Goal: Task Accomplishment & Management: Manage account settings

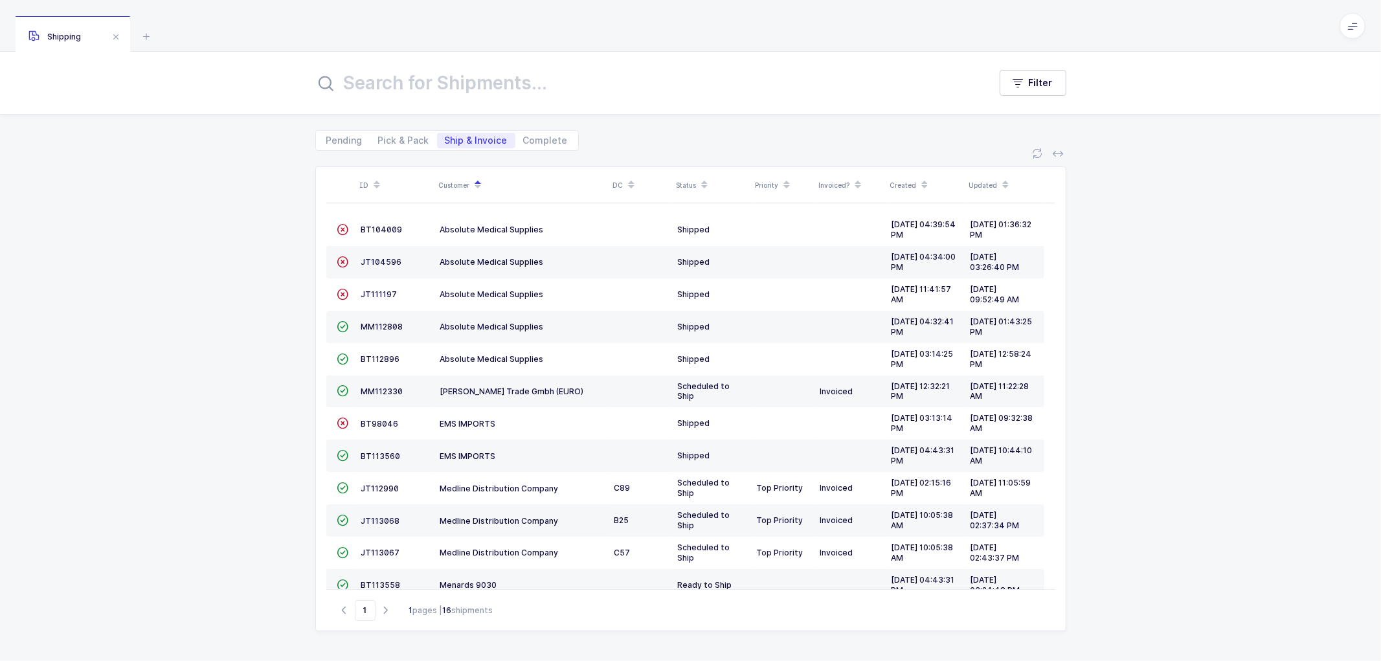
click at [227, 315] on div "ID Customer DC Status Priority Invoiced? Created Updated  BT104009 Absolute Me…" at bounding box center [690, 406] width 1381 height 510
click at [1178, 437] on div "ID Customer DC Status Priority Invoiced? Created Updated  BT104009 Absolute Me…" at bounding box center [690, 406] width 1381 height 510
click at [401, 137] on span "Pick & Pack" at bounding box center [403, 140] width 51 height 9
click at [379, 137] on input "Pick & Pack" at bounding box center [374, 137] width 8 height 8
radio input "true"
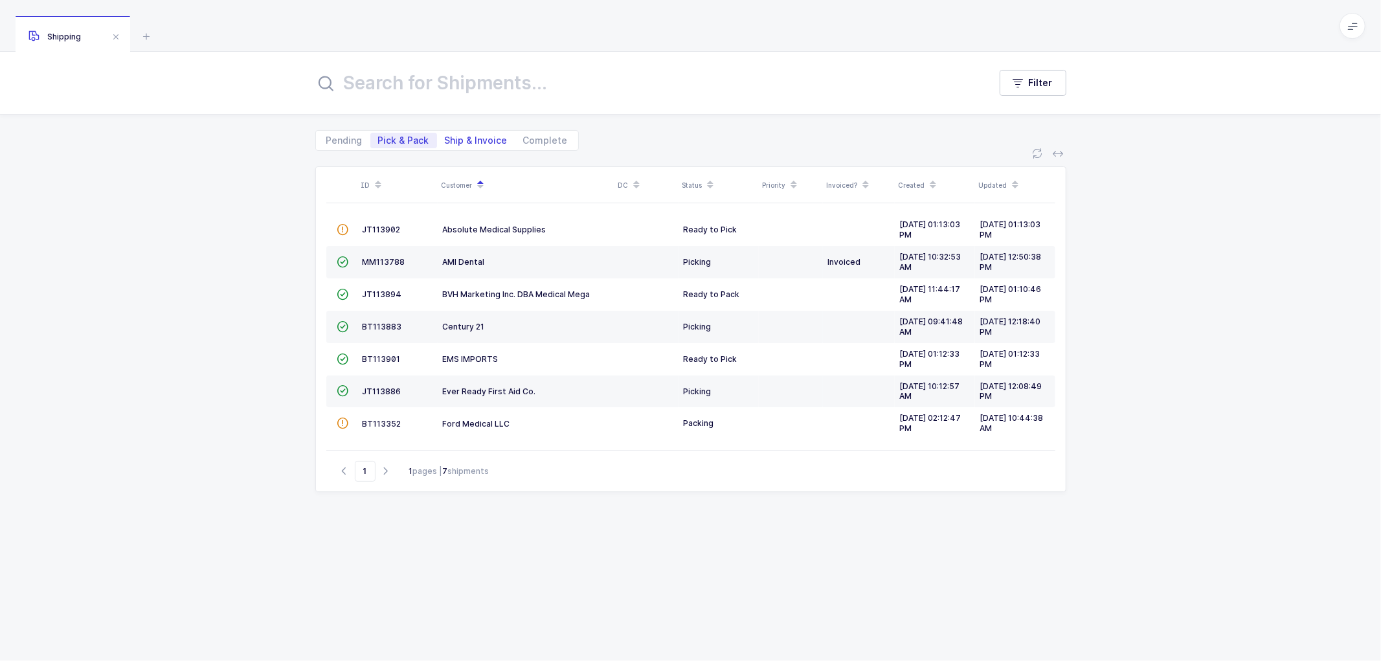
click at [473, 137] on span "Ship & Invoice" at bounding box center [476, 140] width 63 height 9
click at [445, 137] on input "Ship & Invoice" at bounding box center [441, 137] width 8 height 8
radio input "true"
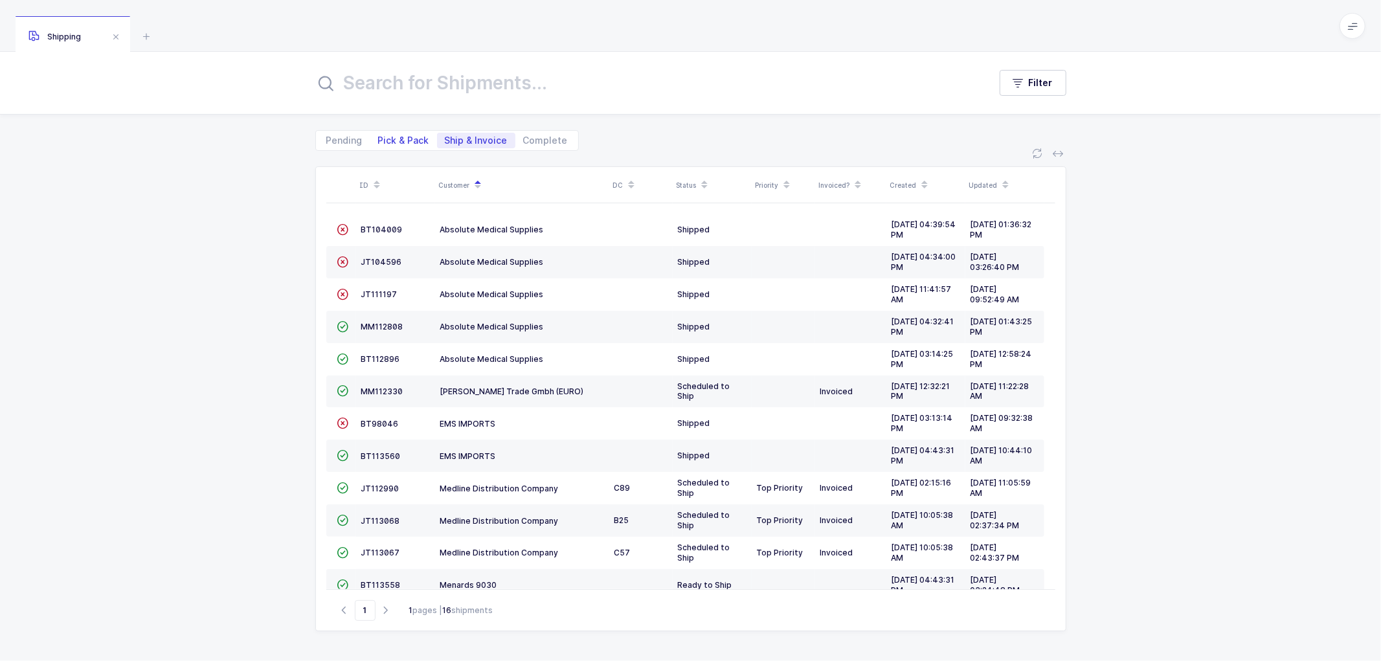
click at [392, 137] on span "Pick & Pack" at bounding box center [403, 140] width 51 height 9
click at [379, 137] on input "Pick & Pack" at bounding box center [374, 137] width 8 height 8
radio input "true"
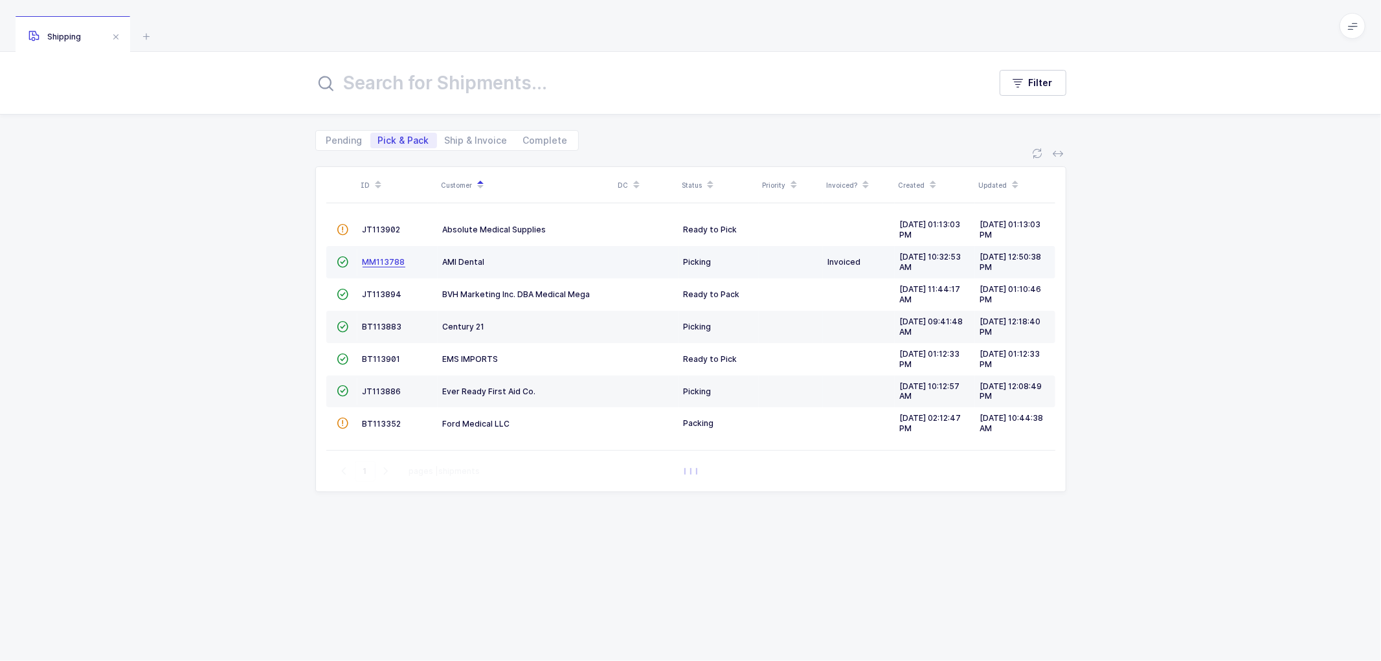
click at [382, 260] on span "MM113788" at bounding box center [384, 262] width 43 height 10
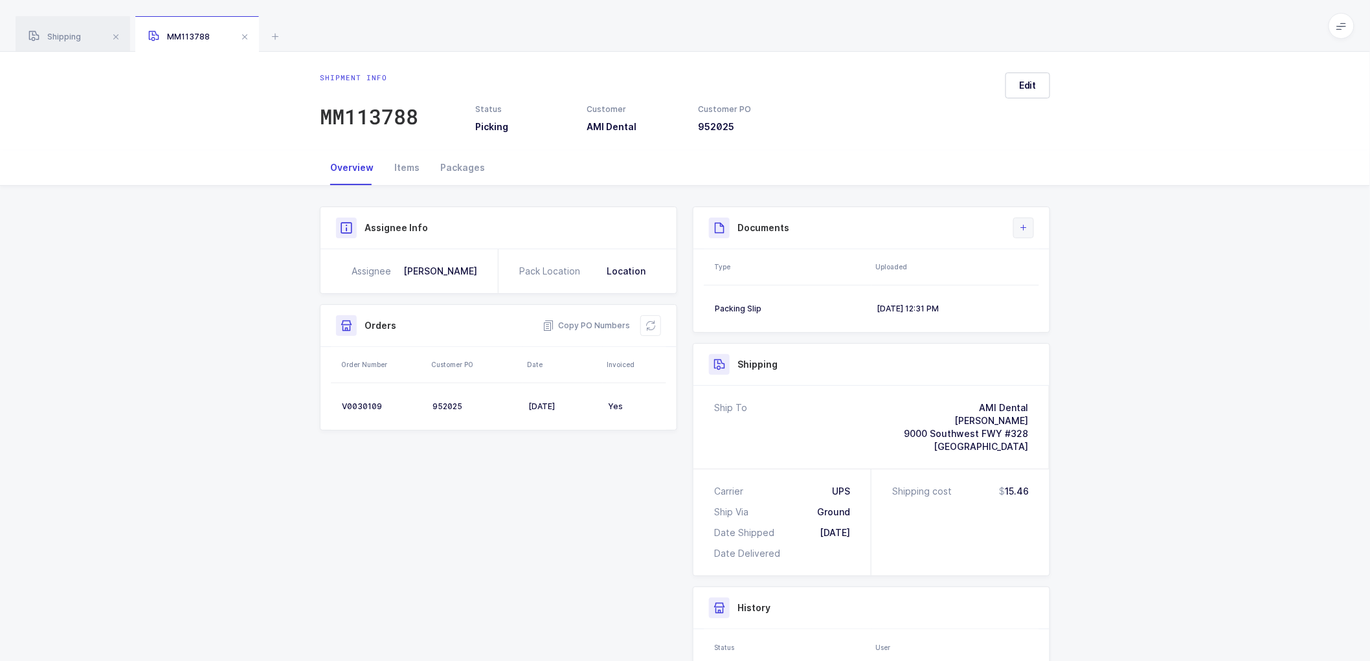
click at [1024, 230] on icon at bounding box center [1023, 228] width 10 height 10
click at [524, 157] on div "Overview Items Packages" at bounding box center [685, 167] width 730 height 35
click at [360, 25] on div "Shipping MM113788" at bounding box center [685, 26] width 1370 height 52
click at [238, 32] on span at bounding box center [245, 37] width 16 height 16
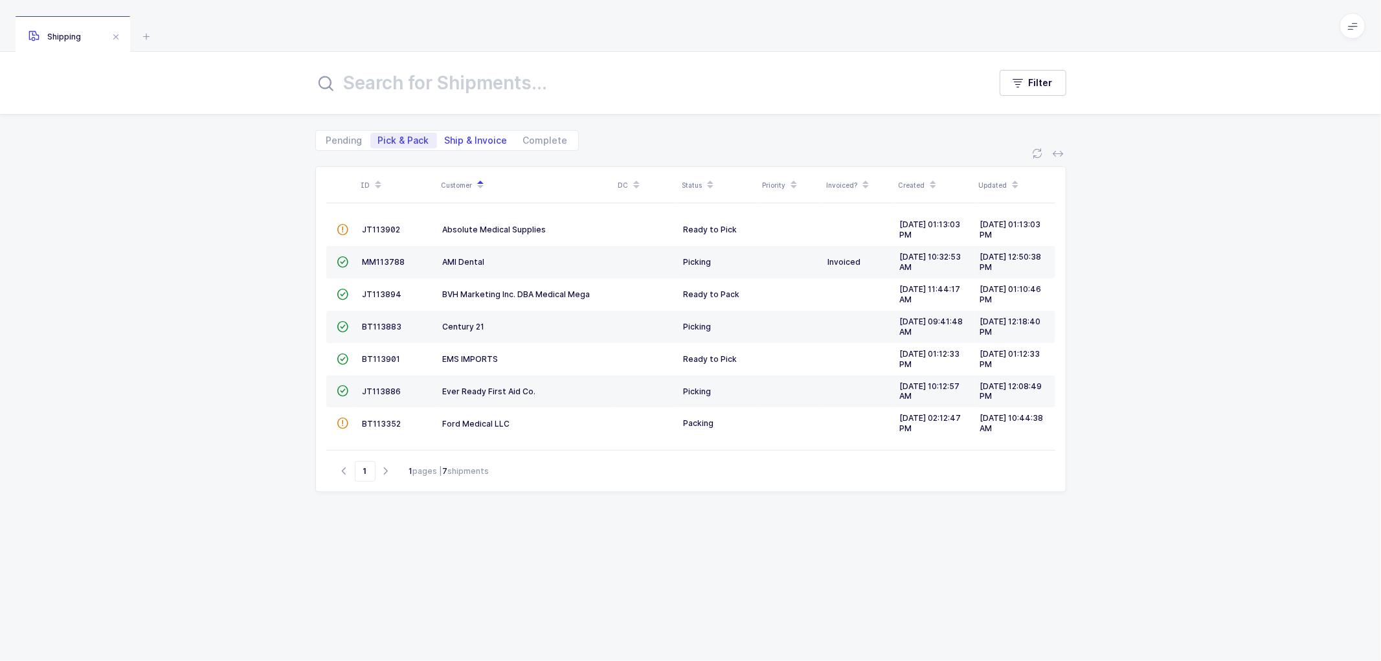
click at [471, 137] on span "Ship & Invoice" at bounding box center [476, 140] width 63 height 9
click at [445, 137] on input "Ship & Invoice" at bounding box center [441, 137] width 8 height 8
radio input "true"
radio input "false"
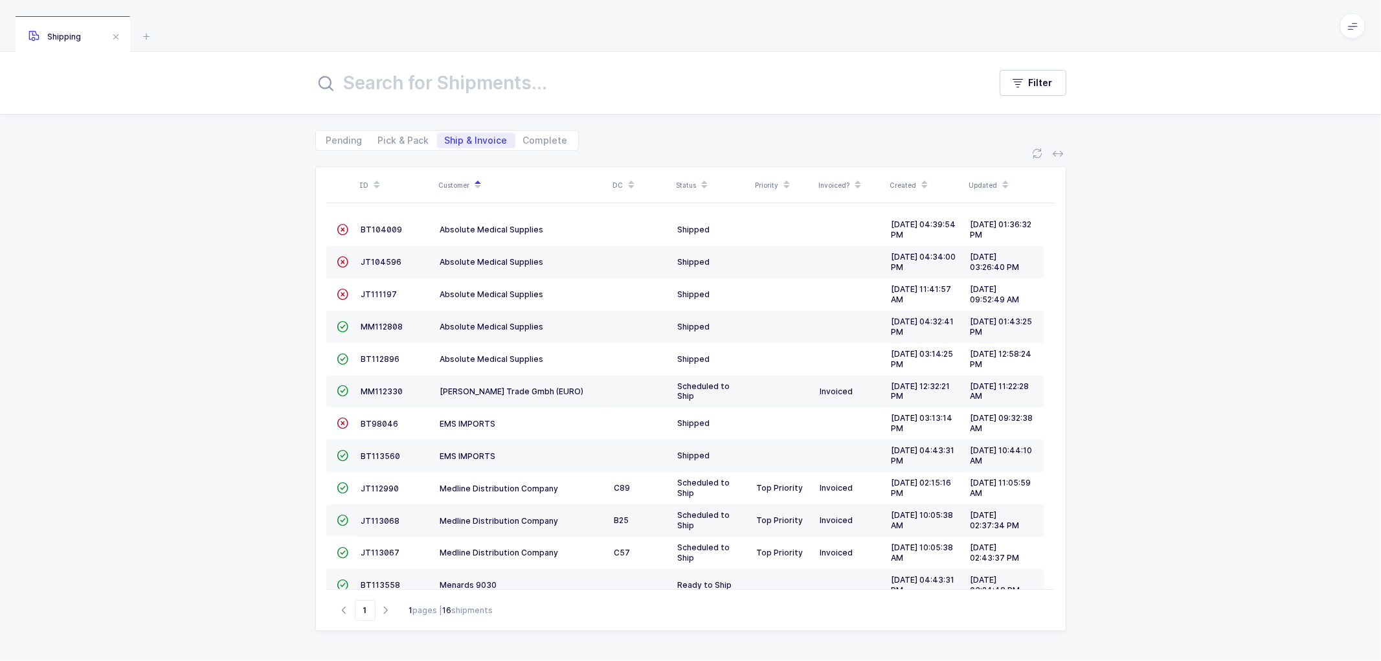
drag, startPoint x: 1232, startPoint y: 324, endPoint x: 1192, endPoint y: 330, distance: 40.6
click at [1232, 324] on div "ID Customer DC Status Priority Invoiced? Created Updated  BT104009 Absolute Me…" at bounding box center [690, 406] width 1381 height 510
click at [376, 555] on span "JT113067" at bounding box center [380, 553] width 39 height 10
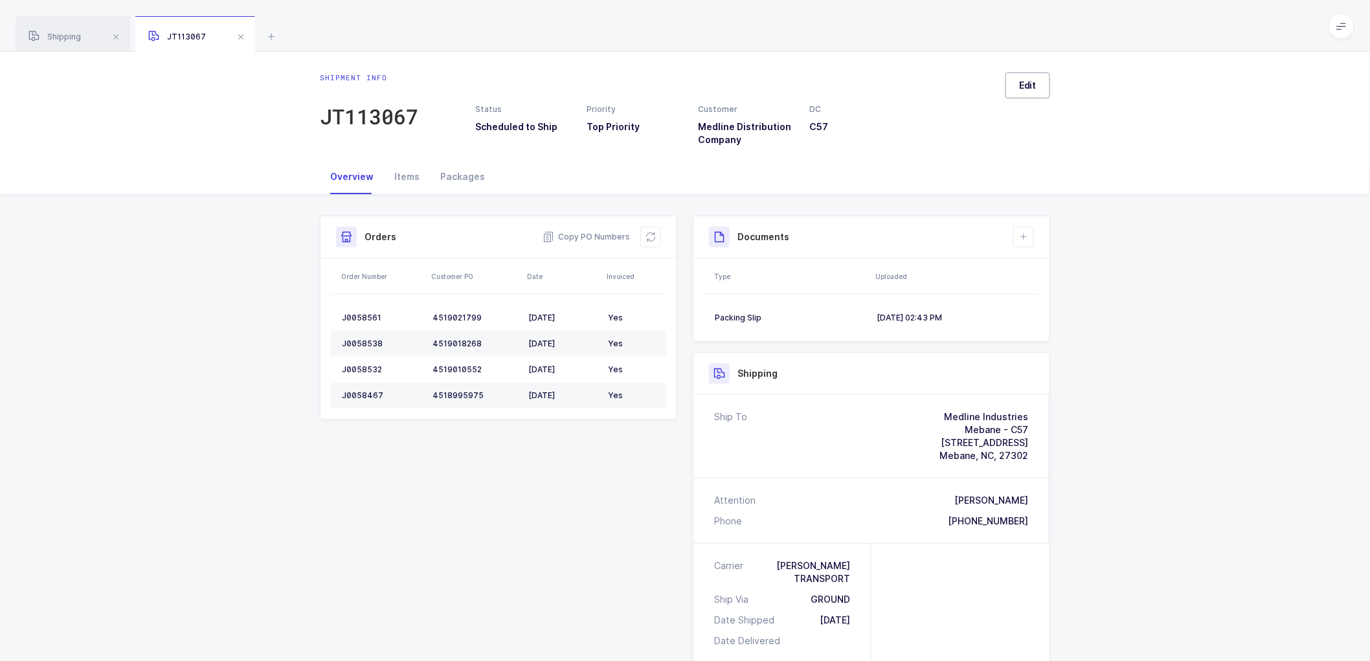
drag, startPoint x: 1023, startPoint y: 73, endPoint x: 1066, endPoint y: 117, distance: 61.8
click at [1023, 74] on button "Edit" at bounding box center [1027, 86] width 45 height 26
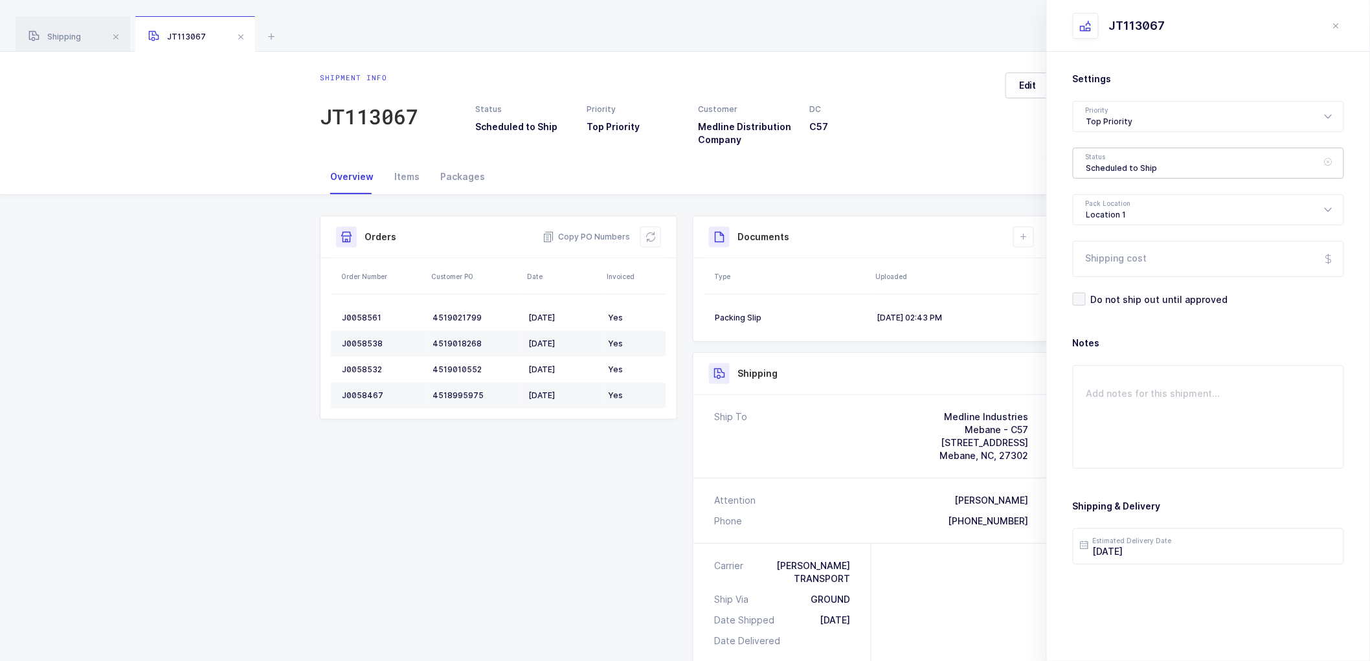
click at [1128, 157] on div "Scheduled to Ship" at bounding box center [1208, 163] width 271 height 31
click at [1112, 259] on span "Shipped" at bounding box center [1104, 262] width 37 height 11
type input "Shipped"
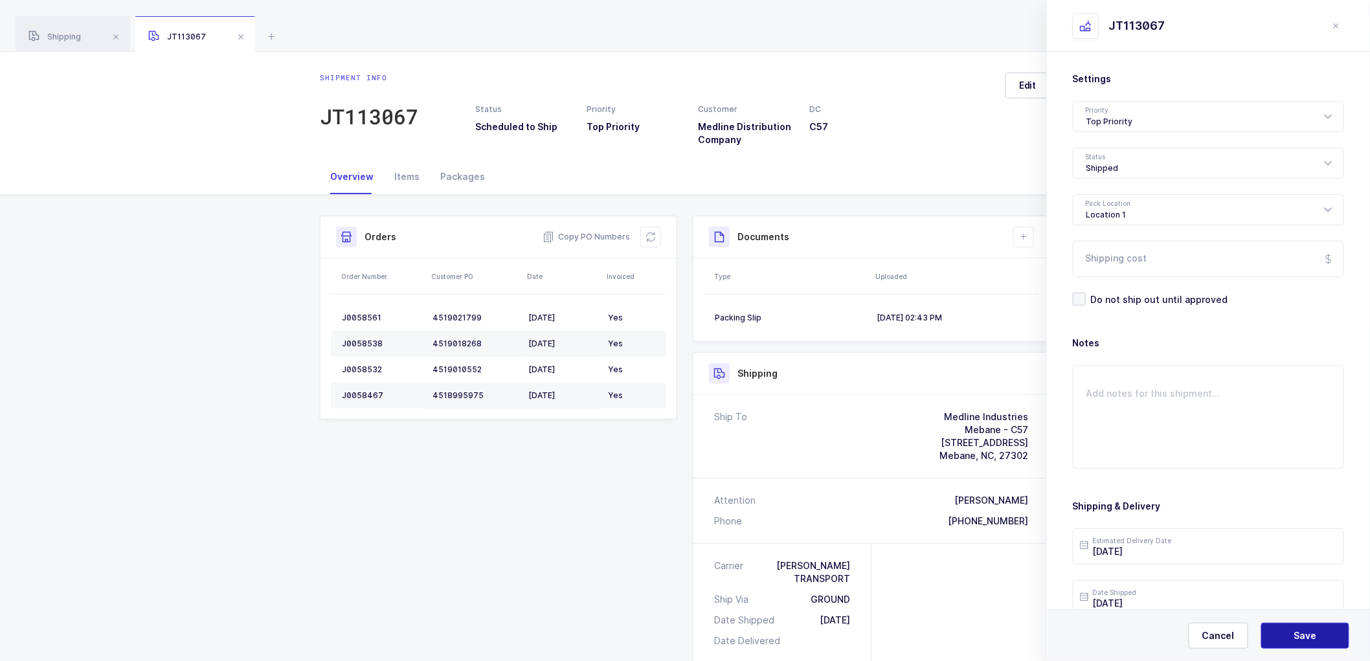
click at [1298, 639] on span "Save" at bounding box center [1305, 635] width 23 height 13
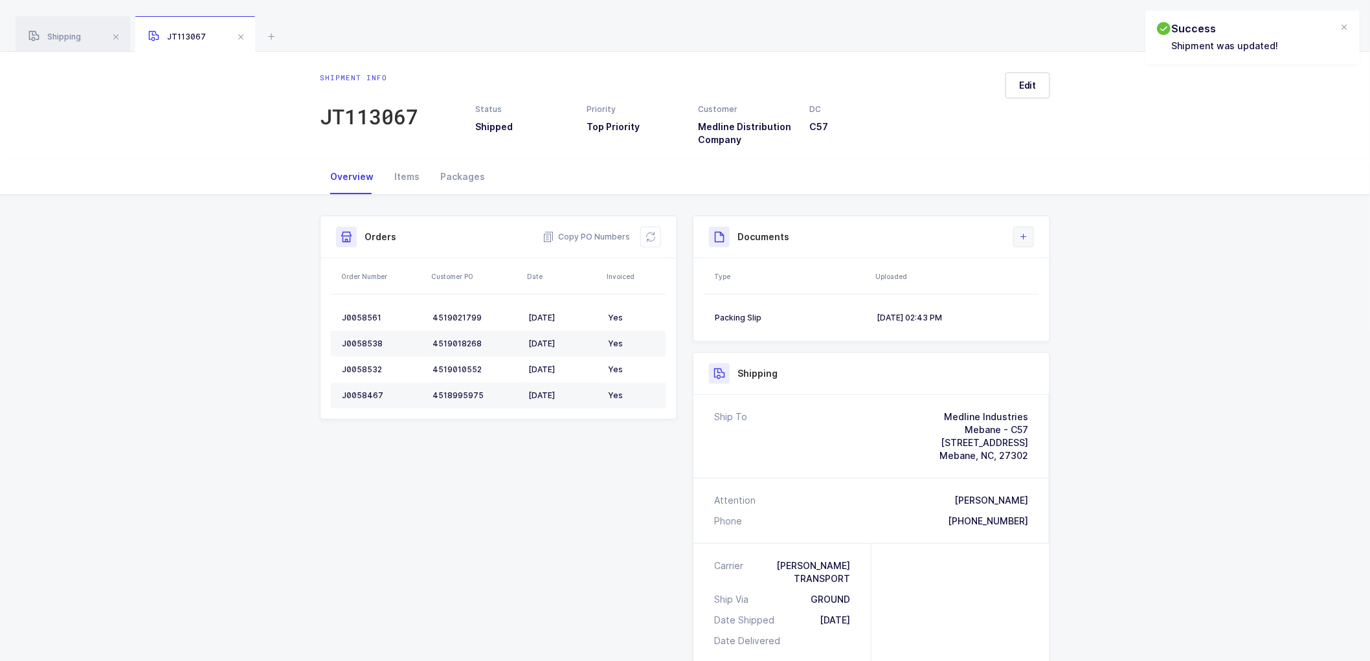
click at [1021, 236] on icon at bounding box center [1023, 237] width 10 height 10
click at [1049, 297] on li "Upload Document" at bounding box center [1067, 294] width 96 height 21
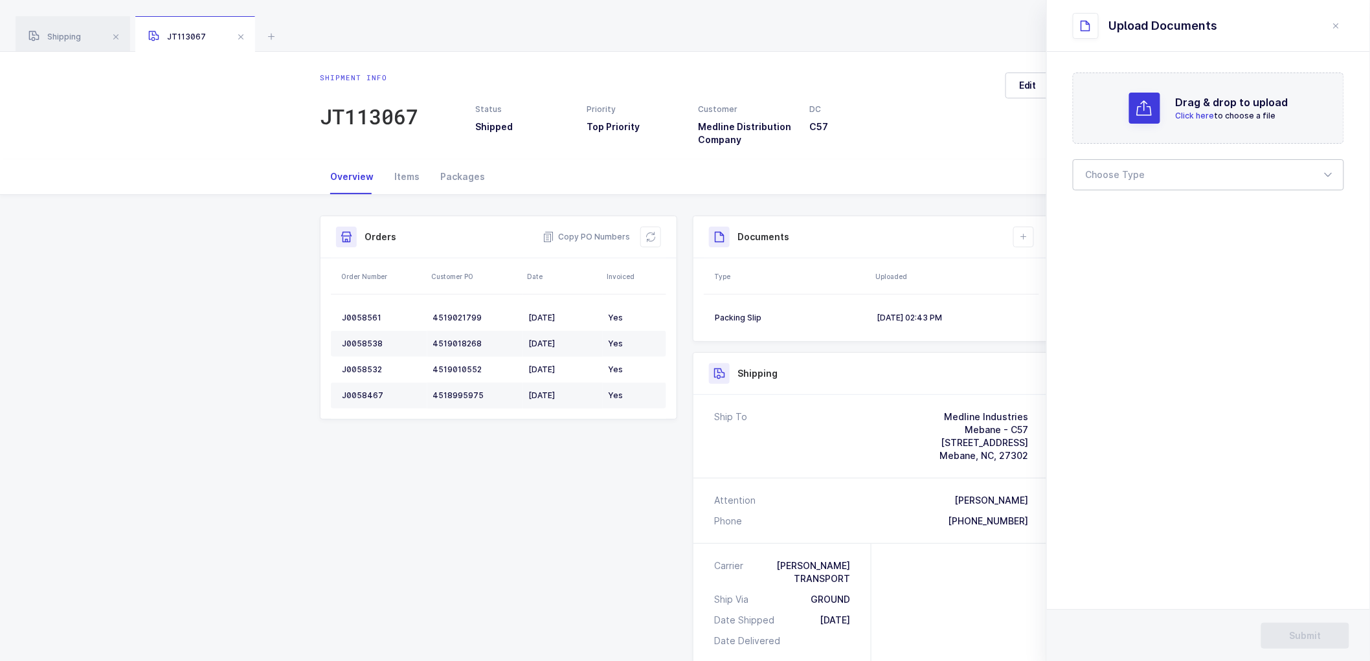
click at [1129, 172] on div at bounding box center [1208, 174] width 271 height 31
click at [1114, 216] on span "Bill of Lading" at bounding box center [1115, 215] width 58 height 11
type input "Bill of Lading"
click at [1290, 629] on span "Submit" at bounding box center [1306, 635] width 32 height 13
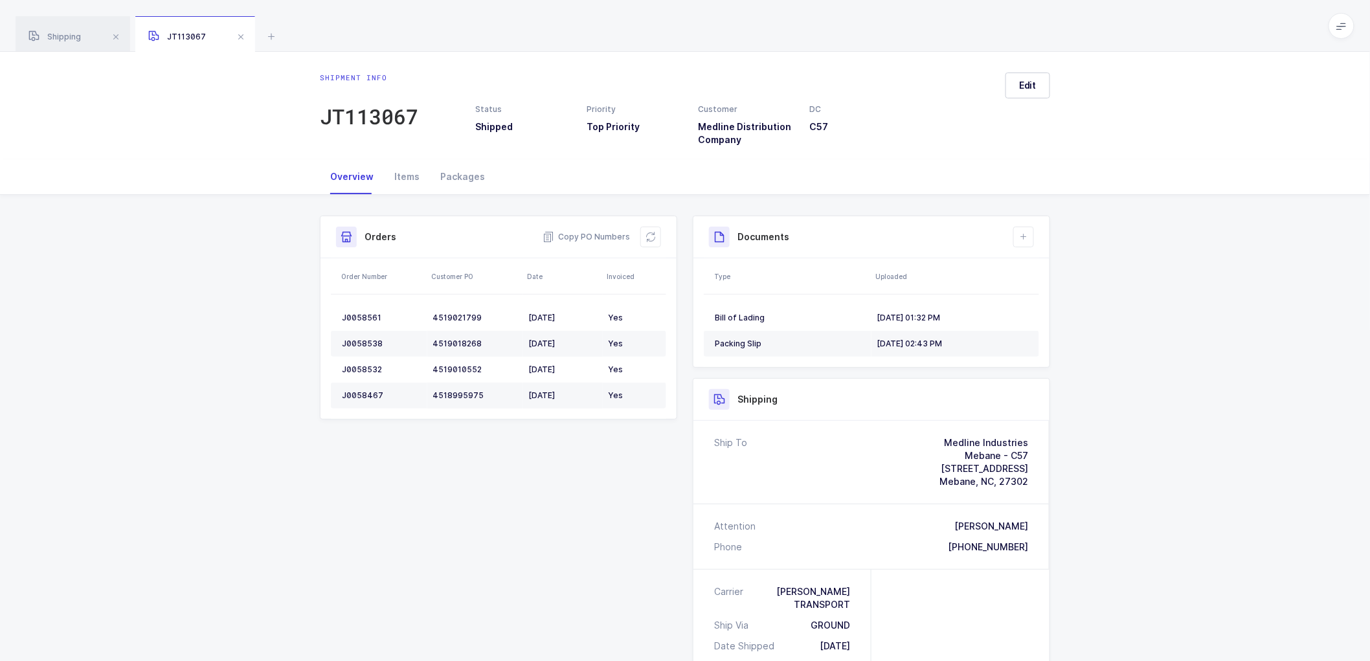
drag, startPoint x: 1245, startPoint y: 364, endPoint x: 1141, endPoint y: 359, distance: 103.7
click at [1244, 365] on div "Shipment Info Shipment Number JT113067 Status Shipped Priority Top Priority Cus…" at bounding box center [685, 557] width 1370 height 724
click at [73, 36] on span "Shipping" at bounding box center [54, 37] width 52 height 10
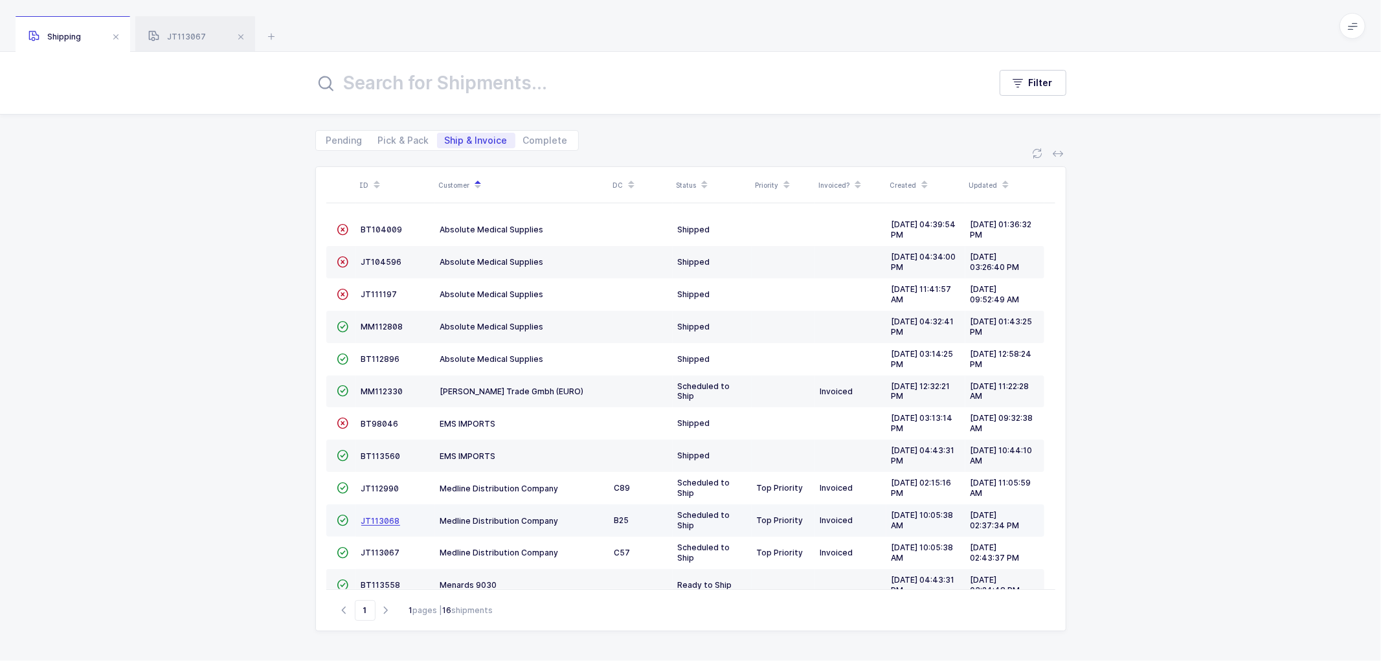
click at [379, 517] on span "JT113068" at bounding box center [380, 521] width 39 height 10
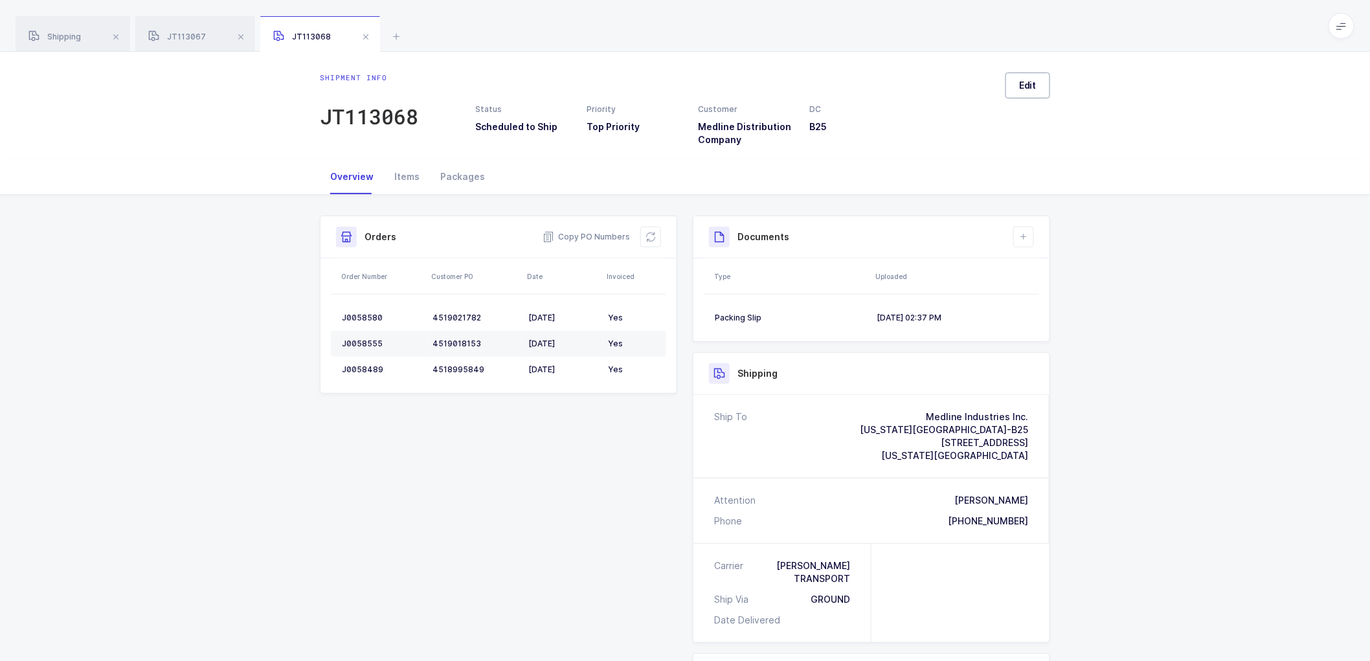
click at [1042, 86] on button "Edit" at bounding box center [1027, 86] width 45 height 26
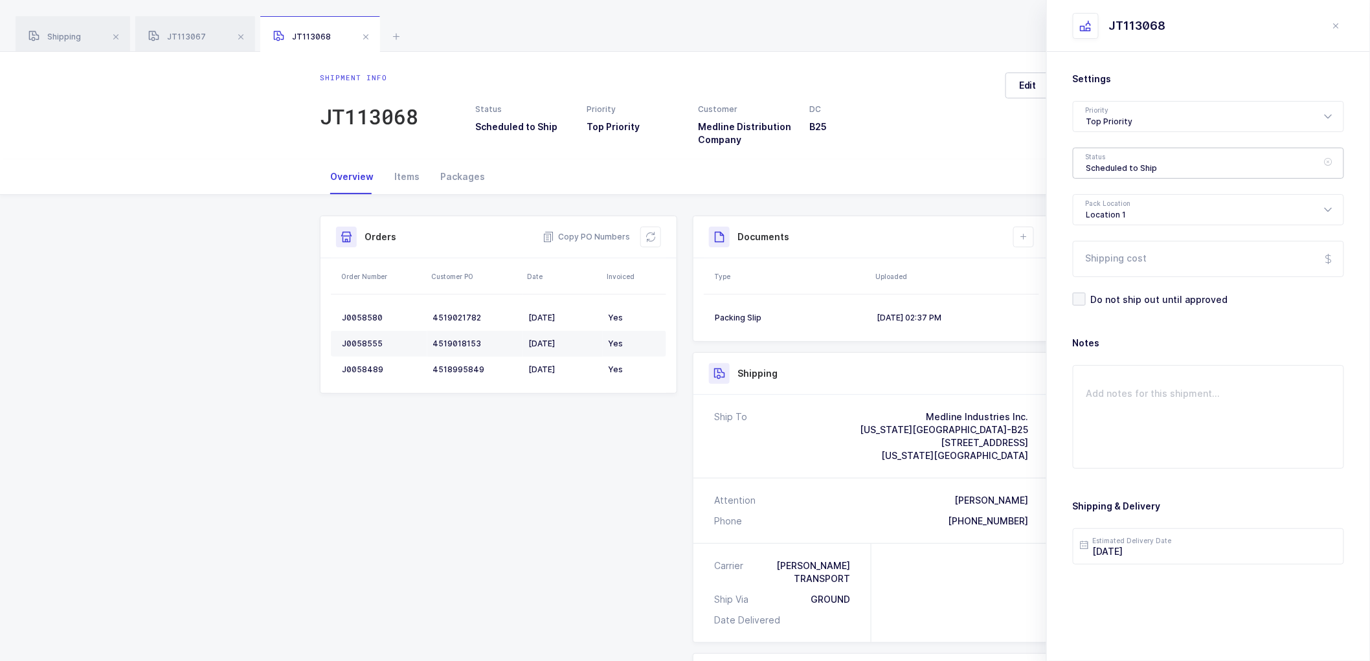
click at [1108, 161] on div "Scheduled to Ship" at bounding box center [1208, 163] width 271 height 31
drag, startPoint x: 1108, startPoint y: 262, endPoint x: 1150, endPoint y: 306, distance: 61.3
click at [1108, 262] on span "Shipped" at bounding box center [1104, 262] width 37 height 11
type input "Shipped"
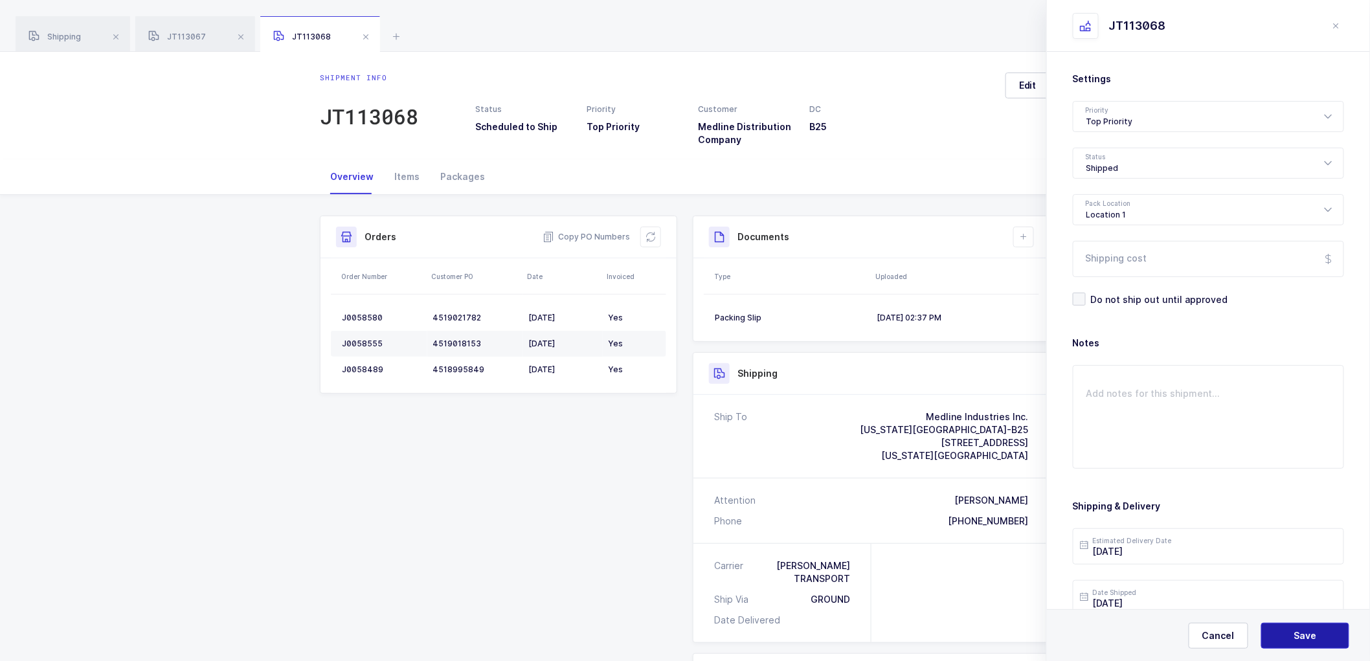
click at [1297, 637] on span "Save" at bounding box center [1305, 635] width 23 height 13
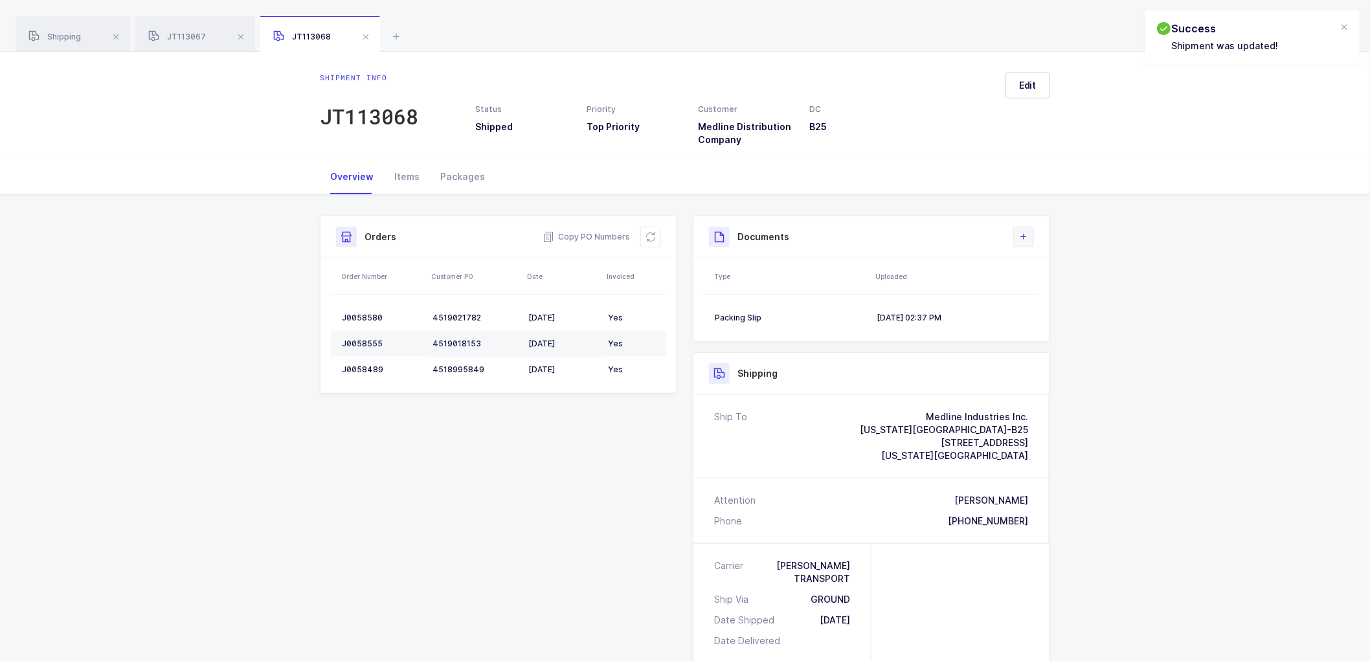
drag, startPoint x: 1033, startPoint y: 225, endPoint x: 1023, endPoint y: 240, distance: 18.1
click at [1033, 227] on div "Documents Create Document Upload Document" at bounding box center [871, 237] width 356 height 42
click at [1023, 238] on icon at bounding box center [1023, 237] width 10 height 10
click at [1066, 289] on li "Upload Document" at bounding box center [1067, 294] width 96 height 21
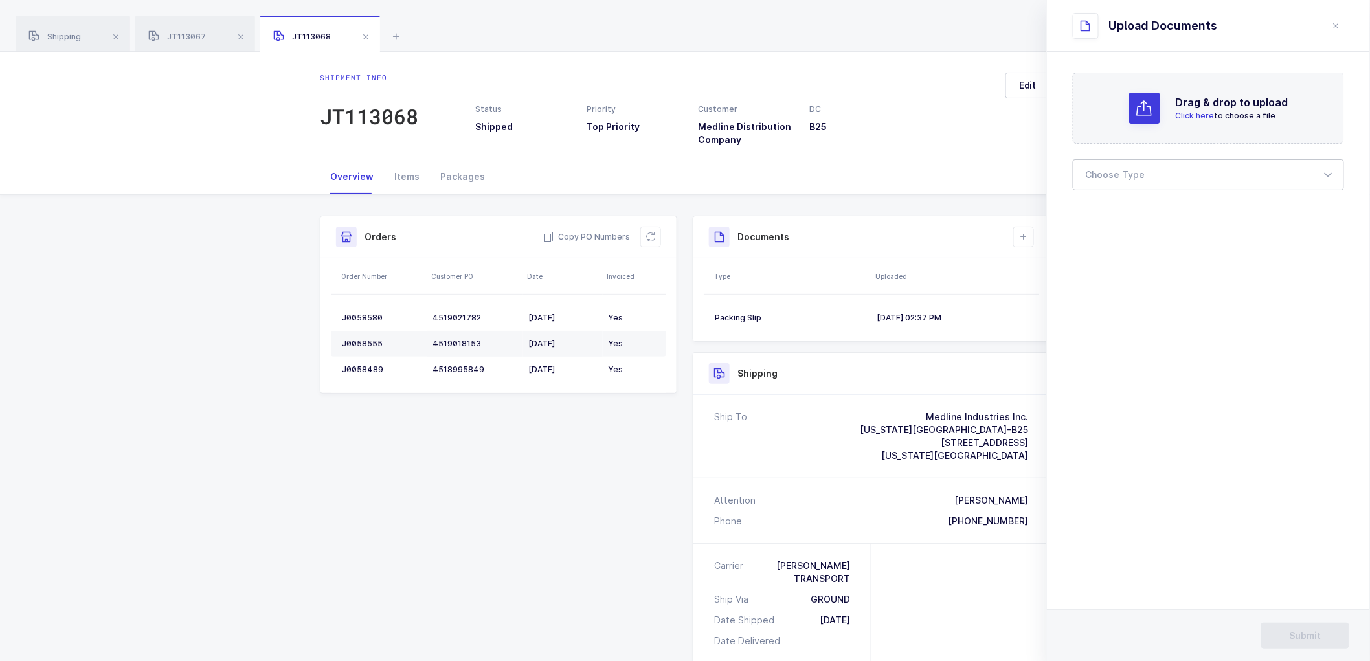
drag, startPoint x: 1117, startPoint y: 173, endPoint x: 1128, endPoint y: 227, distance: 55.4
click at [1117, 173] on div at bounding box center [1208, 174] width 271 height 31
click at [1125, 217] on span "Bill of Lading" at bounding box center [1115, 215] width 58 height 11
type input "Bill of Lading"
click at [1312, 629] on span "Submit" at bounding box center [1306, 635] width 32 height 13
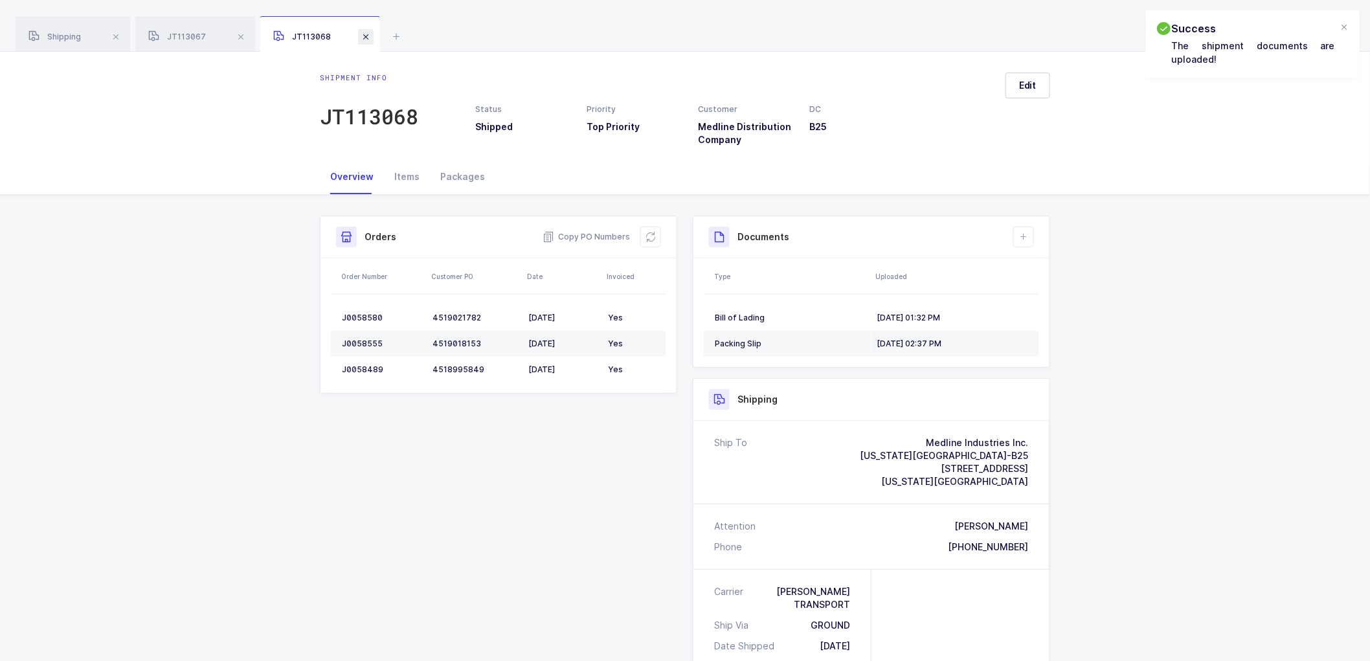
click at [363, 33] on span at bounding box center [366, 37] width 16 height 16
click at [238, 33] on span at bounding box center [241, 37] width 16 height 16
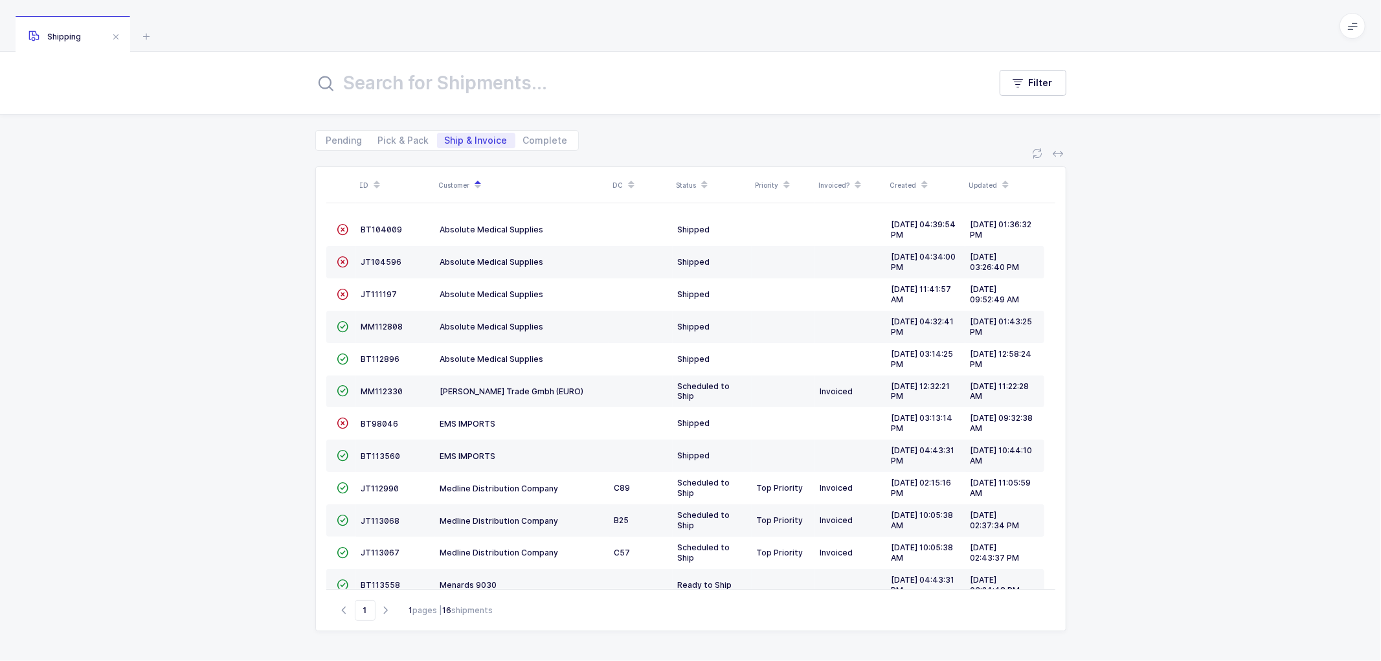
drag, startPoint x: 383, startPoint y: 135, endPoint x: 436, endPoint y: 149, distance: 54.3
click at [391, 136] on span "Pick & Pack" at bounding box center [403, 140] width 51 height 9
click at [409, 142] on span "Pick & Pack" at bounding box center [403, 140] width 51 height 9
click at [379, 141] on input "Pick & Pack" at bounding box center [374, 137] width 8 height 8
radio input "true"
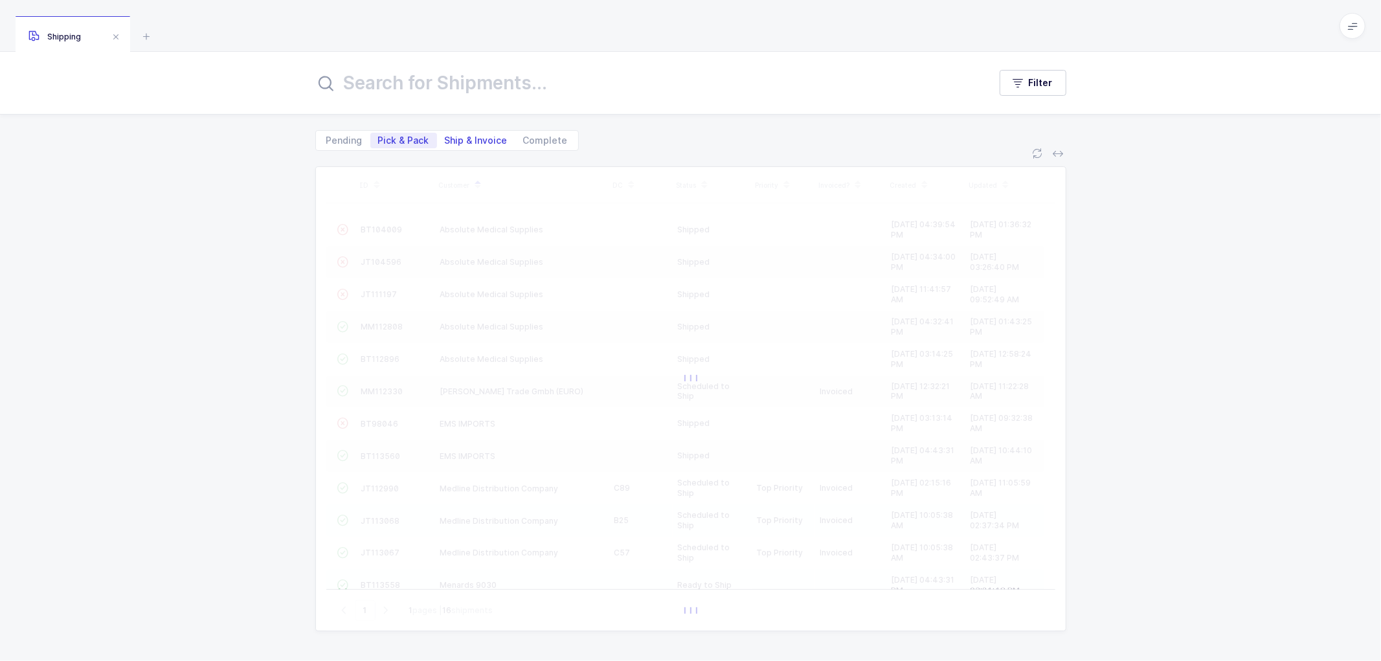
click at [468, 136] on span "Ship & Invoice" at bounding box center [476, 140] width 63 height 9
click at [445, 136] on input "Ship & Invoice" at bounding box center [441, 137] width 8 height 8
radio input "true"
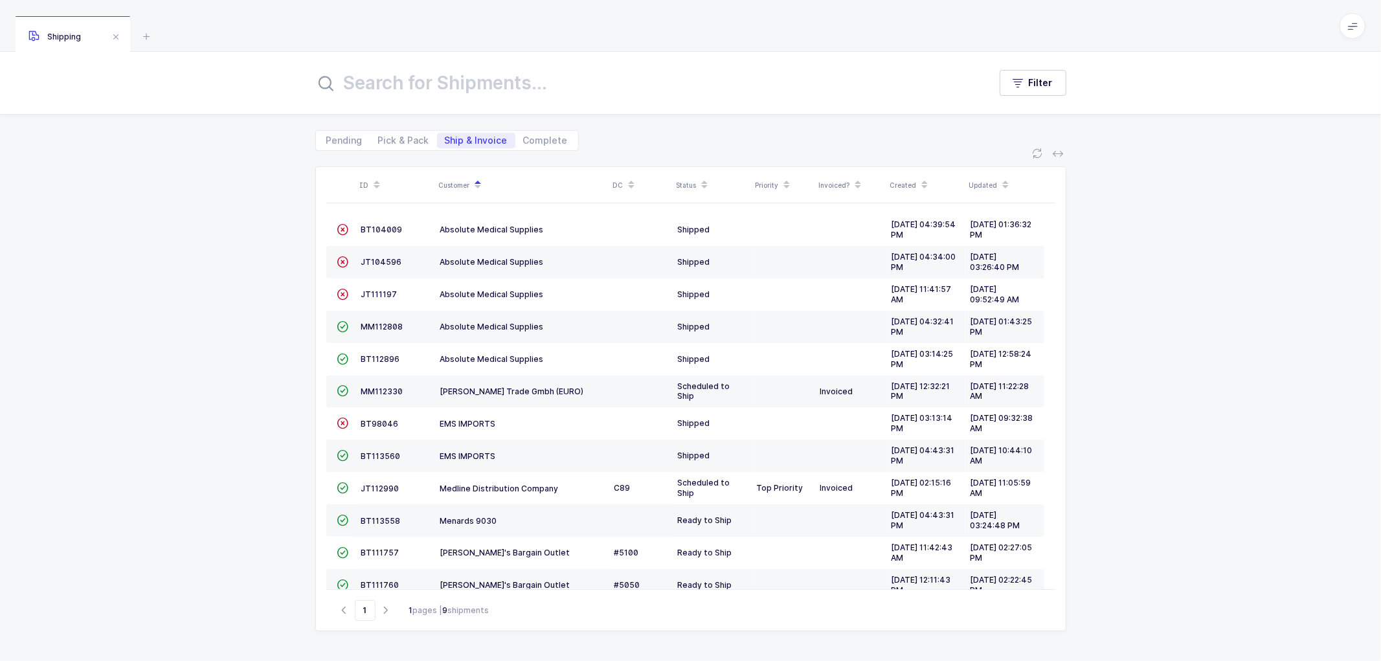
click at [1123, 351] on div "ID Customer DC Status Priority Invoiced? Created Updated  BT104009 Absolute Me…" at bounding box center [690, 406] width 1381 height 510
click at [276, 484] on div "ID Customer DC Status Priority Invoiced? Created Updated  BT104009 Absolute Me…" at bounding box center [690, 406] width 1381 height 510
click at [281, 345] on div "ID Customer DC Status Priority Invoiced? Created Updated  BT104009 Absolute Me…" at bounding box center [690, 406] width 1381 height 510
click at [295, 291] on div "ID Customer DC Status Priority Invoiced? Created Updated  BT104009 Absolute Me…" at bounding box center [690, 406] width 1381 height 510
drag, startPoint x: 291, startPoint y: 236, endPoint x: 298, endPoint y: 224, distance: 13.7
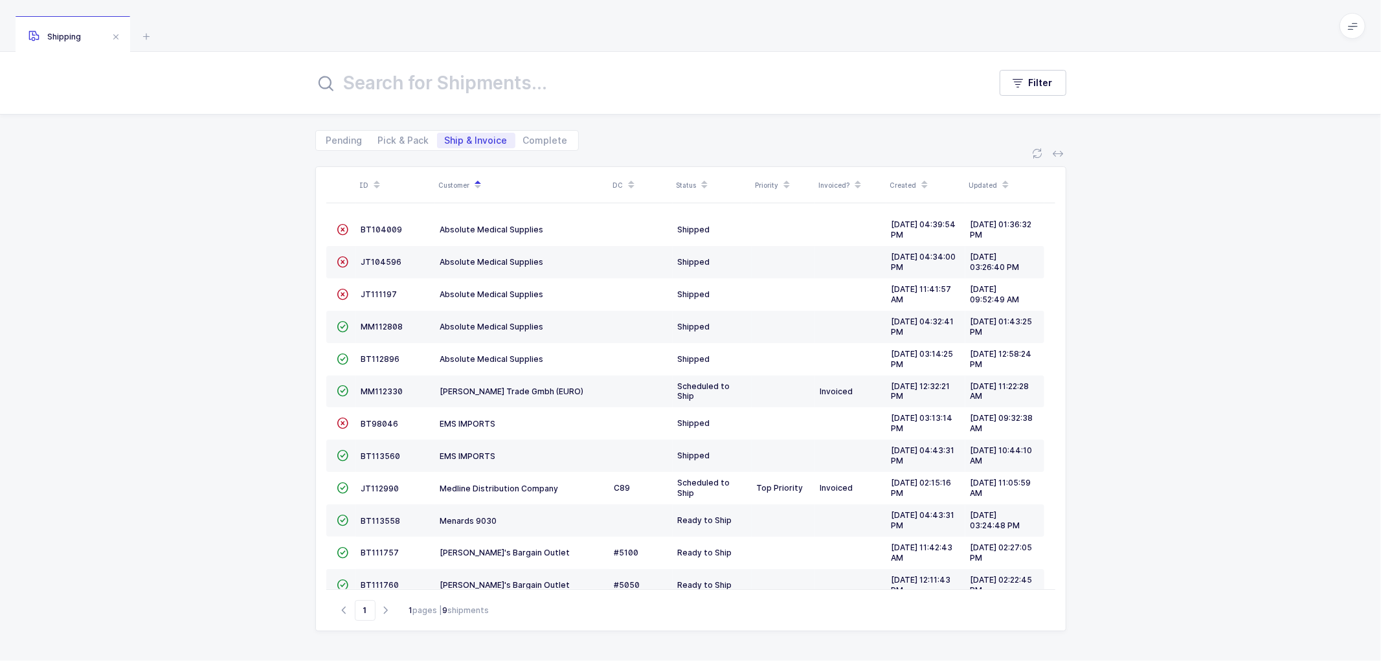
click at [295, 230] on div "ID Customer DC Status Priority Invoiced? Created Updated  BT104009 Absolute Me…" at bounding box center [690, 406] width 1381 height 510
click at [300, 220] on div "ID Customer DC Status Priority Invoiced? Created Updated  BT104009 Absolute Me…" at bounding box center [690, 406] width 1381 height 510
drag, startPoint x: 296, startPoint y: 253, endPoint x: 286, endPoint y: 261, distance: 12.4
click at [294, 257] on div "ID Customer DC Status Priority Invoiced? Created Updated  BT104009 Absolute Me…" at bounding box center [690, 406] width 1381 height 510
drag, startPoint x: 281, startPoint y: 285, endPoint x: 288, endPoint y: 333, distance: 49.1
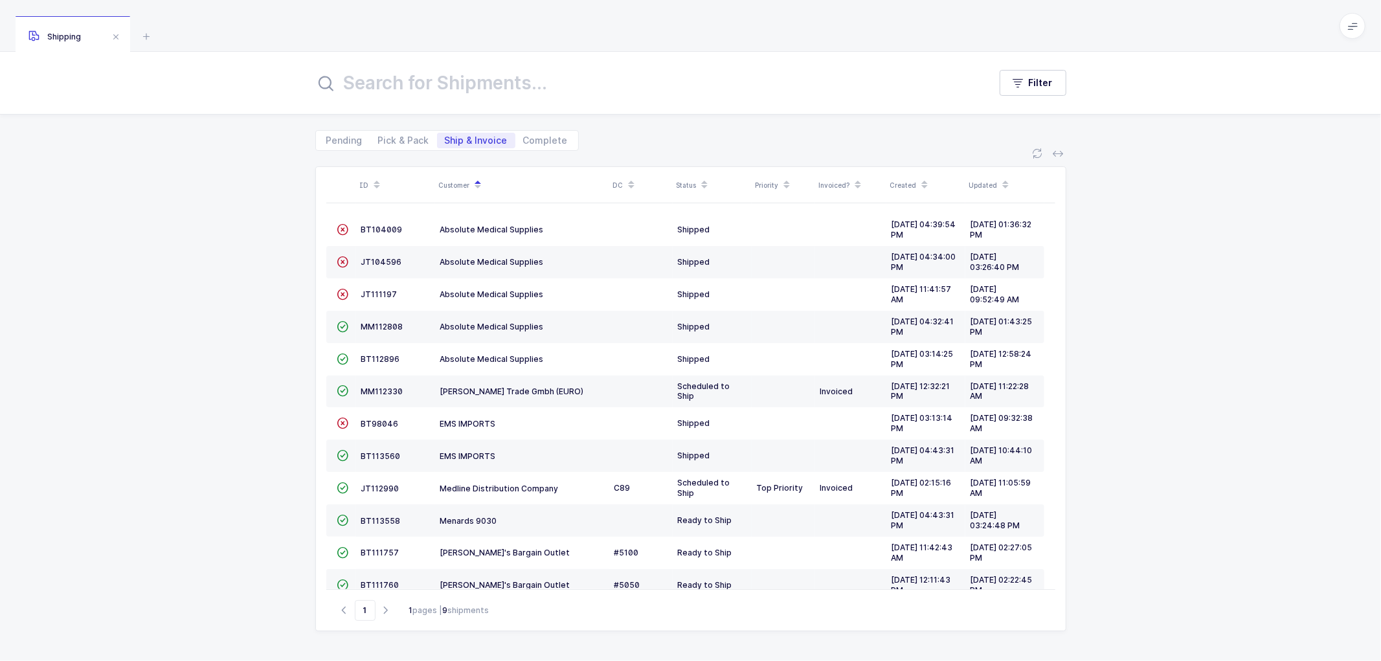
click at [282, 288] on div "ID Customer DC Status Priority Invoiced? Created Updated  BT104009 Absolute Me…" at bounding box center [690, 406] width 1381 height 510
click at [303, 322] on div "ID Customer DC Status Priority Invoiced? Created Updated  BT104009 Absolute Me…" at bounding box center [690, 406] width 1381 height 510
click at [307, 367] on div "ID Customer DC Status Priority Invoiced? Created Updated  BT104009 Absolute Me…" at bounding box center [690, 406] width 1381 height 510
drag, startPoint x: 308, startPoint y: 390, endPoint x: 302, endPoint y: 422, distance: 32.8
click at [308, 396] on div "ID Customer DC Status Priority Invoiced? Created Updated  BT104009 Absolute Me…" at bounding box center [690, 406] width 1381 height 510
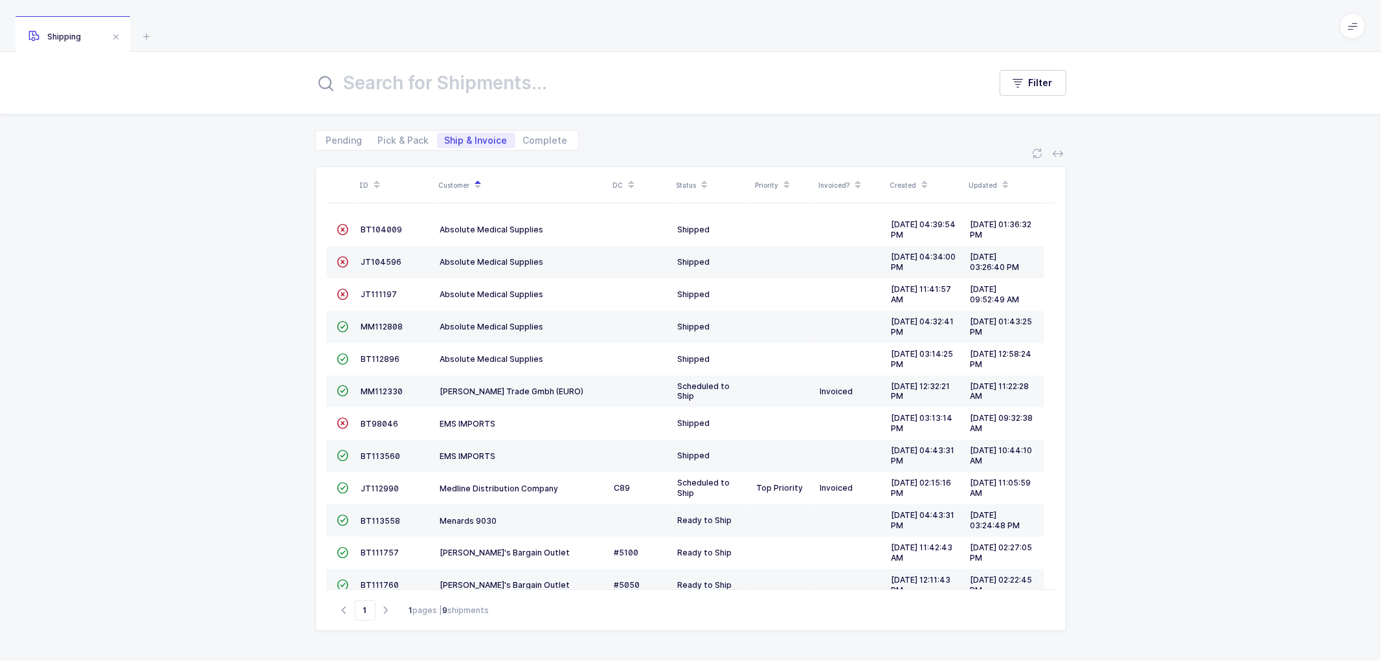
drag, startPoint x: 302, startPoint y: 422, endPoint x: 302, endPoint y: 435, distance: 12.9
click at [302, 428] on div "ID Customer DC Status Priority Invoiced? Created Updated  BT104009 Absolute Me…" at bounding box center [690, 406] width 1381 height 510
drag, startPoint x: 308, startPoint y: 451, endPoint x: 309, endPoint y: 474, distance: 22.7
click at [308, 451] on div "ID Customer DC Status Priority Invoiced? Created Updated  BT104009 Absolute Me…" at bounding box center [690, 406] width 1381 height 510
drag, startPoint x: 311, startPoint y: 487, endPoint x: 308, endPoint y: 506, distance: 19.0
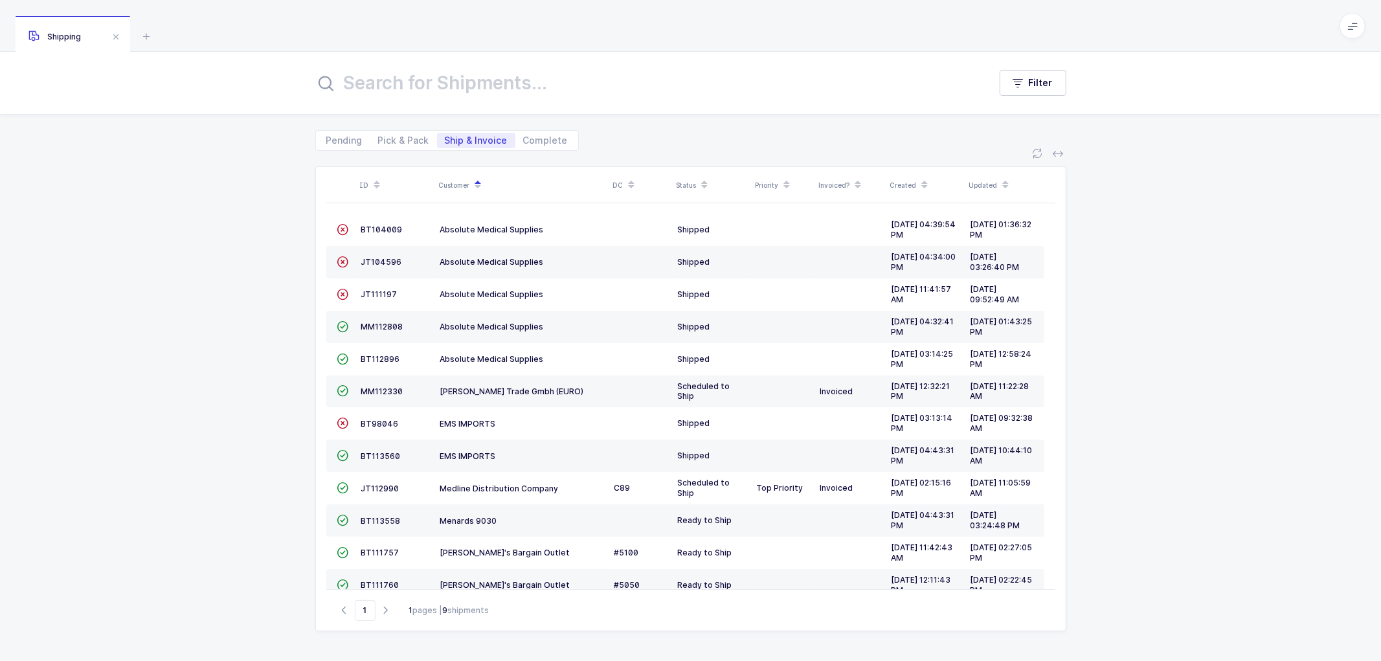
click at [311, 489] on div "ID Customer DC Status Priority Invoiced? Created Updated  BT104009 Absolute Me…" at bounding box center [690, 406] width 1381 height 510
drag, startPoint x: 304, startPoint y: 519, endPoint x: 303, endPoint y: 532, distance: 13.7
click at [303, 520] on div "ID Customer DC Status Priority Invoiced? Created Updated  BT104009 Absolute Me…" at bounding box center [690, 406] width 1381 height 510
click at [306, 554] on div "ID Customer DC Status Priority Invoiced? Created Updated  BT104009 Absolute Me…" at bounding box center [690, 406] width 1381 height 510
click at [291, 221] on div "ID Customer DC Status Priority Invoiced? Created Updated  BT104009 Absolute Me…" at bounding box center [690, 406] width 1381 height 510
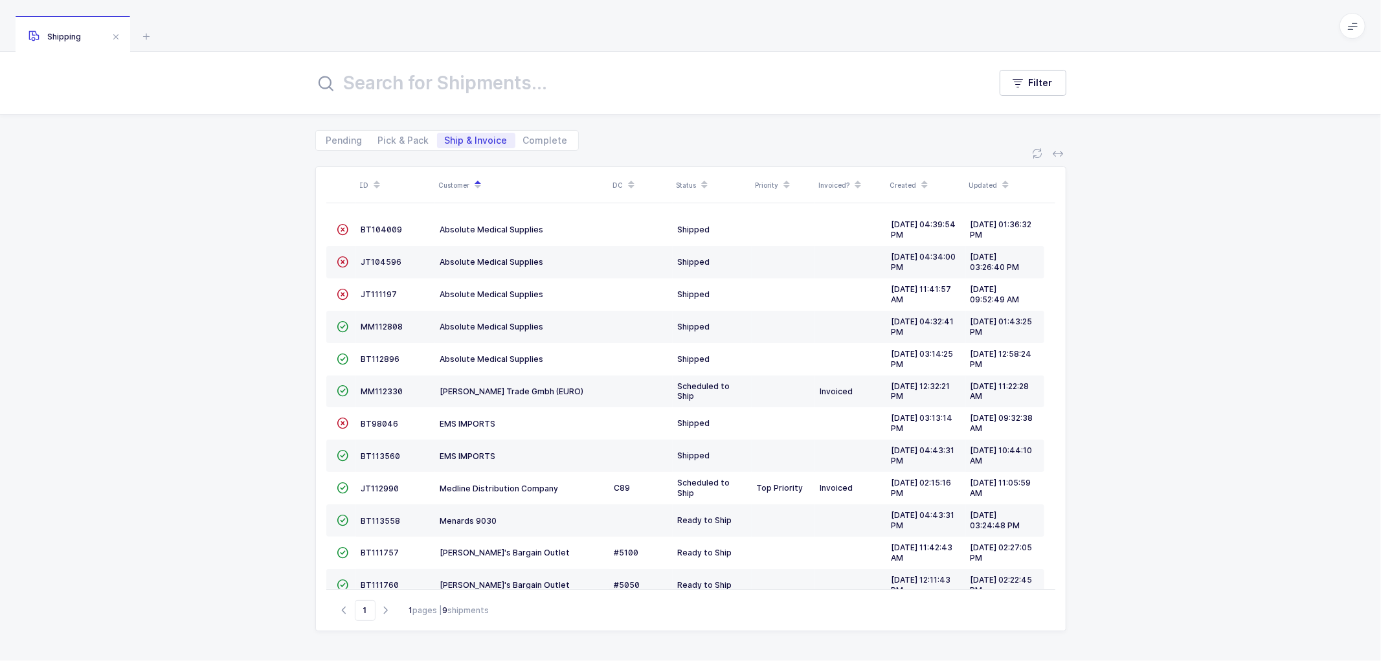
drag, startPoint x: 304, startPoint y: 254, endPoint x: 301, endPoint y: 276, distance: 21.6
click at [304, 254] on div "ID Customer DC Status Priority Invoiced? Created Updated  BT104009 Absolute Me…" at bounding box center [690, 406] width 1381 height 510
click at [302, 299] on div "ID Customer DC Status Priority Invoiced? Created Updated  BT104009 Absolute Me…" at bounding box center [690, 406] width 1381 height 510
click at [306, 339] on div "ID Customer DC Status Priority Invoiced? Created Updated  BT104009 Absolute Me…" at bounding box center [690, 406] width 1381 height 510
drag, startPoint x: 307, startPoint y: 368, endPoint x: 306, endPoint y: 374, distance: 6.5
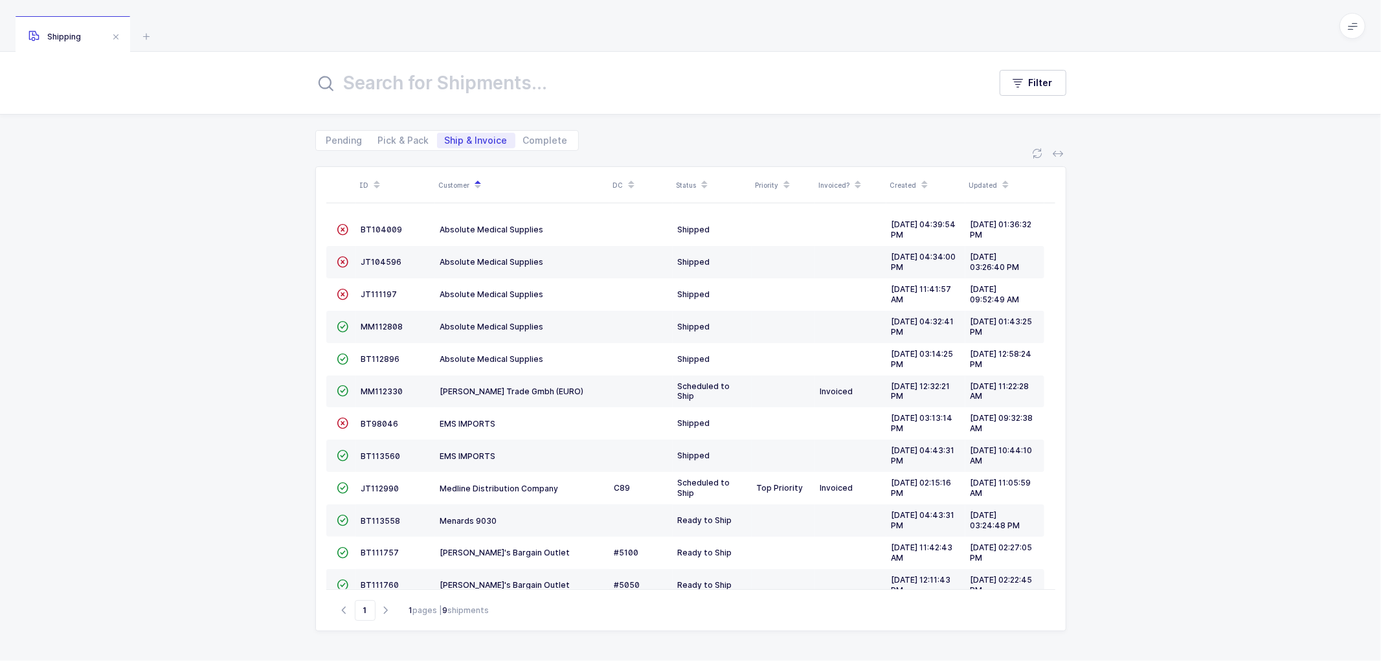
click at [306, 368] on div "ID Customer DC Status Priority Invoiced? Created Updated  BT104009 Absolute Me…" at bounding box center [690, 406] width 1381 height 510
drag, startPoint x: 302, startPoint y: 394, endPoint x: 302, endPoint y: 416, distance: 22.0
click at [303, 400] on div "ID Customer DC Status Priority Invoiced? Created Updated  BT104009 Absolute Me…" at bounding box center [690, 406] width 1381 height 510
click at [300, 438] on div "ID Customer DC Status Priority Invoiced? Created Updated  BT104009 Absolute Me…" at bounding box center [690, 406] width 1381 height 510
click at [308, 493] on div "ID Customer DC Status Priority Invoiced? Created Updated  BT104009 Absolute Me…" at bounding box center [690, 406] width 1381 height 510
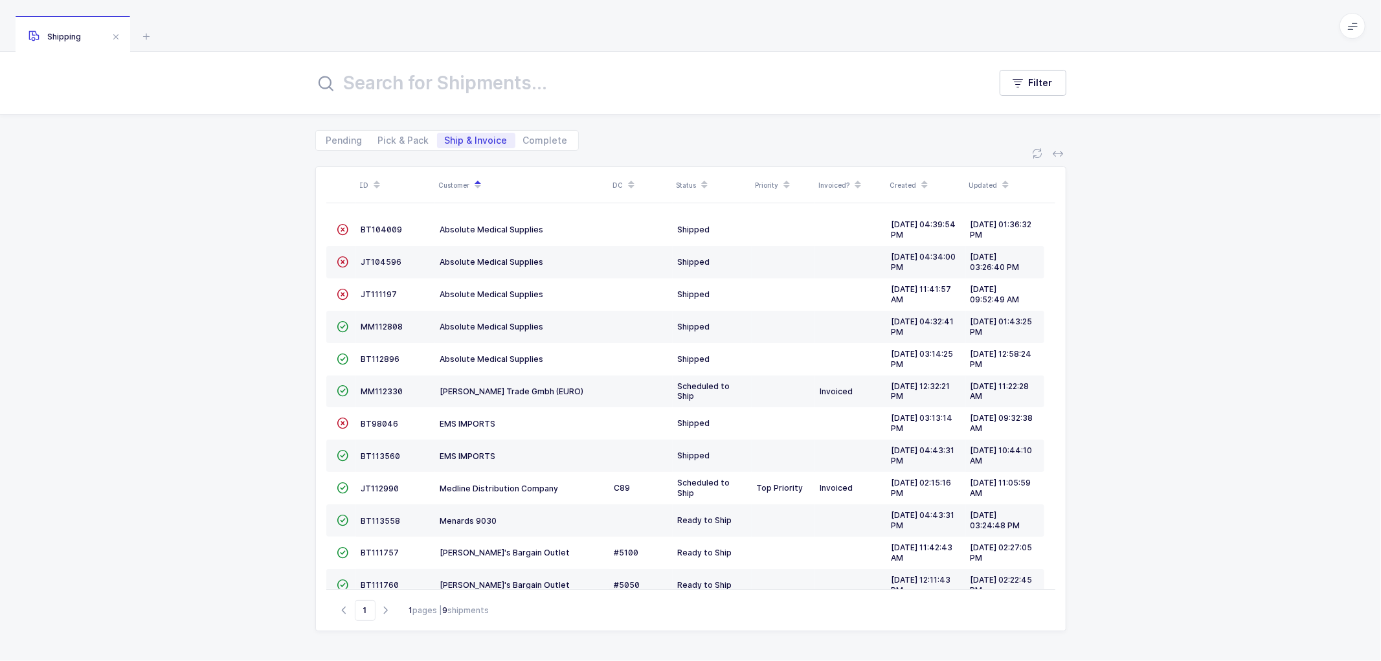
drag, startPoint x: 305, startPoint y: 516, endPoint x: 303, endPoint y: 538, distance: 22.1
click at [305, 521] on div "ID Customer DC Status Priority Invoiced? Created Updated  BT104009 Absolute Me…" at bounding box center [690, 406] width 1381 height 510
click at [303, 568] on div "ID Customer DC Status Priority Invoiced? Created Updated  BT104009 Absolute Me…" at bounding box center [690, 406] width 1381 height 510
click at [300, 229] on div "ID Customer DC Status Priority Invoiced? Created Updated  BT104009 Absolute Me…" at bounding box center [690, 406] width 1381 height 510
click at [291, 258] on div "ID Customer DC Status Priority Invoiced? Created Updated  BT104009 Absolute Me…" at bounding box center [690, 406] width 1381 height 510
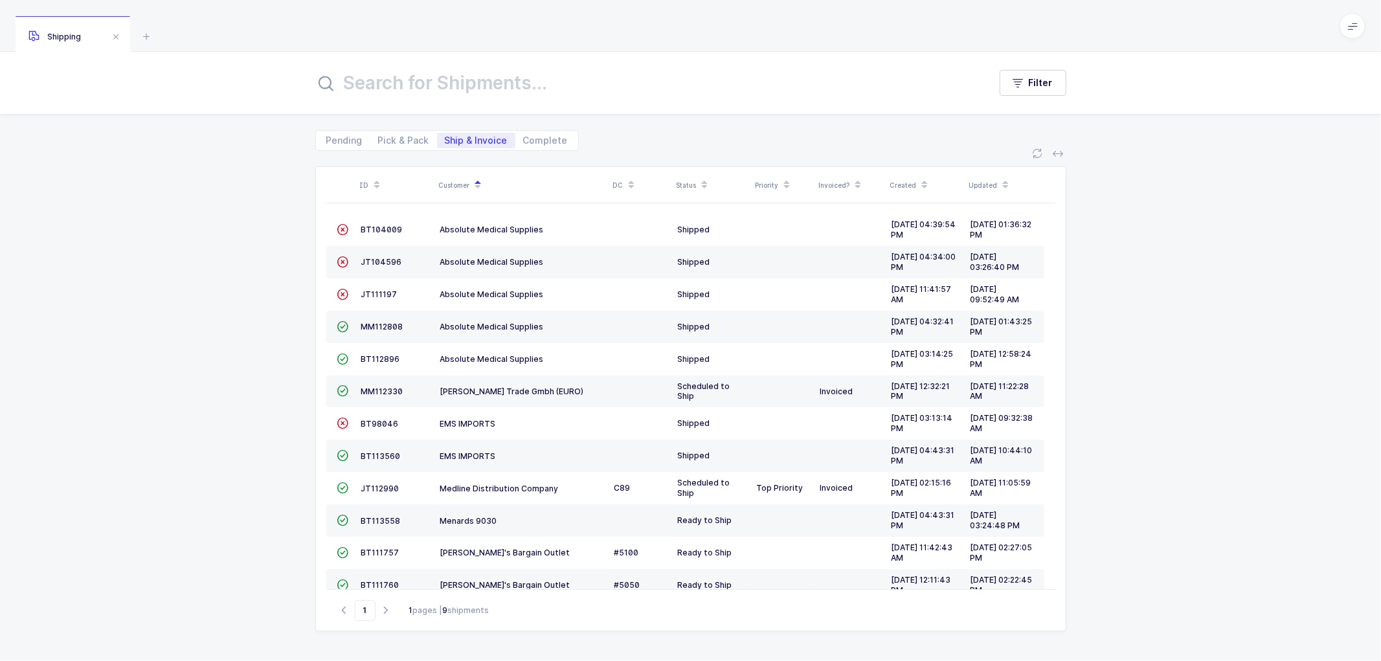
click at [308, 321] on div "ID Customer DC Status Priority Invoiced? Created Updated  BT104009 Absolute Me…" at bounding box center [690, 406] width 1381 height 510
click at [301, 395] on div "ID Customer DC Status Priority Invoiced? Created Updated  BT104009 Absolute Me…" at bounding box center [690, 406] width 1381 height 510
click at [299, 455] on div "ID Customer DC Status Priority Invoiced? Created Updated  BT104009 Absolute Me…" at bounding box center [690, 406] width 1381 height 510
drag, startPoint x: 243, startPoint y: 528, endPoint x: 300, endPoint y: 518, distance: 57.8
click at [246, 528] on div "ID Customer DC Status Priority Invoiced? Created Updated  BT104009 Absolute Me…" at bounding box center [690, 406] width 1381 height 510
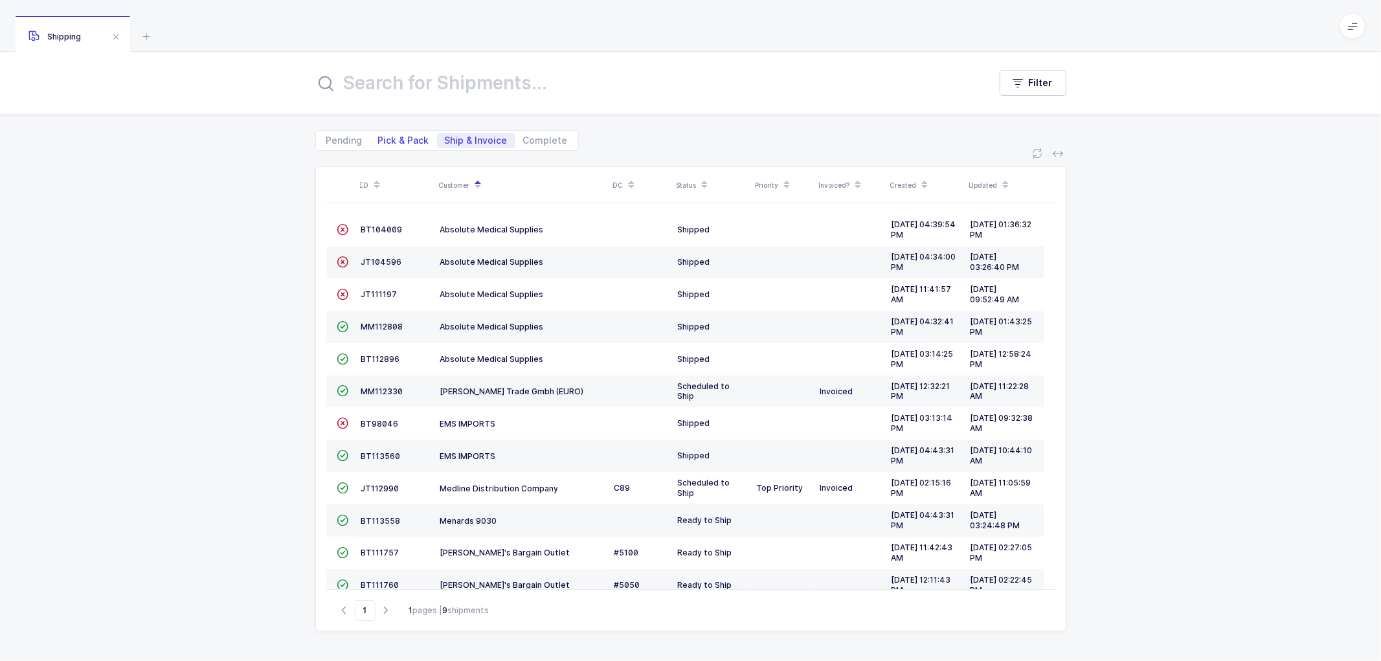
click at [392, 136] on span "Pick & Pack" at bounding box center [403, 140] width 51 height 9
click at [379, 136] on input "Pick & Pack" at bounding box center [374, 137] width 8 height 8
radio input "true"
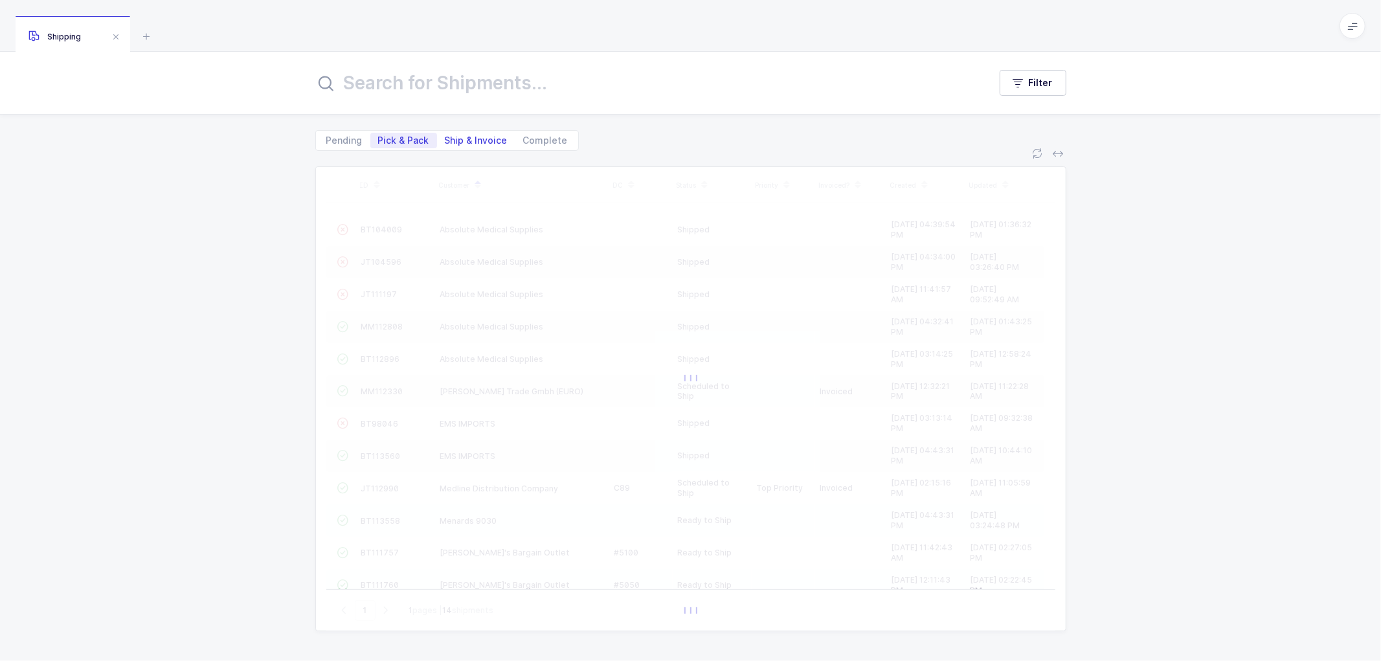
click at [466, 137] on span "Ship & Invoice" at bounding box center [476, 140] width 63 height 9
click at [445, 137] on input "Ship & Invoice" at bounding box center [441, 137] width 8 height 8
radio input "true"
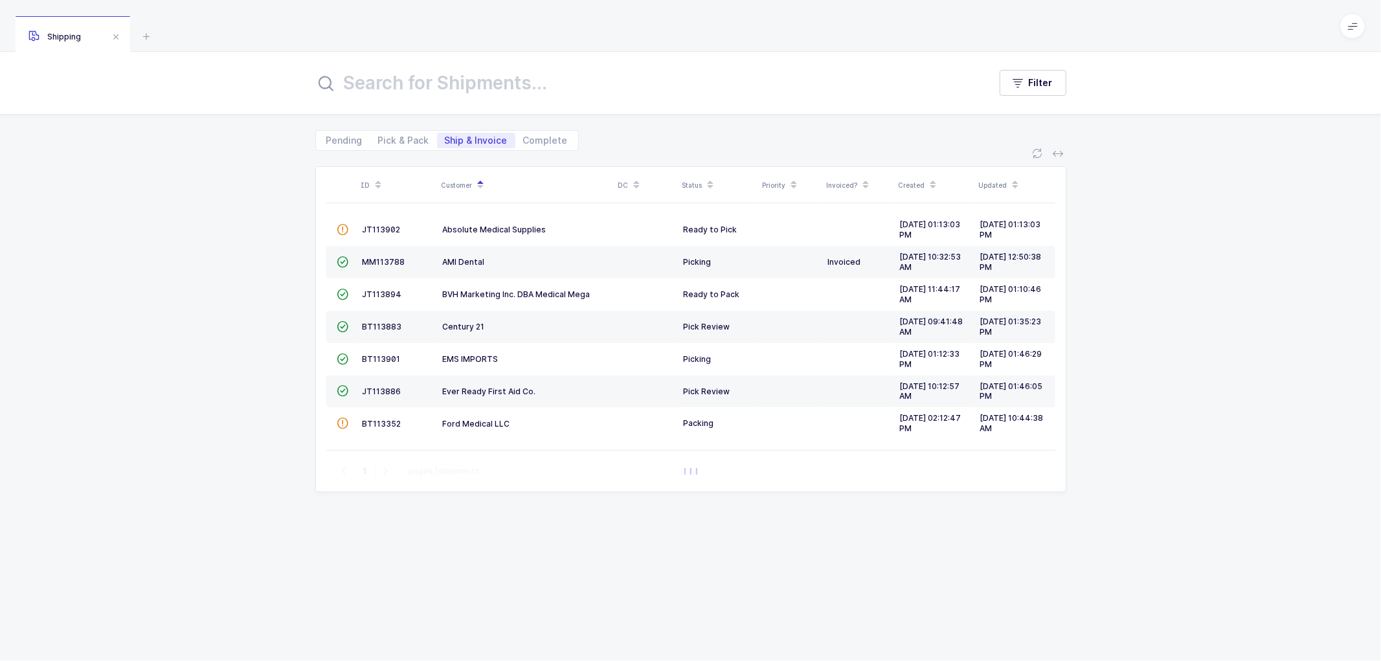
click at [466, 141] on span "Ship & Invoice" at bounding box center [476, 140] width 63 height 9
click at [445, 141] on input "Ship & Invoice" at bounding box center [441, 137] width 8 height 8
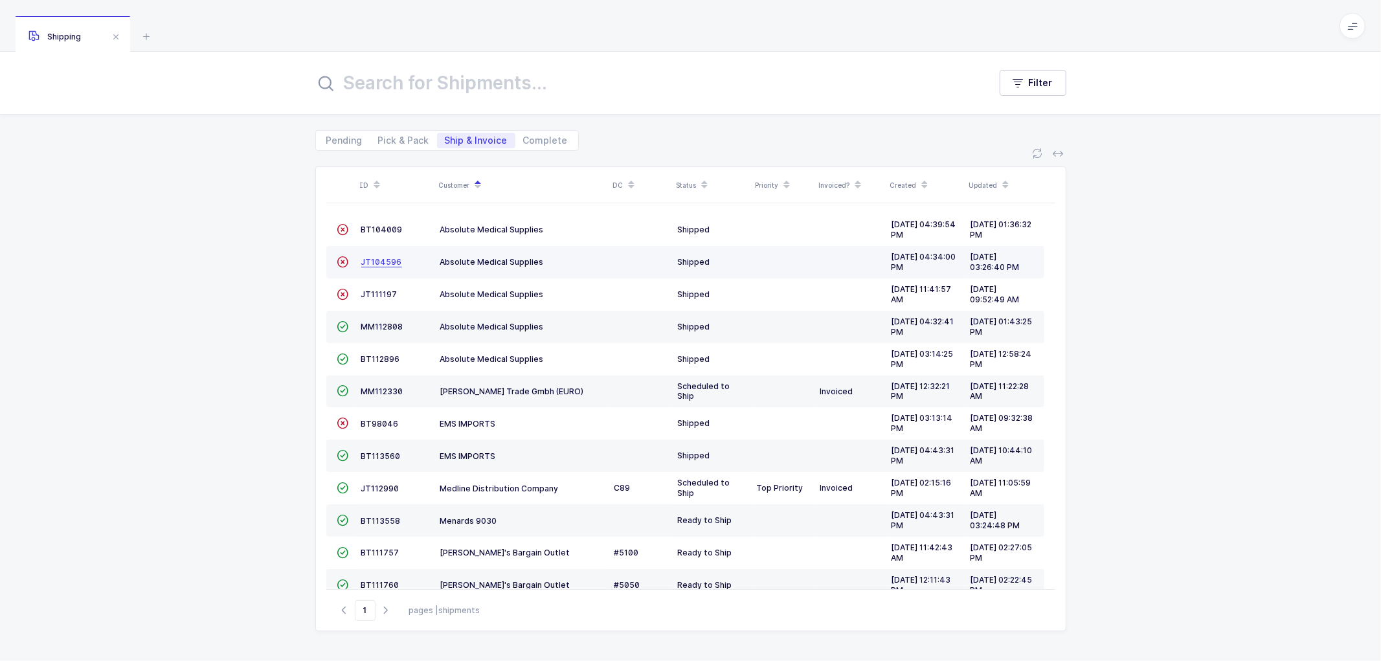
click at [377, 263] on span "JT104596" at bounding box center [381, 262] width 41 height 10
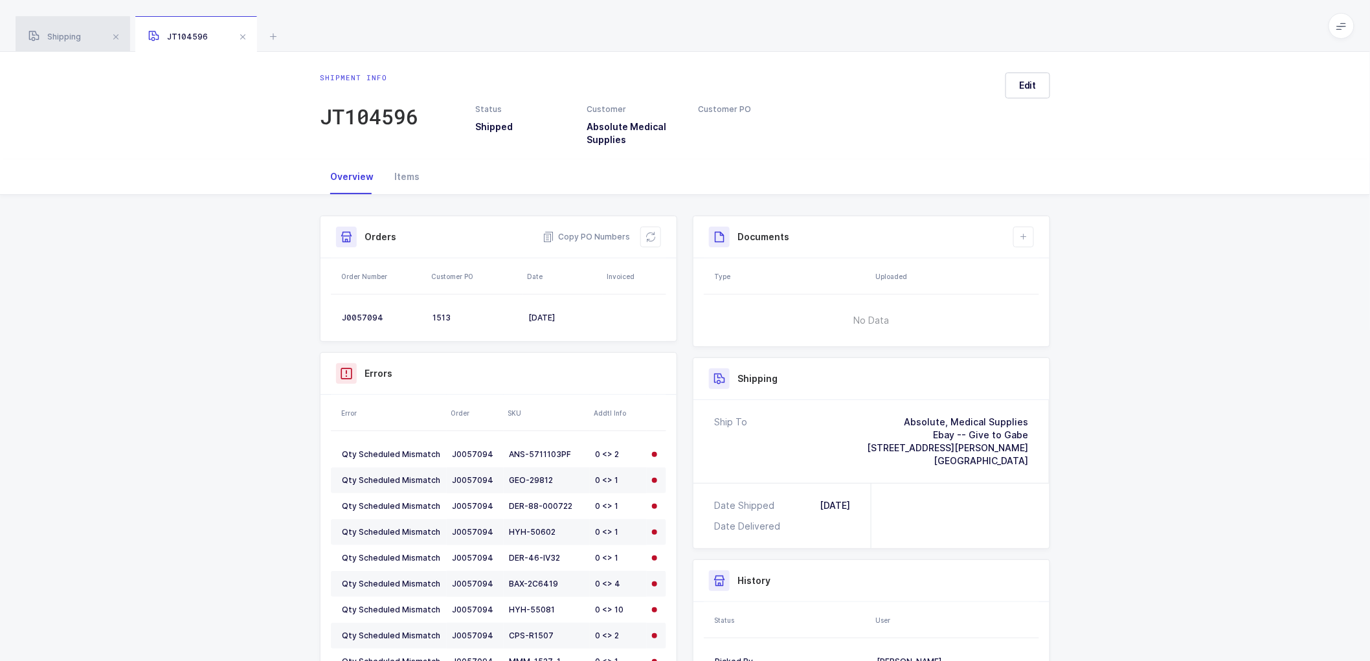
drag, startPoint x: 71, startPoint y: 35, endPoint x: 254, endPoint y: 94, distance: 191.8
click at [72, 35] on span "Shipping" at bounding box center [54, 37] width 52 height 10
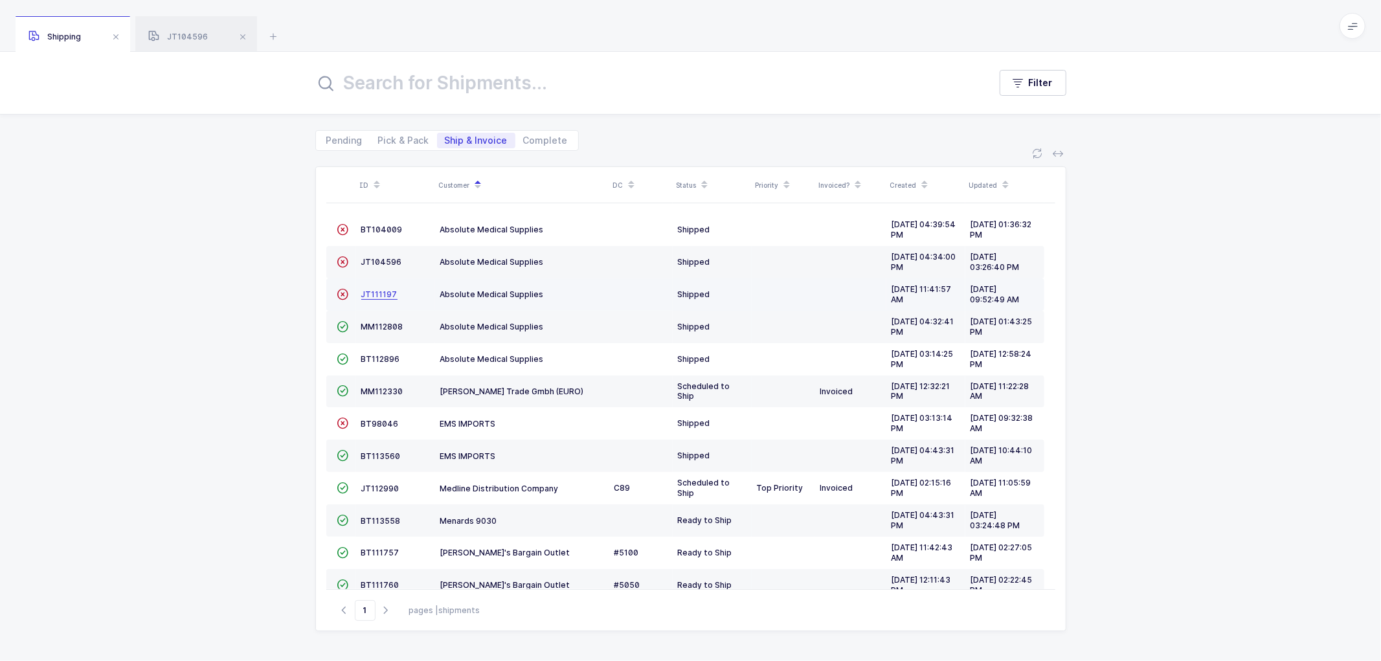
click at [375, 292] on span "JT111197" at bounding box center [379, 294] width 36 height 10
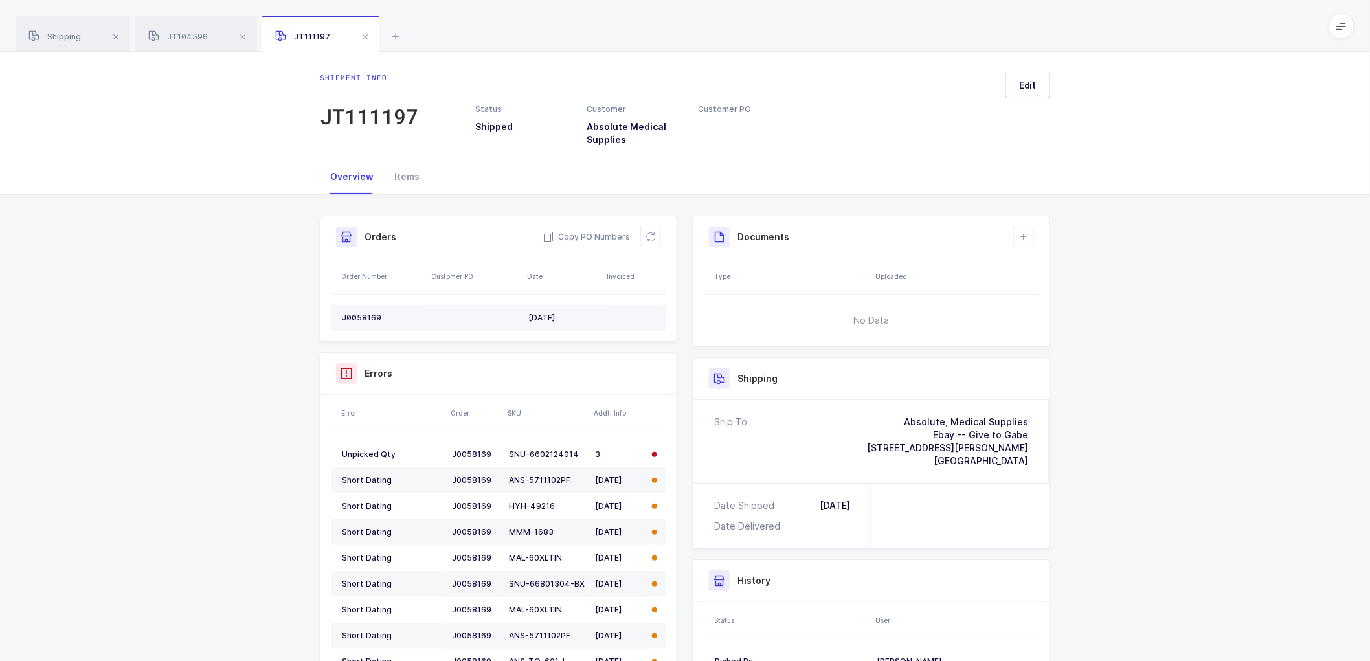
click at [356, 317] on div "J0058169" at bounding box center [382, 318] width 80 height 10
copy div "J0058169"
click at [54, 36] on span "Shipping" at bounding box center [54, 37] width 52 height 10
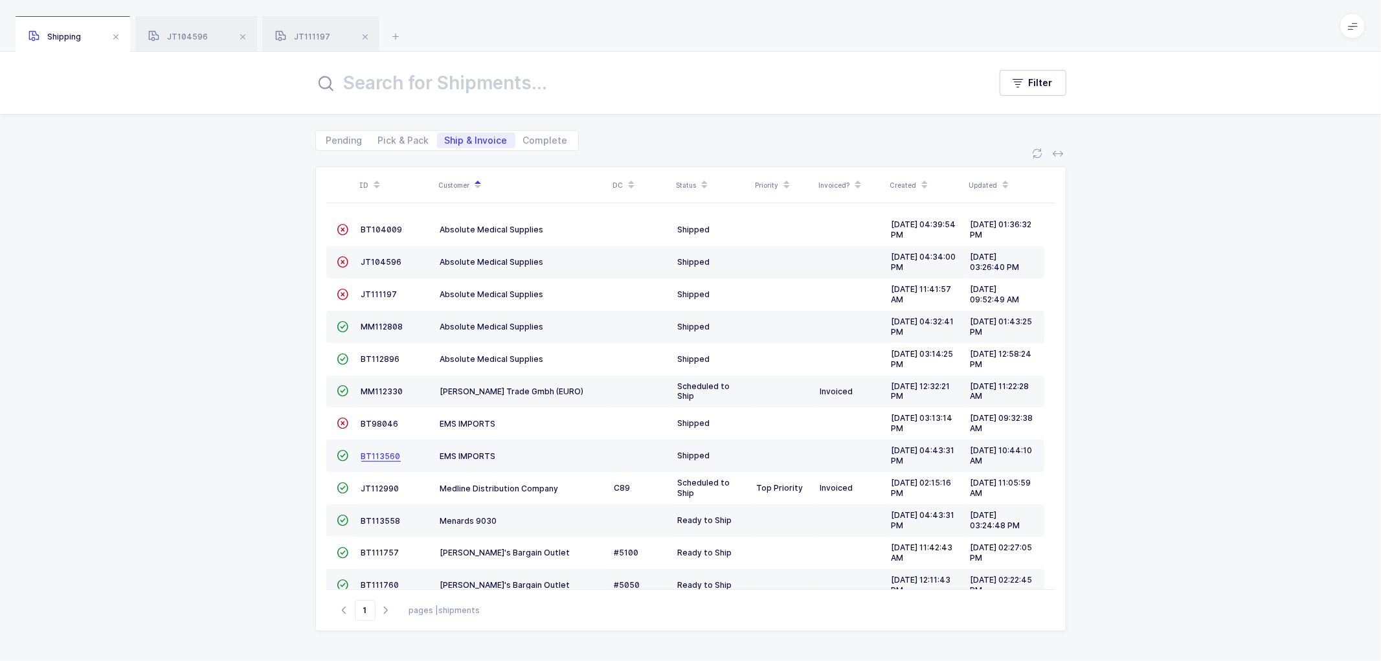
click at [375, 452] on span "BT113560" at bounding box center [380, 456] width 39 height 10
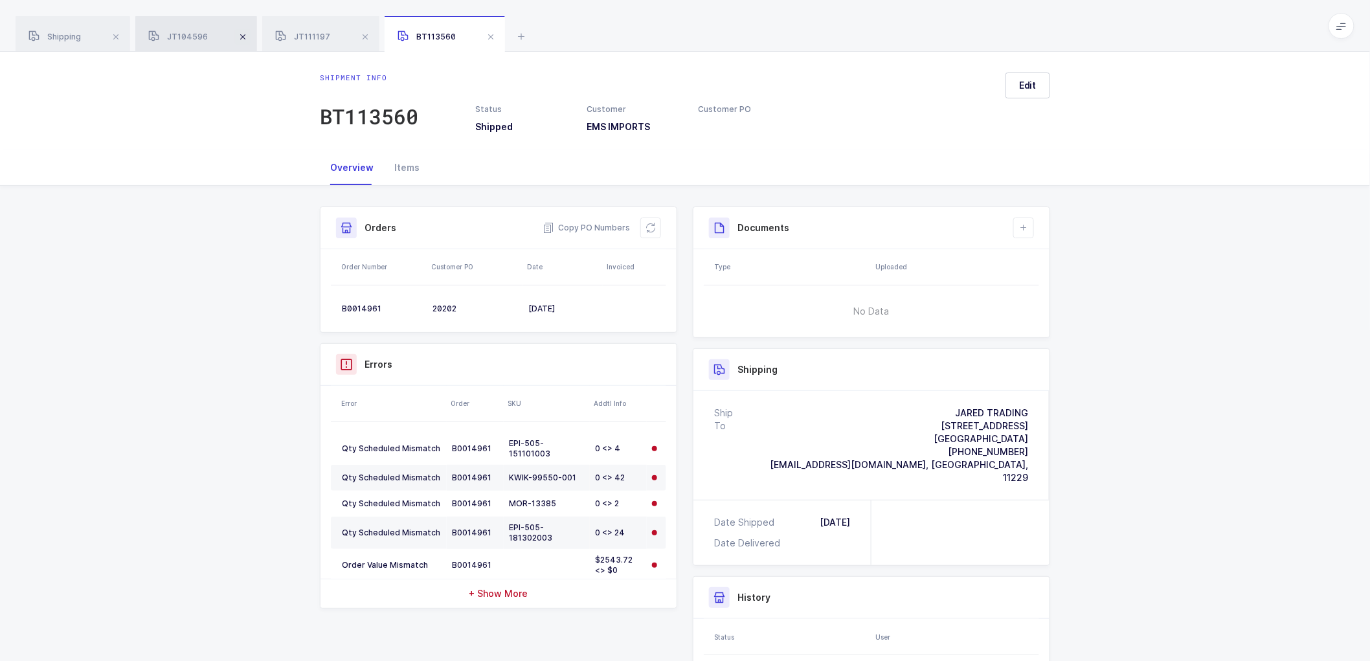
click at [244, 34] on span at bounding box center [243, 37] width 16 height 16
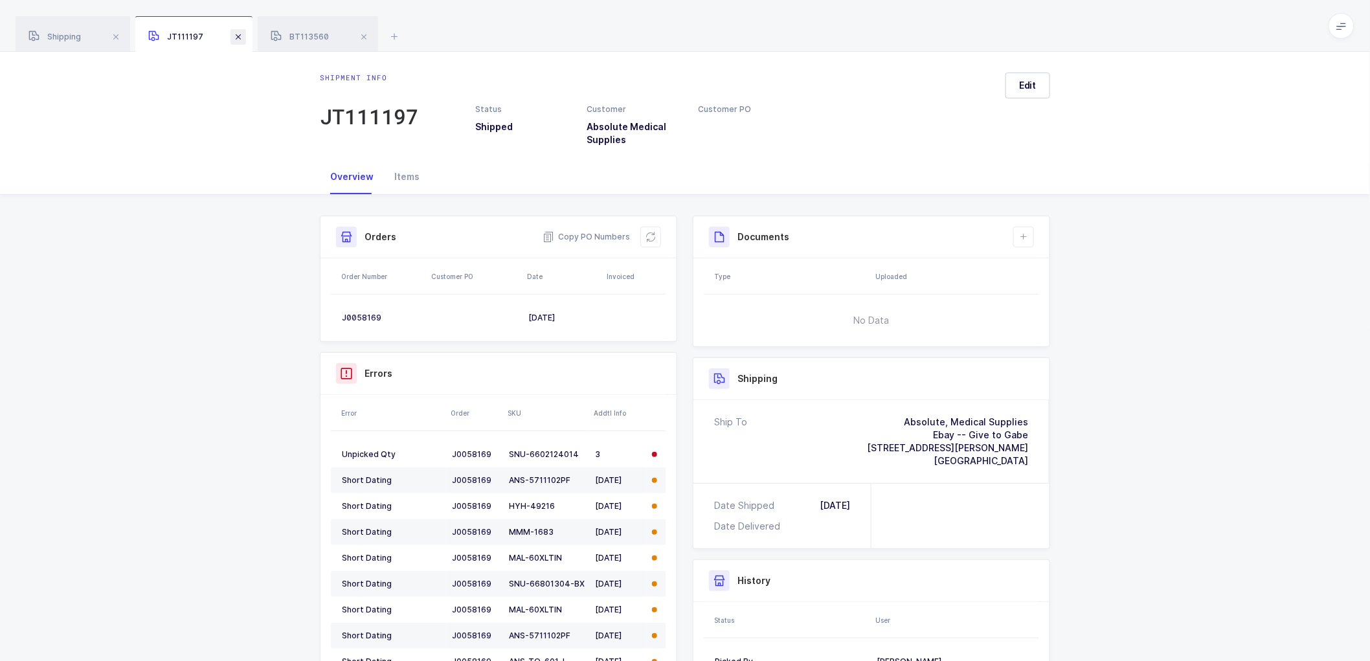
click at [245, 34] on span at bounding box center [238, 37] width 16 height 16
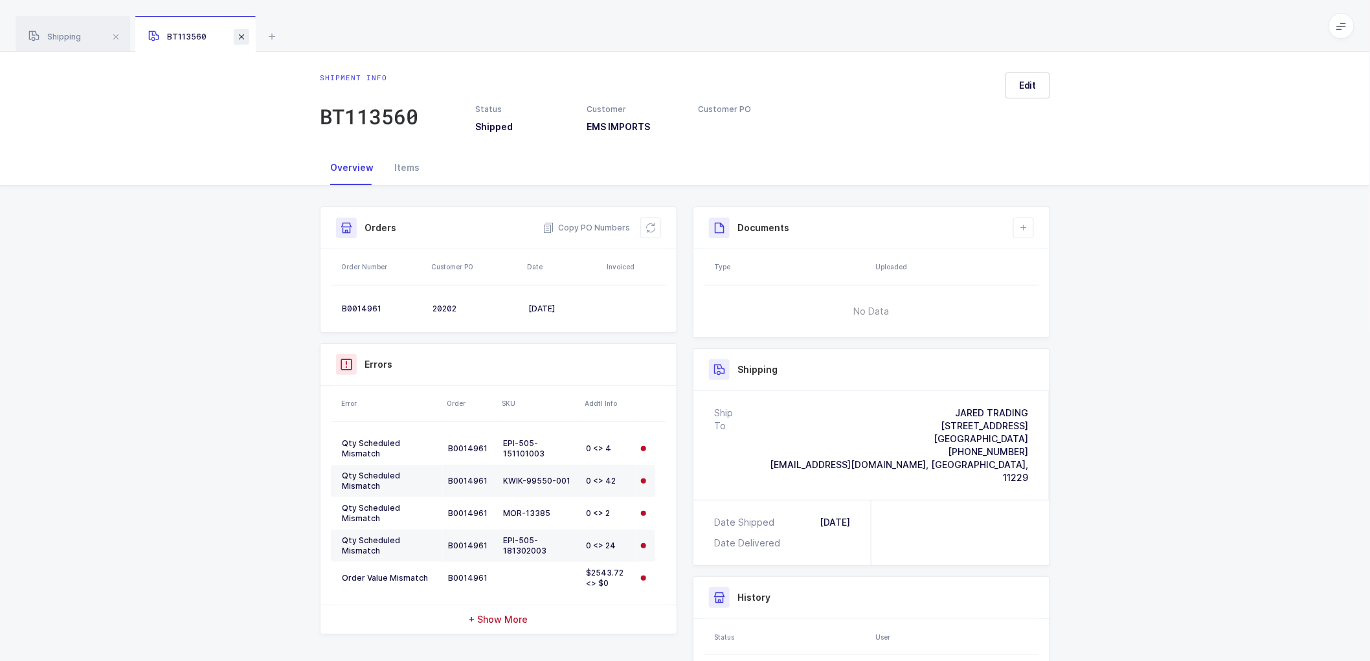
click at [240, 34] on span at bounding box center [242, 37] width 16 height 16
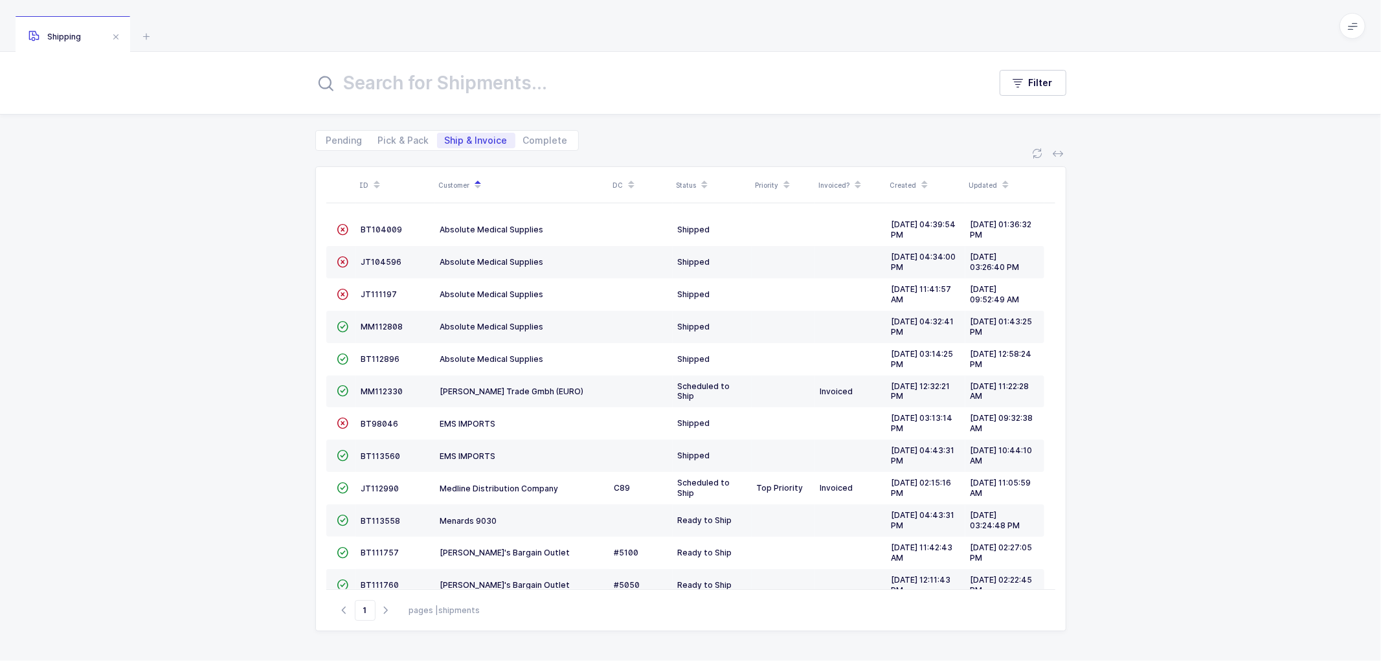
click at [80, 32] on span "Shipping" at bounding box center [54, 37] width 52 height 10
click at [392, 139] on span "Pick & Pack" at bounding box center [403, 140] width 51 height 9
click at [379, 139] on input "Pick & Pack" at bounding box center [374, 137] width 8 height 8
radio input "true"
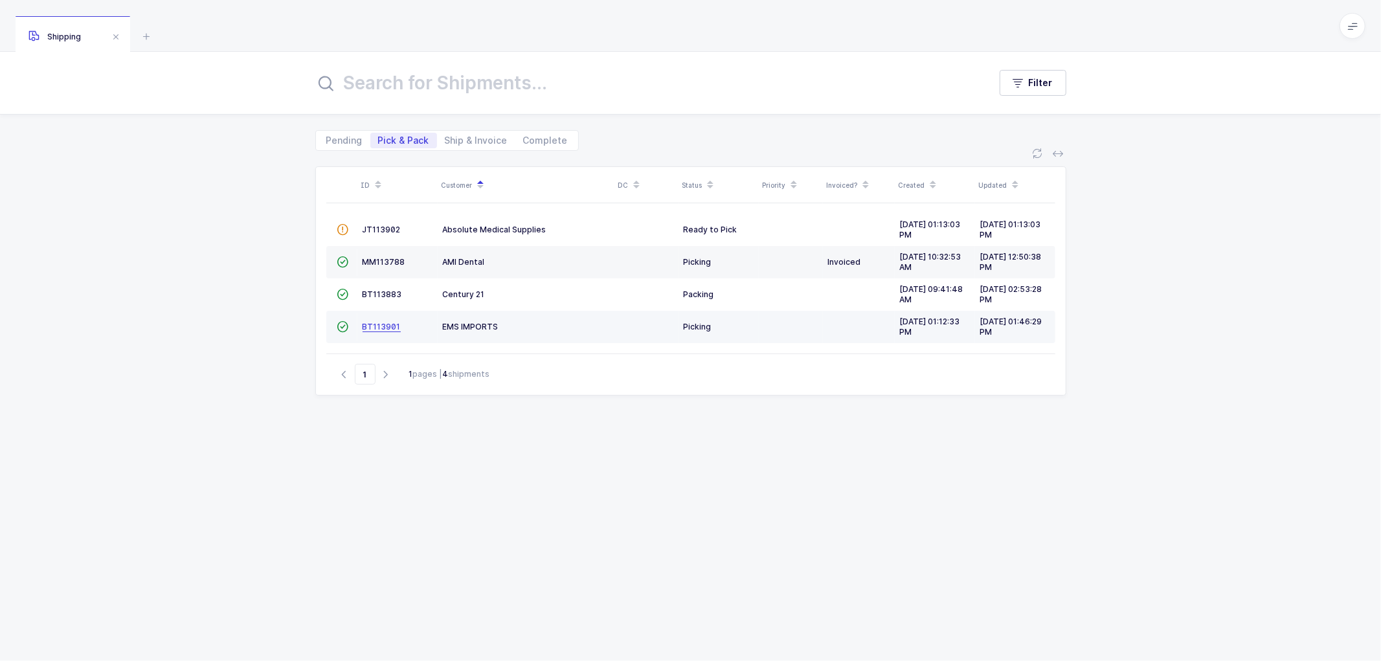
click at [379, 325] on span "BT113901" at bounding box center [382, 327] width 38 height 10
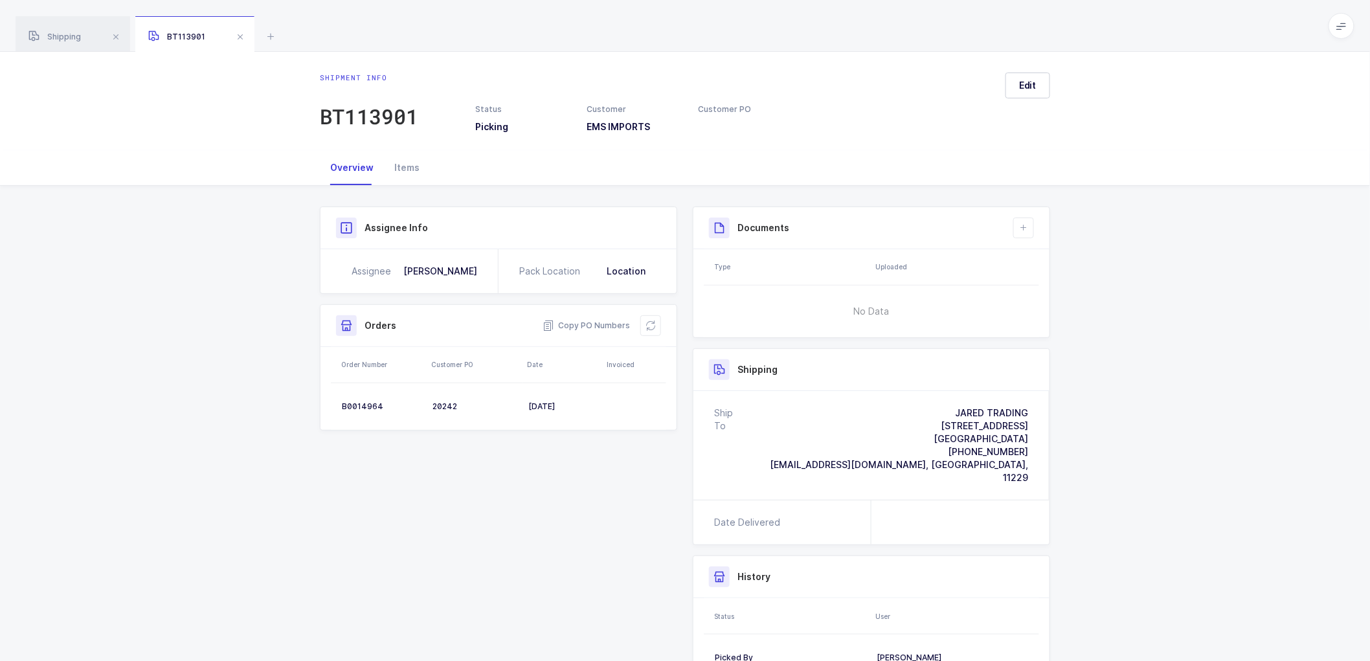
click at [238, 35] on span at bounding box center [240, 37] width 16 height 16
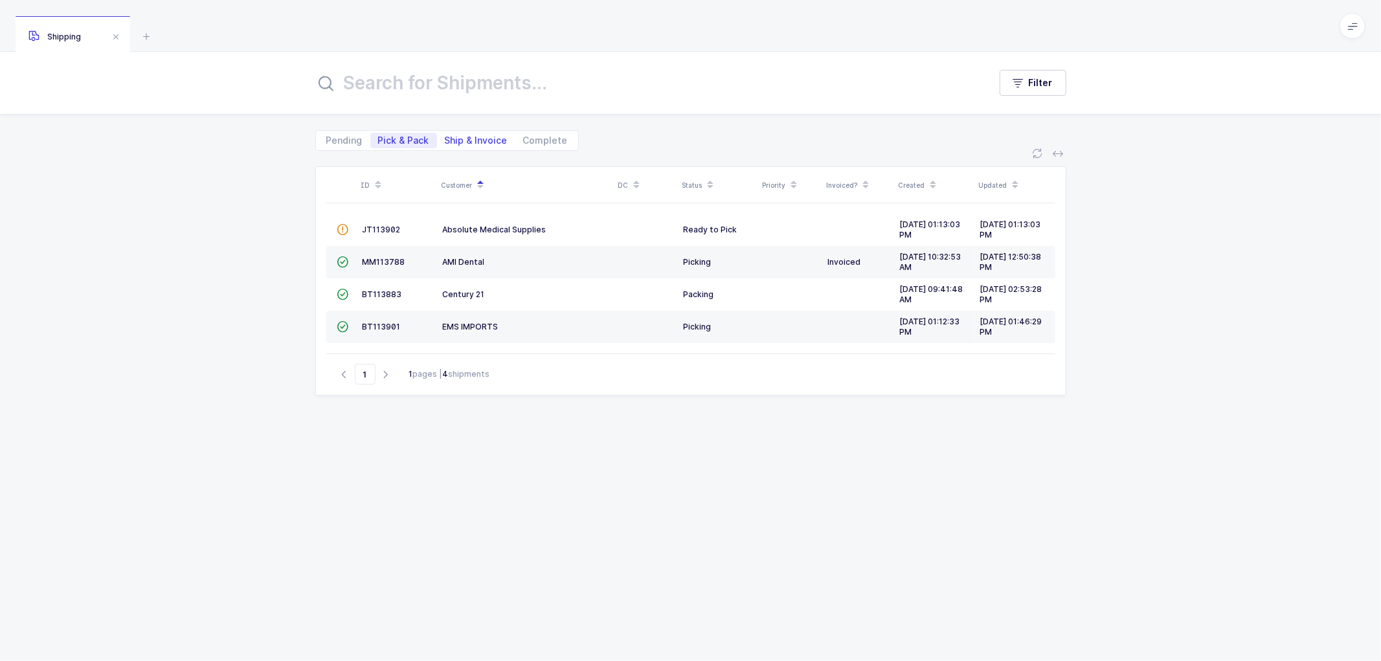
click at [475, 137] on span "Ship & Invoice" at bounding box center [476, 140] width 63 height 9
click at [445, 137] on input "Ship & Invoice" at bounding box center [441, 137] width 8 height 8
radio input "true"
radio input "false"
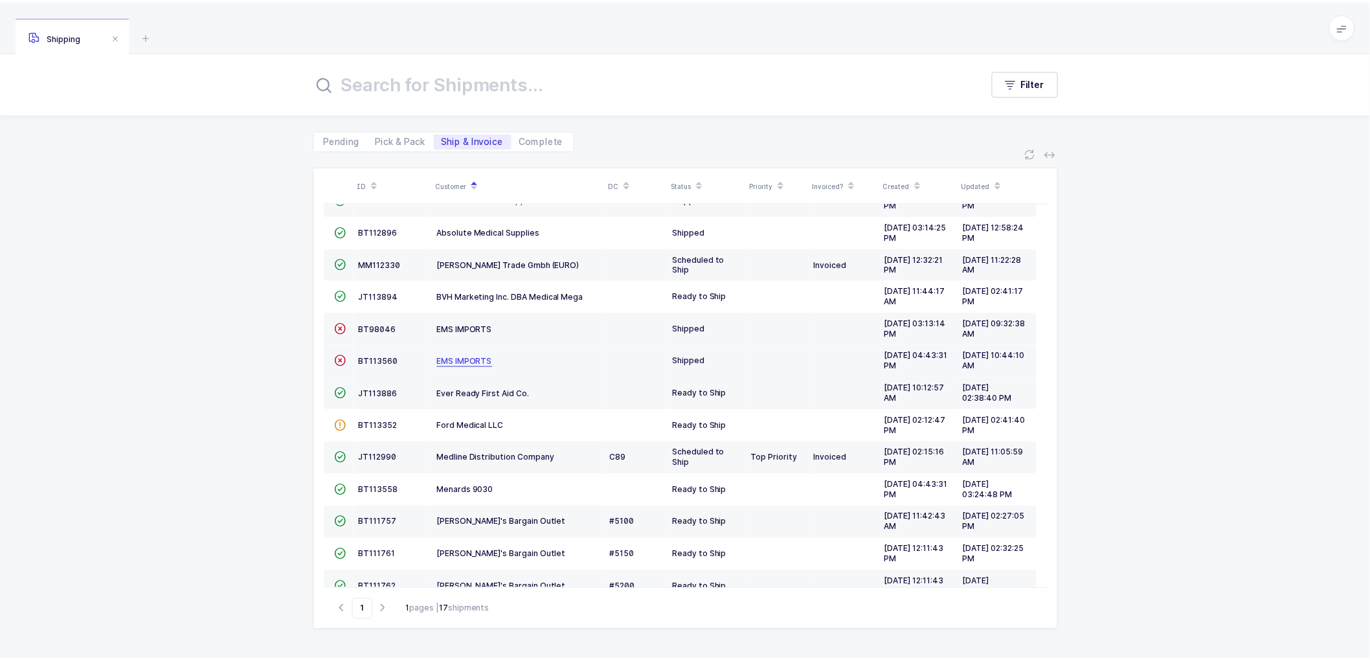
scroll to position [42, 0]
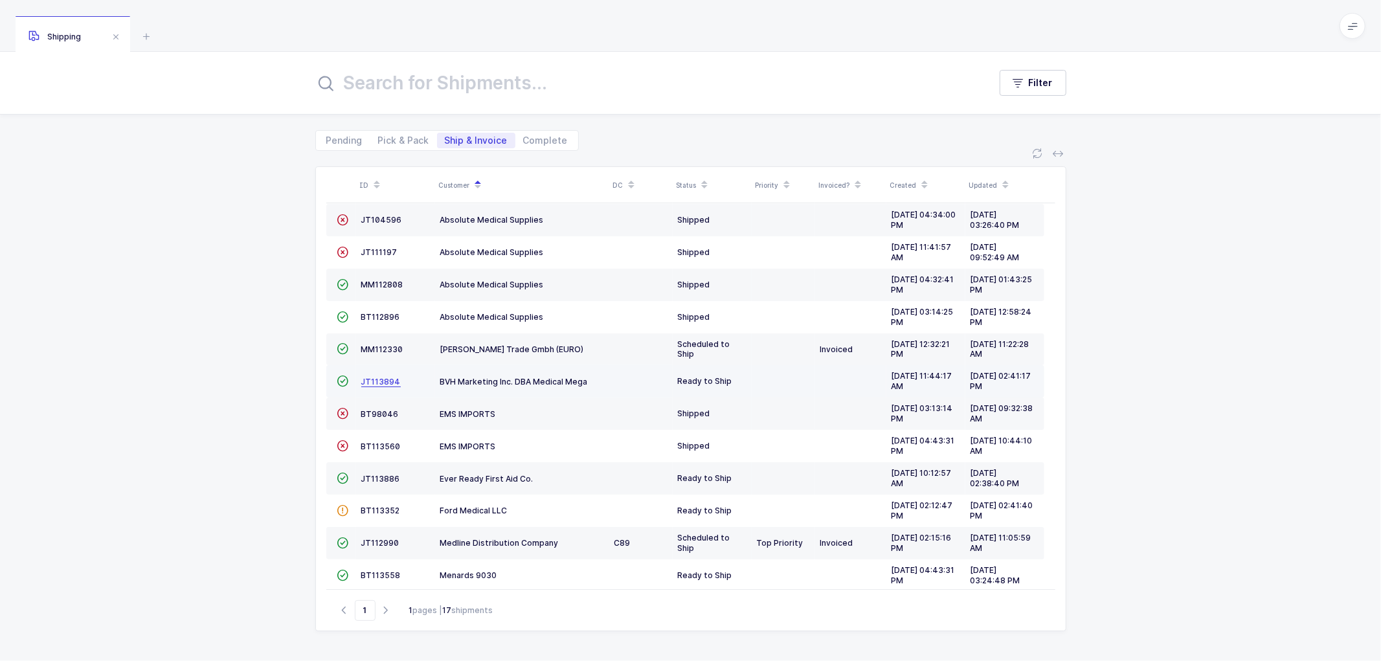
click at [381, 379] on span "JT113894" at bounding box center [380, 382] width 39 height 10
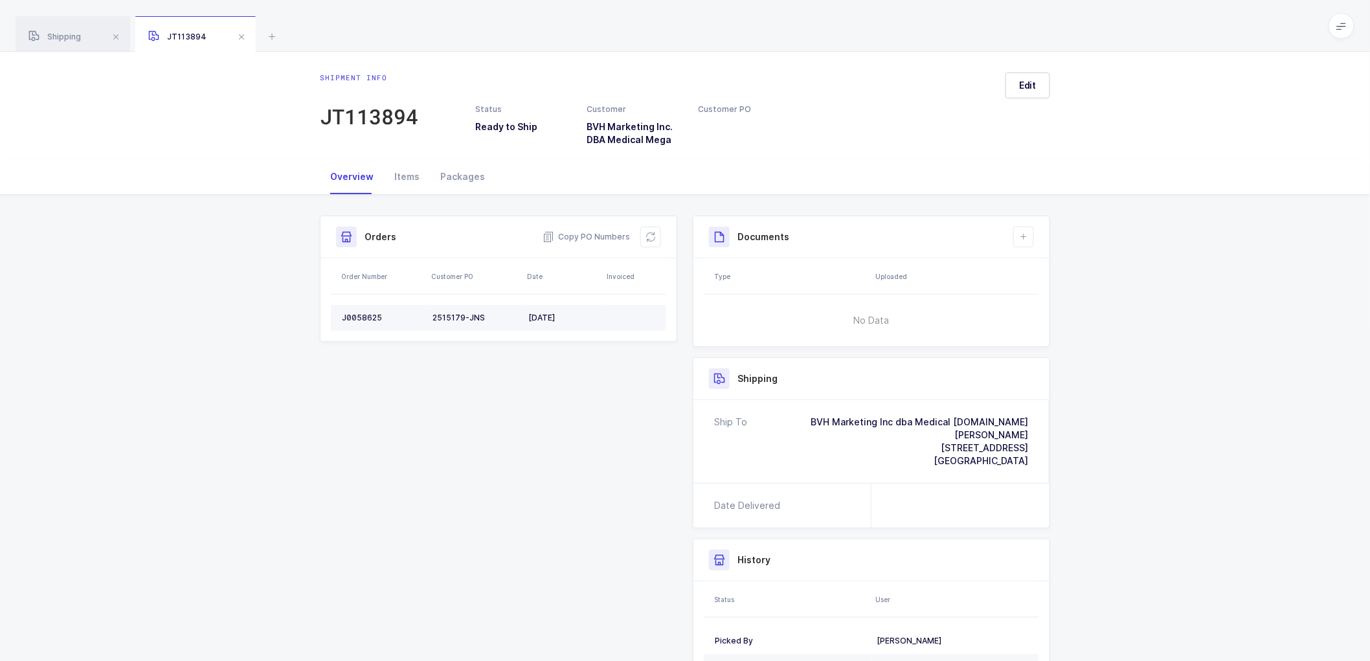
click at [356, 314] on div "J0058625" at bounding box center [382, 318] width 80 height 10
copy div "J0058625"
drag, startPoint x: 588, startPoint y: 236, endPoint x: 480, endPoint y: 165, distance: 129.1
click at [587, 236] on span "Copy PO Numbers" at bounding box center [586, 236] width 87 height 13
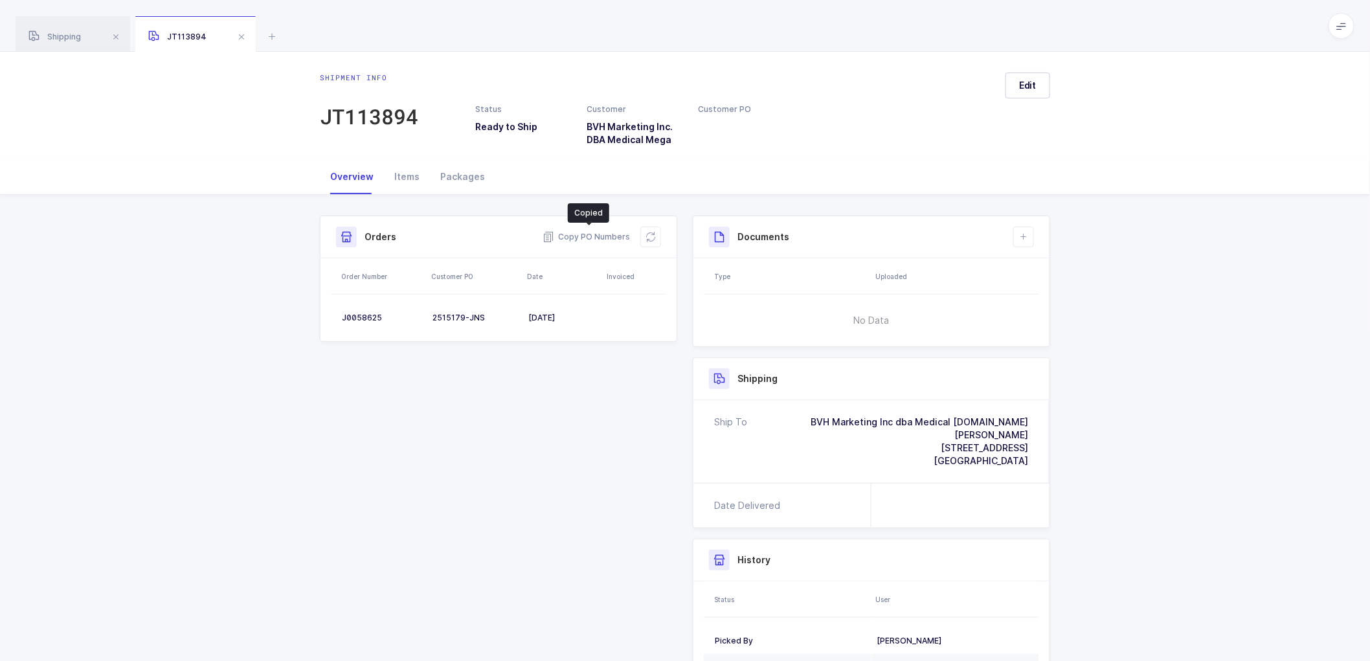
drag, startPoint x: 462, startPoint y: 170, endPoint x: 1000, endPoint y: 215, distance: 539.8
click at [462, 170] on div "Packages" at bounding box center [462, 176] width 65 height 35
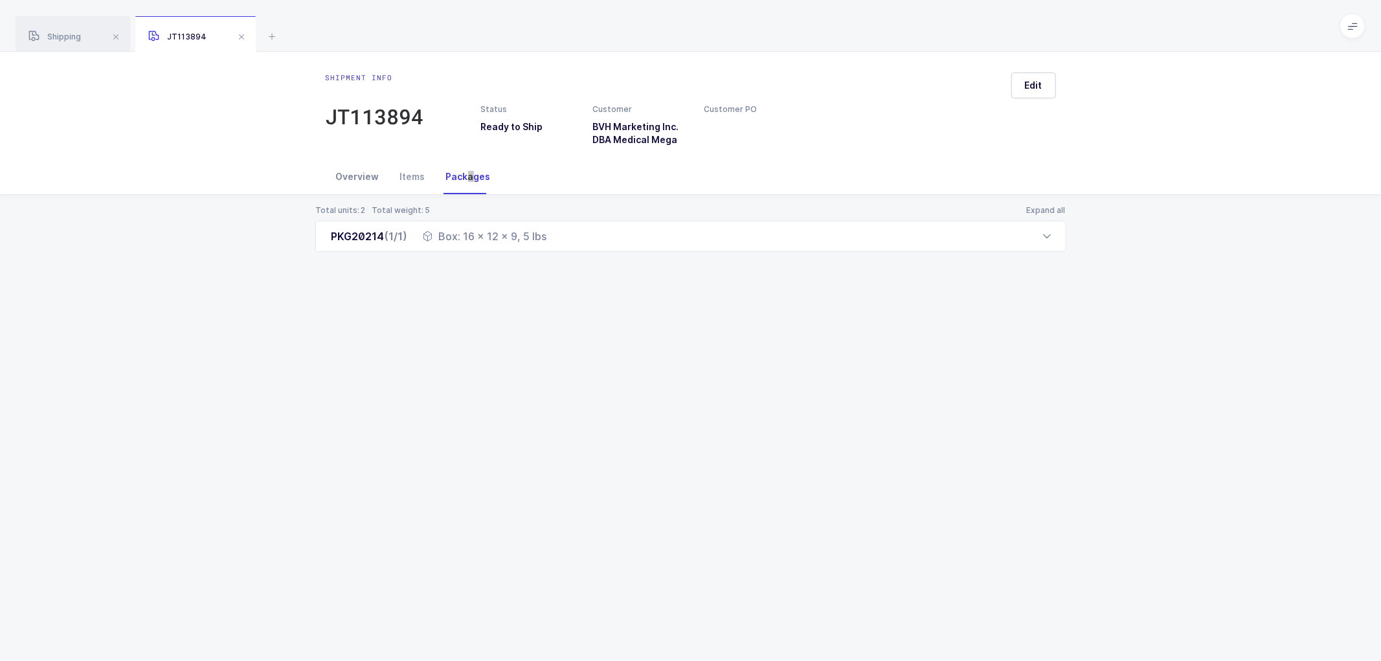
click at [351, 177] on div "Overview" at bounding box center [358, 176] width 64 height 35
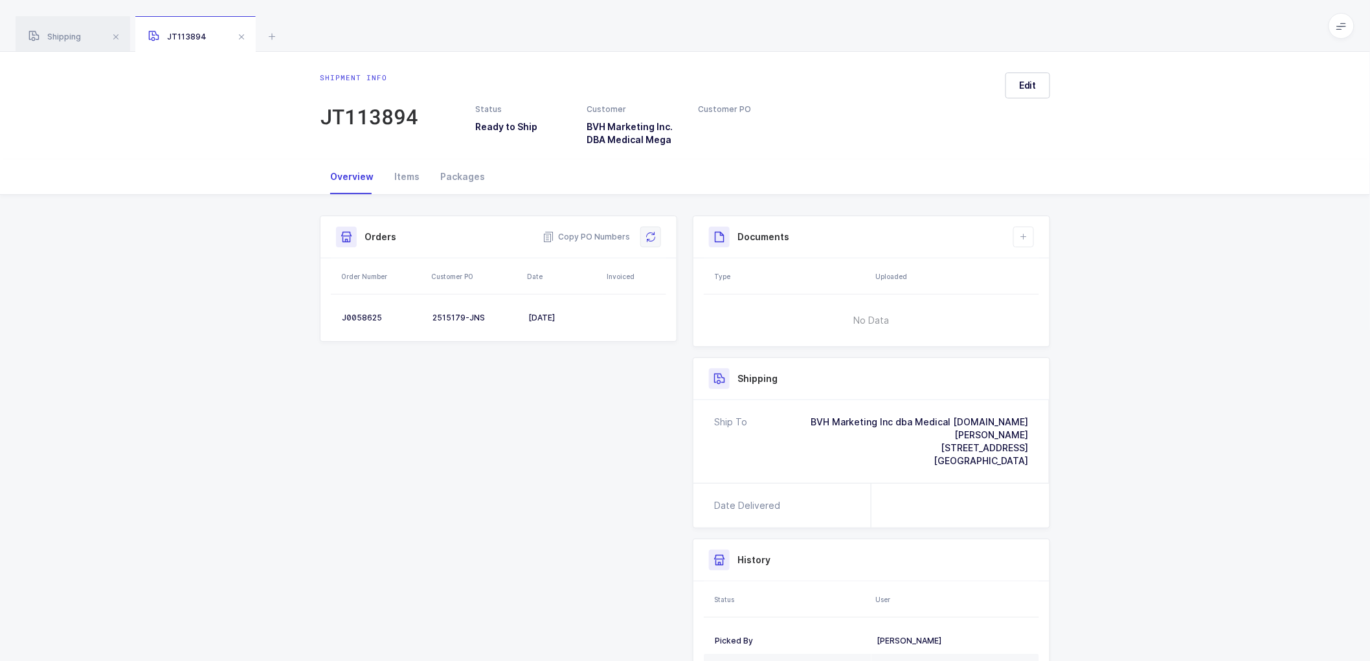
click at [647, 232] on icon at bounding box center [650, 237] width 10 height 10
drag, startPoint x: 1019, startPoint y: 84, endPoint x: 1068, endPoint y: 94, distance: 50.2
click at [1020, 83] on span "Edit" at bounding box center [1027, 85] width 17 height 13
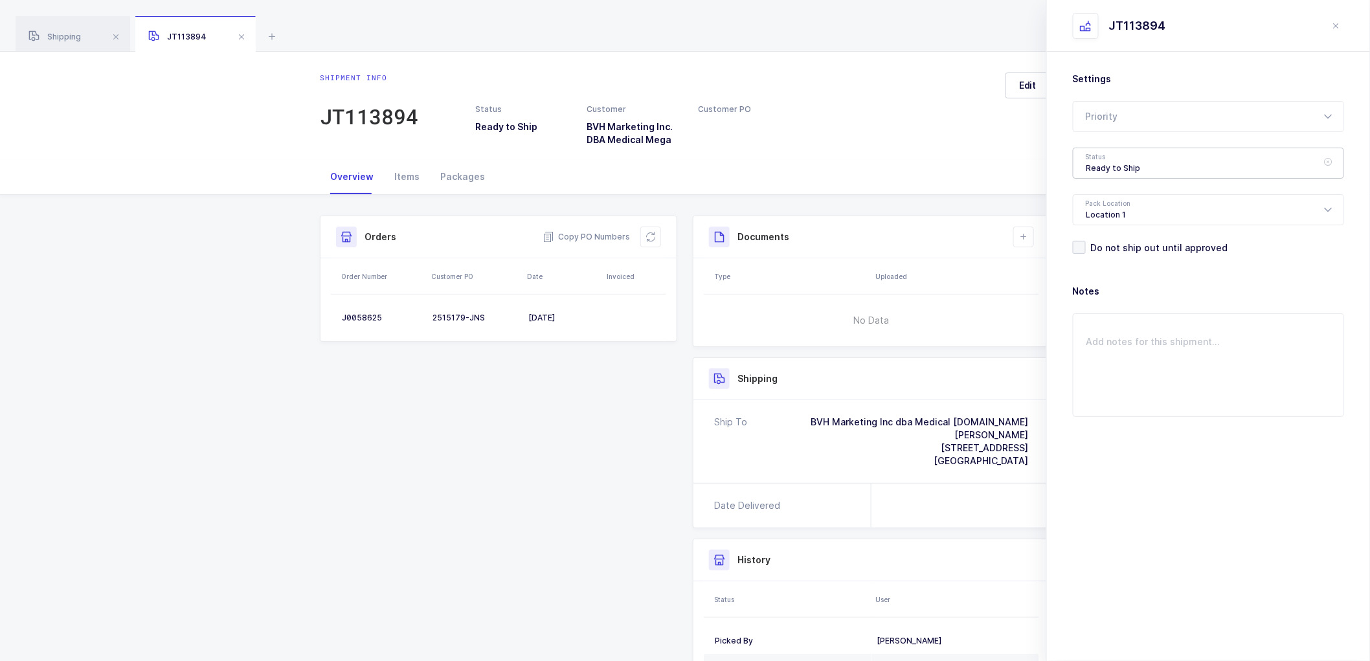
click at [1117, 159] on div "Ready to Ship" at bounding box center [1208, 163] width 271 height 31
click at [1109, 260] on span "Shipped" at bounding box center [1104, 262] width 37 height 11
type input "Shipped"
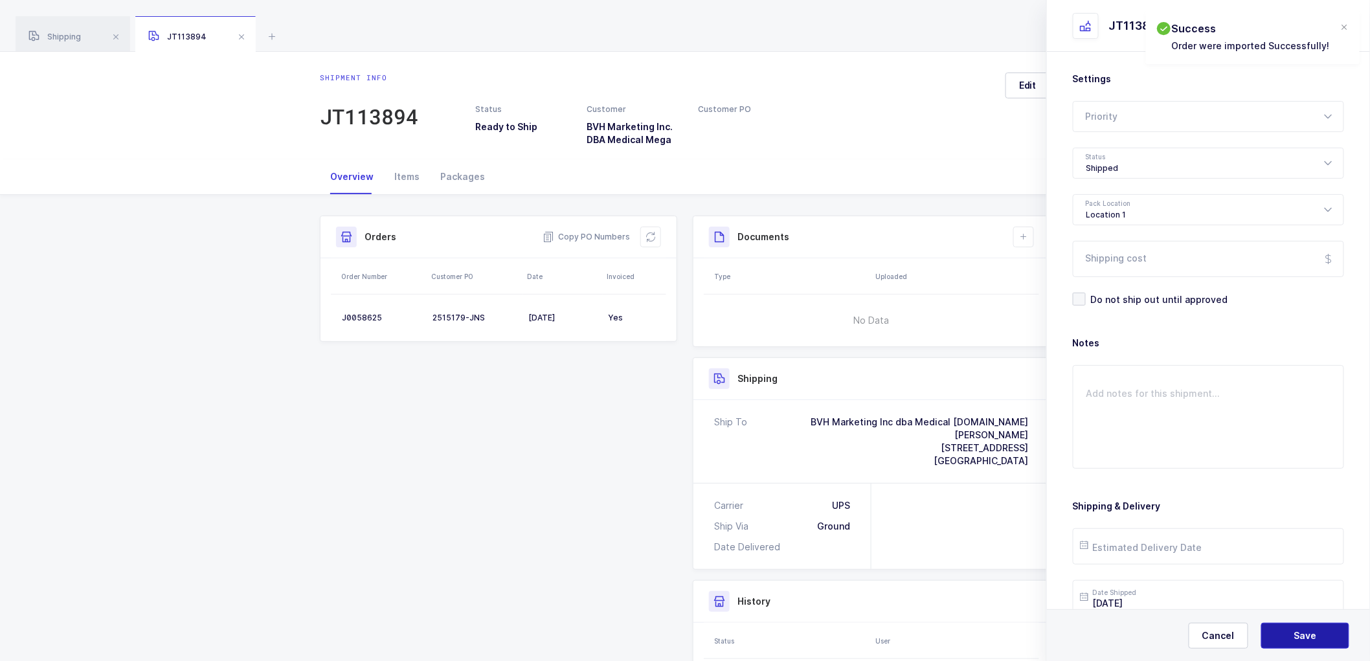
click at [1315, 632] on span "Save" at bounding box center [1305, 635] width 23 height 13
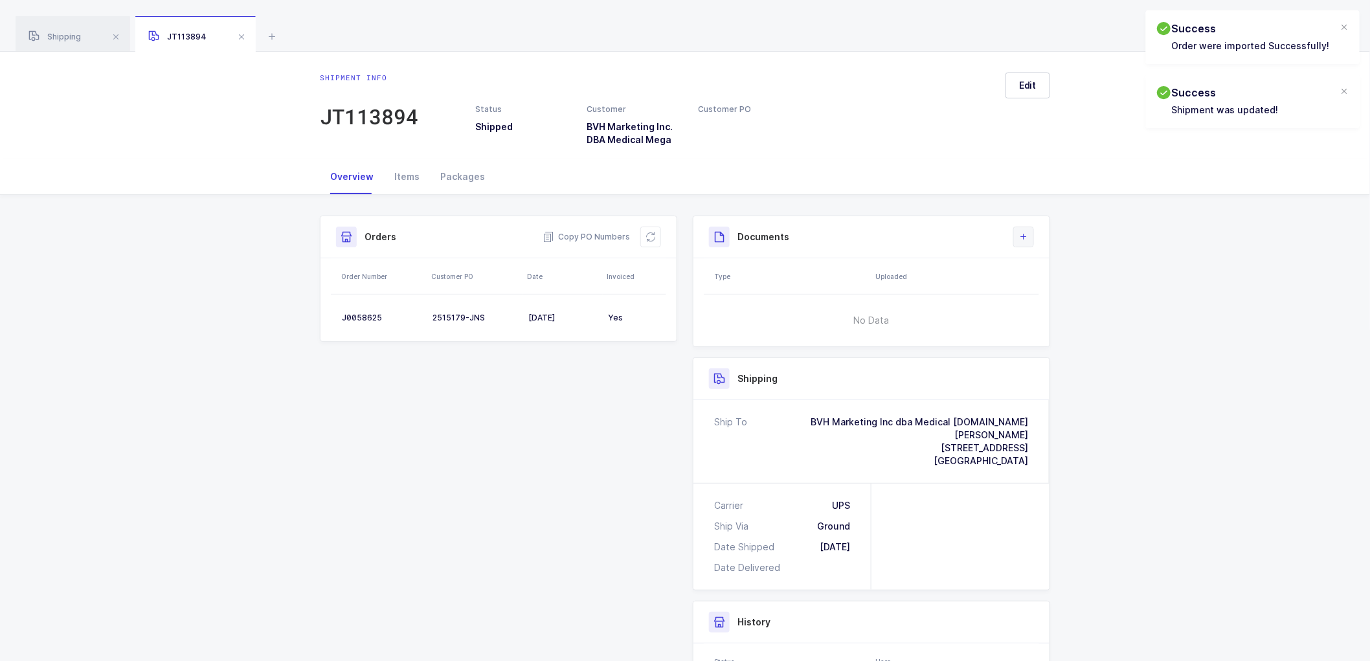
click at [1030, 237] on button at bounding box center [1023, 237] width 21 height 21
click at [1059, 269] on li "Create Document" at bounding box center [1067, 273] width 96 height 21
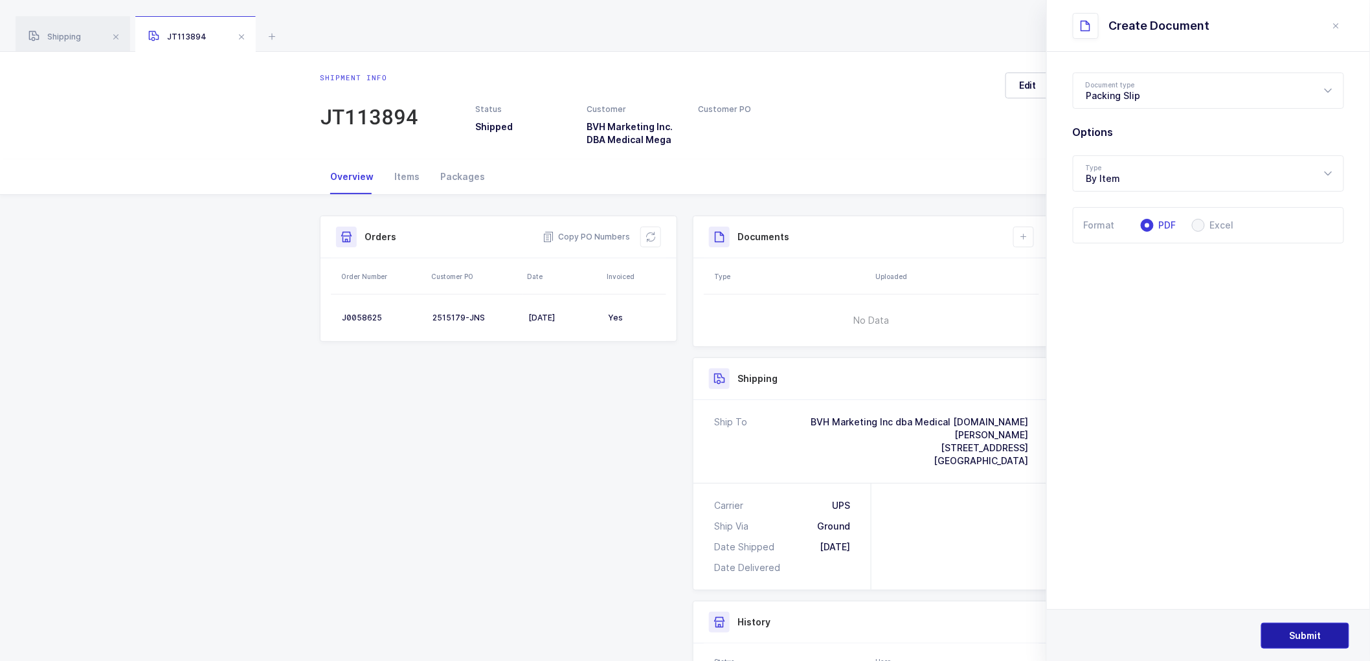
click at [1290, 633] on span "Submit" at bounding box center [1306, 635] width 32 height 13
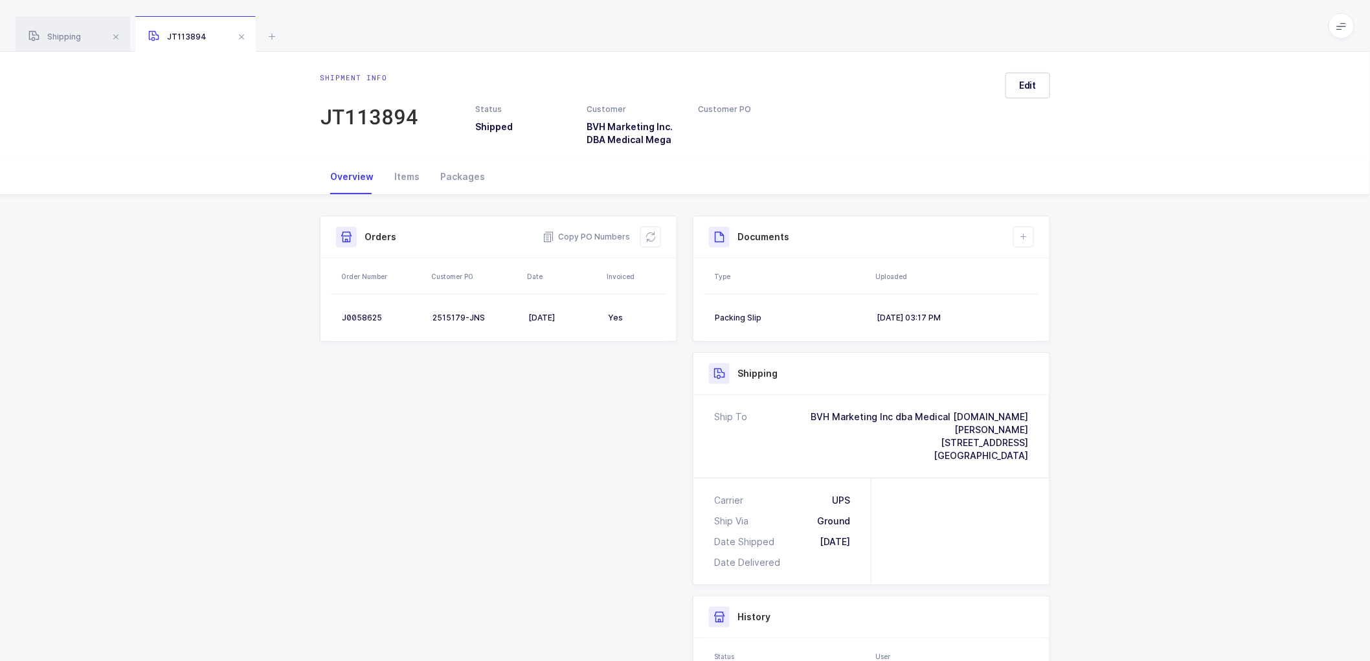
drag, startPoint x: 1284, startPoint y: 276, endPoint x: 1253, endPoint y: 289, distance: 33.1
click at [1284, 276] on div "Shipment Info Shipment Number JT113894 Status Shipped Customer BVH Marketing In…" at bounding box center [685, 520] width 1370 height 650
click at [54, 28] on div "Shipping" at bounding box center [73, 34] width 115 height 36
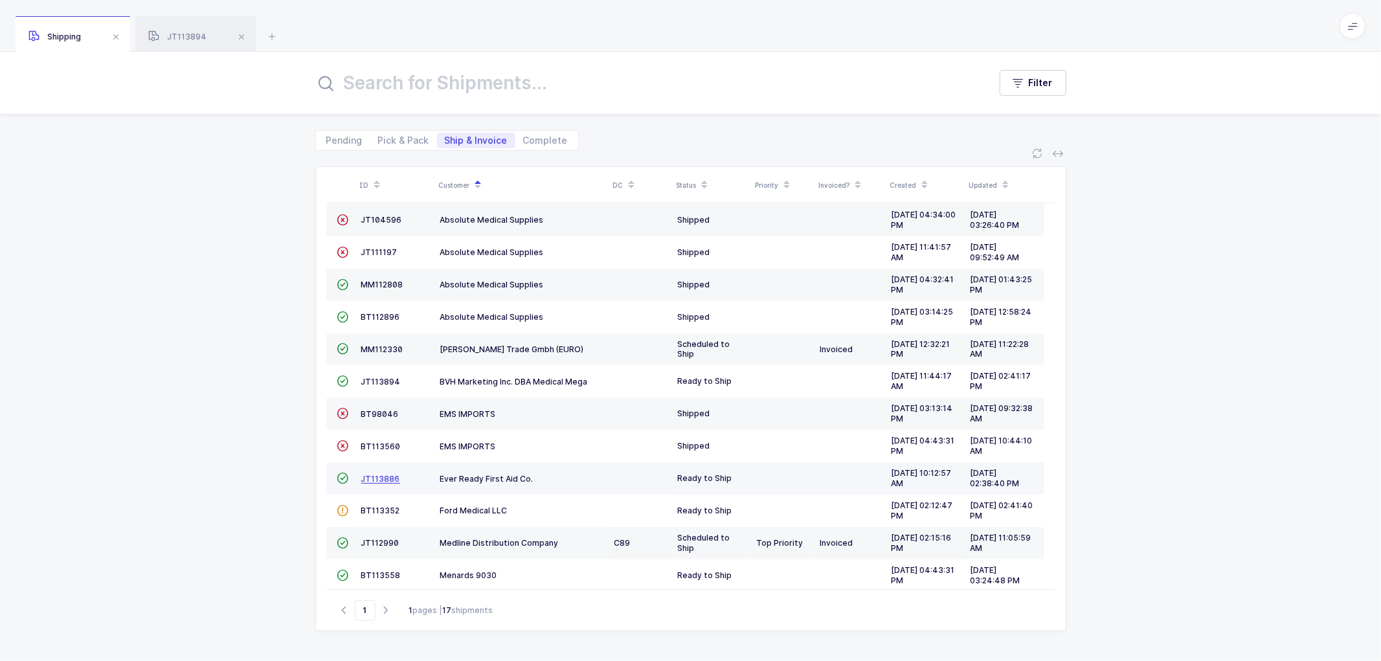
click at [370, 474] on span "JT113886" at bounding box center [380, 479] width 39 height 10
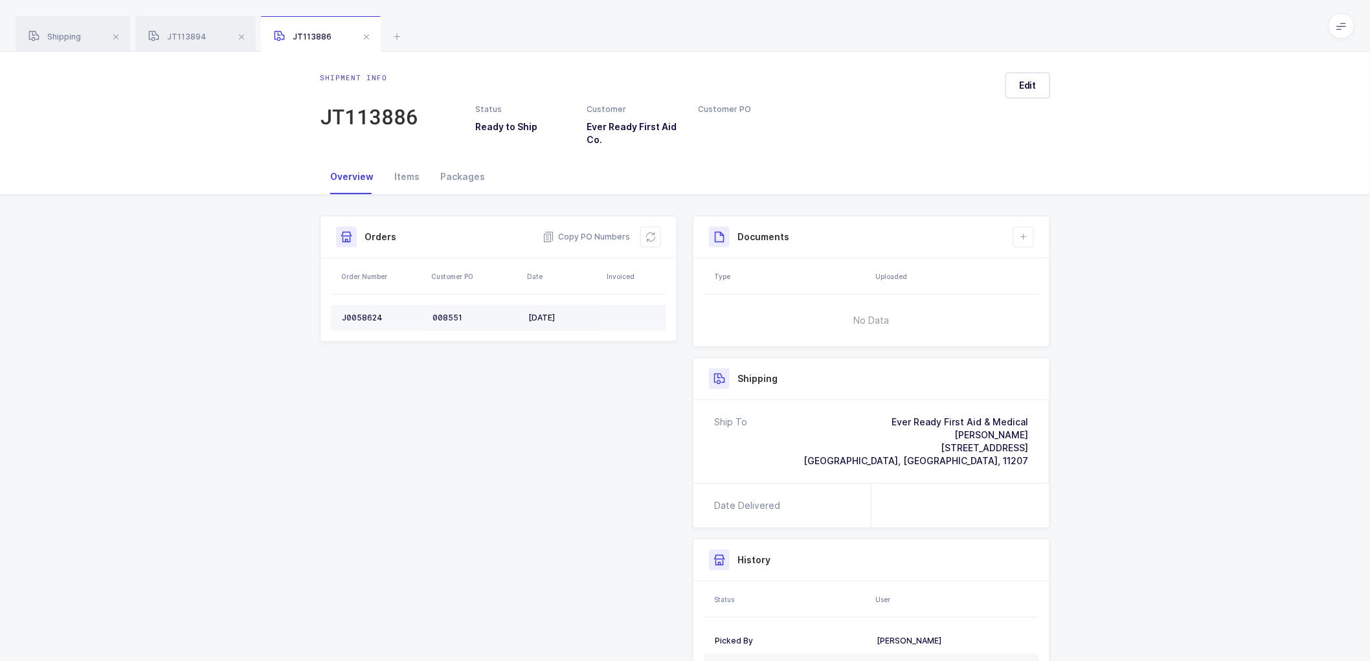
click at [359, 313] on div "J0058624" at bounding box center [382, 318] width 80 height 10
copy div "J0058624"
click at [592, 236] on span "Copy PO Numbers" at bounding box center [586, 236] width 87 height 13
click at [458, 168] on div "Packages" at bounding box center [462, 176] width 65 height 35
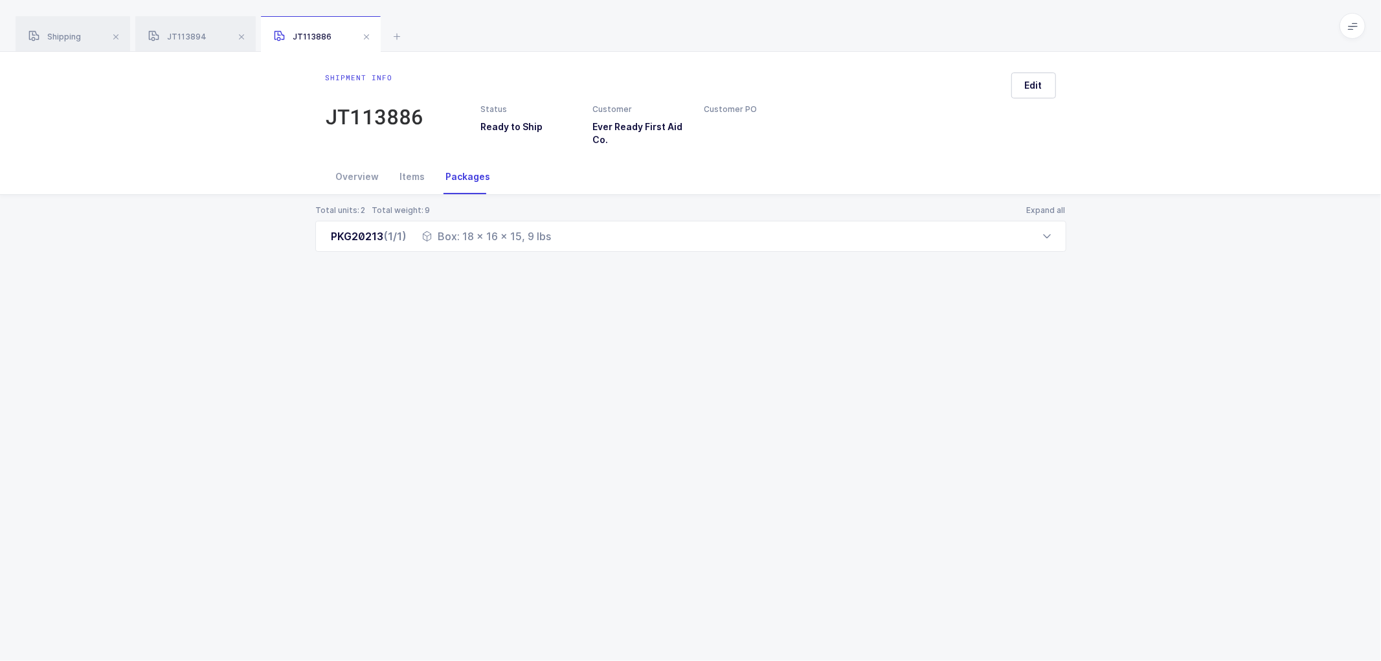
drag, startPoint x: 368, startPoint y: 176, endPoint x: 535, endPoint y: 191, distance: 167.7
click at [369, 176] on div "Overview" at bounding box center [358, 176] width 64 height 35
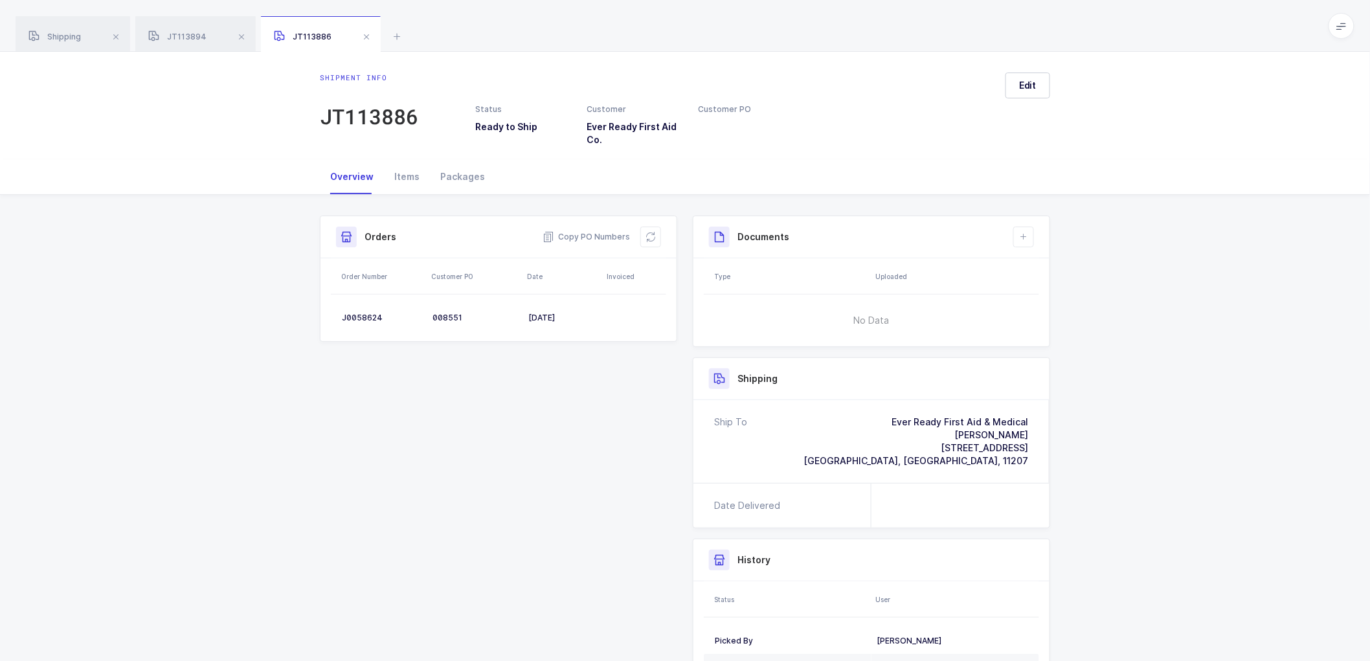
drag, startPoint x: 651, startPoint y: 232, endPoint x: 867, endPoint y: 144, distance: 233.5
click at [654, 232] on icon at bounding box center [650, 237] width 10 height 10
click at [1033, 87] on span "Edit" at bounding box center [1027, 85] width 17 height 13
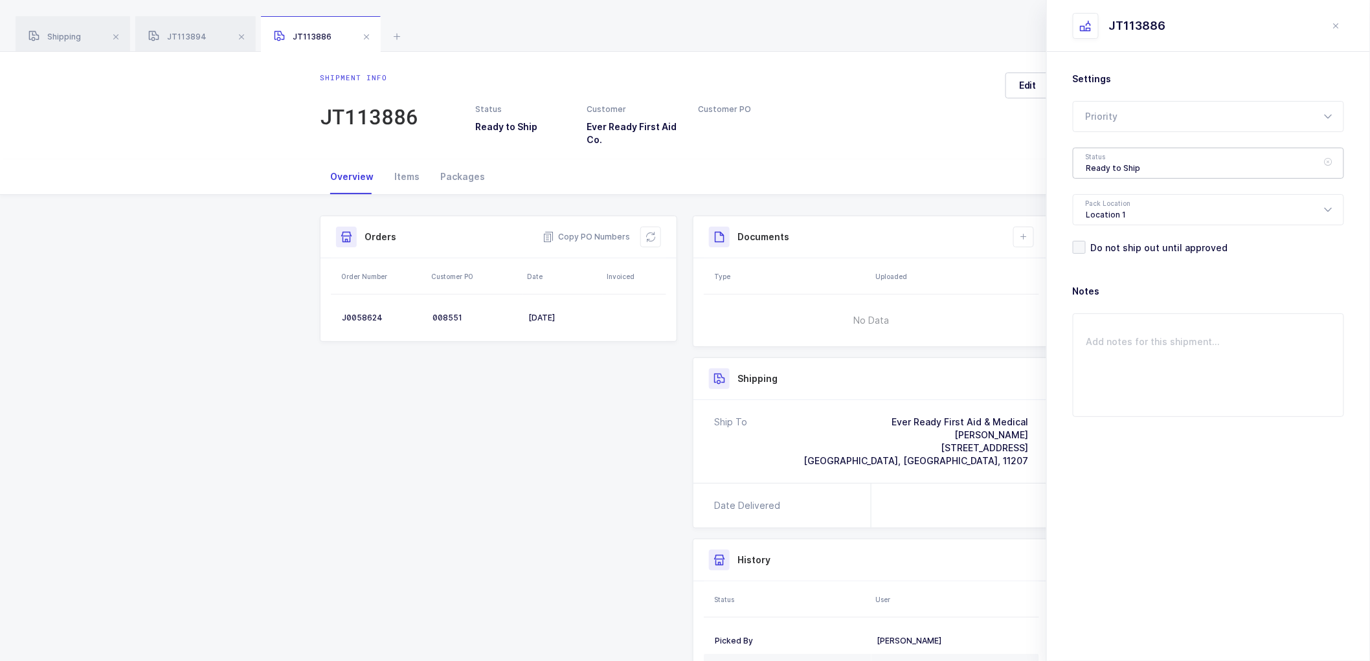
drag, startPoint x: 1123, startPoint y: 153, endPoint x: 1135, endPoint y: 165, distance: 16.9
click at [1123, 154] on div "Ready to Ship" at bounding box center [1208, 163] width 271 height 31
click at [1104, 262] on span "Shipped" at bounding box center [1104, 262] width 37 height 11
type input "Shipped"
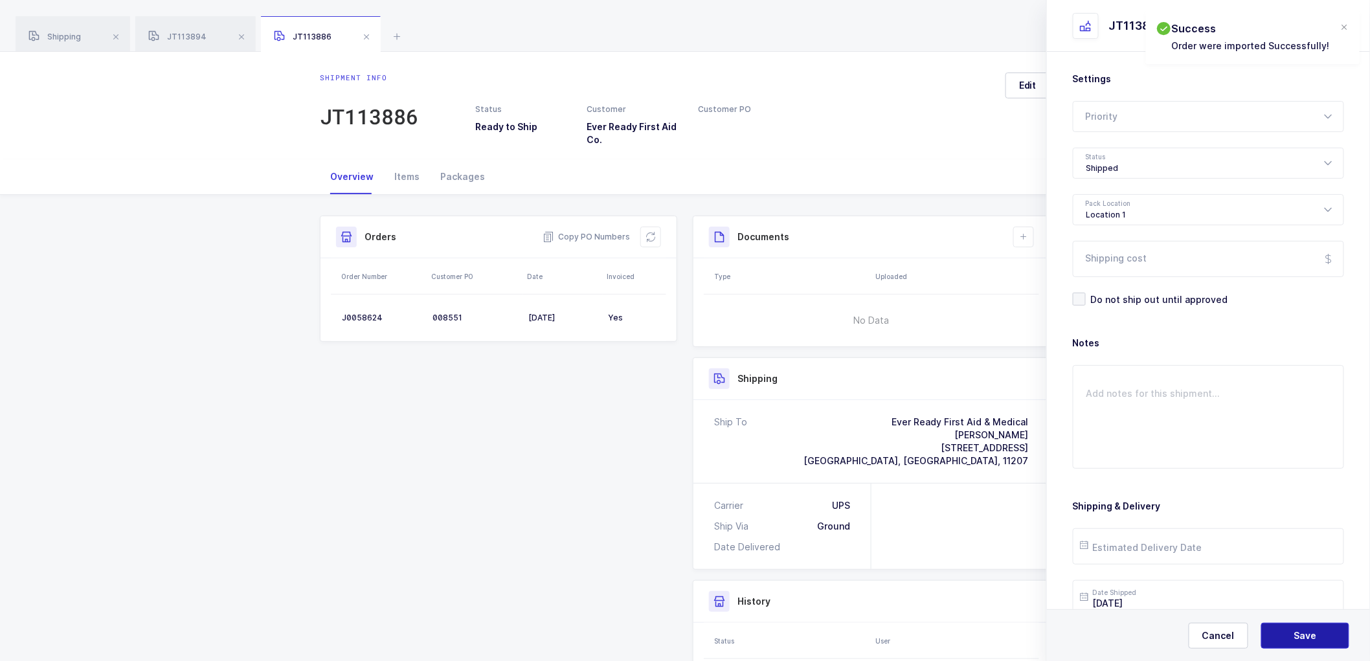
click at [1308, 631] on span "Save" at bounding box center [1305, 635] width 23 height 13
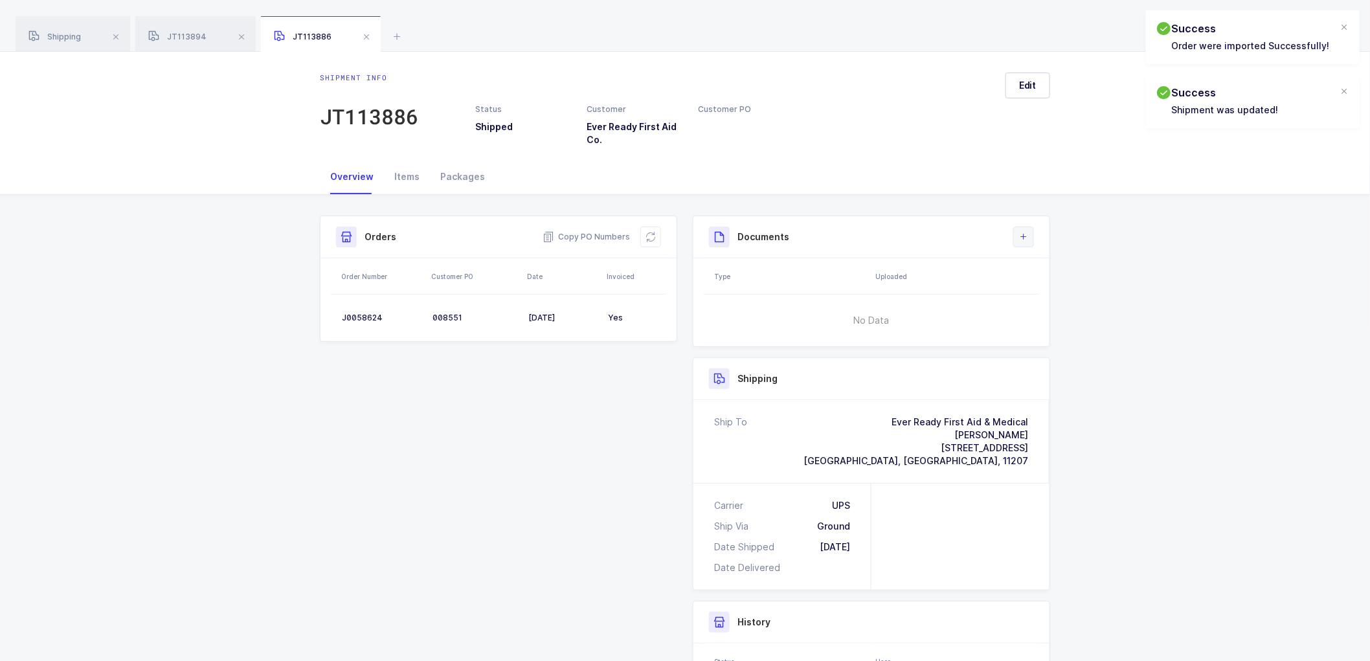
click at [1027, 241] on icon at bounding box center [1023, 237] width 10 height 10
drag, startPoint x: 1080, startPoint y: 271, endPoint x: 1118, endPoint y: 302, distance: 49.2
click at [1080, 272] on li "Create Document" at bounding box center [1067, 273] width 96 height 21
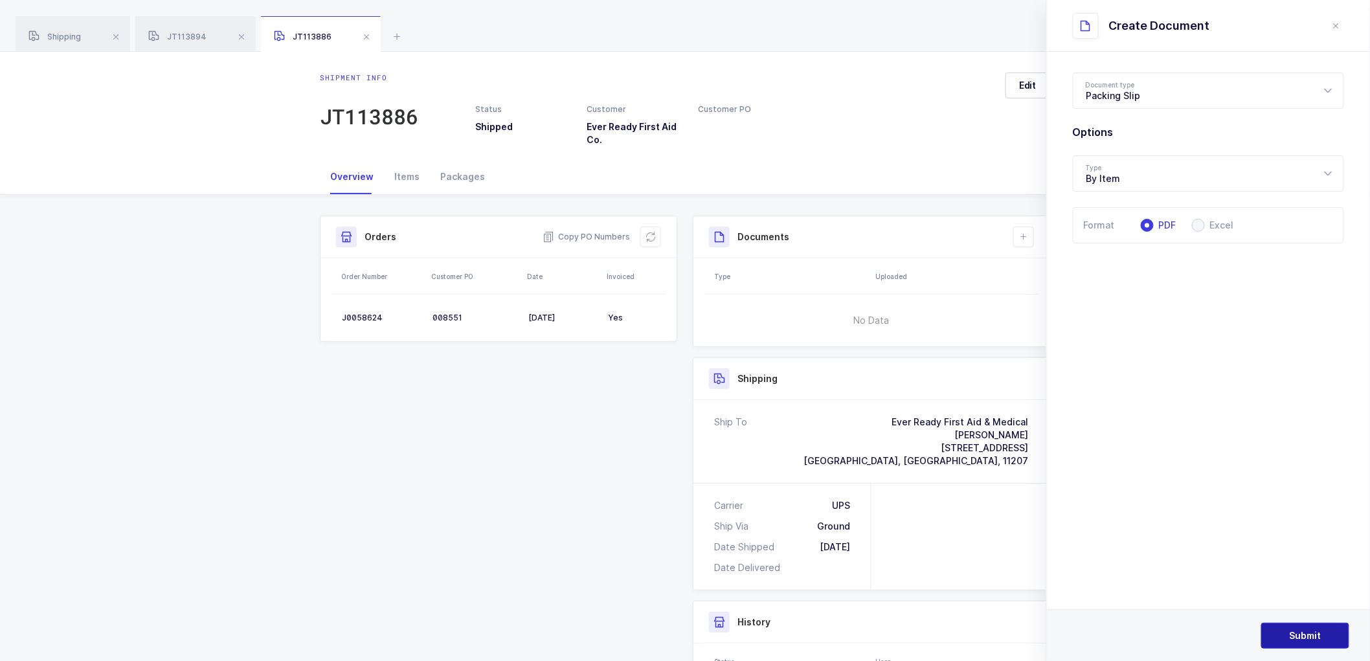
click at [1291, 633] on span "Submit" at bounding box center [1306, 635] width 32 height 13
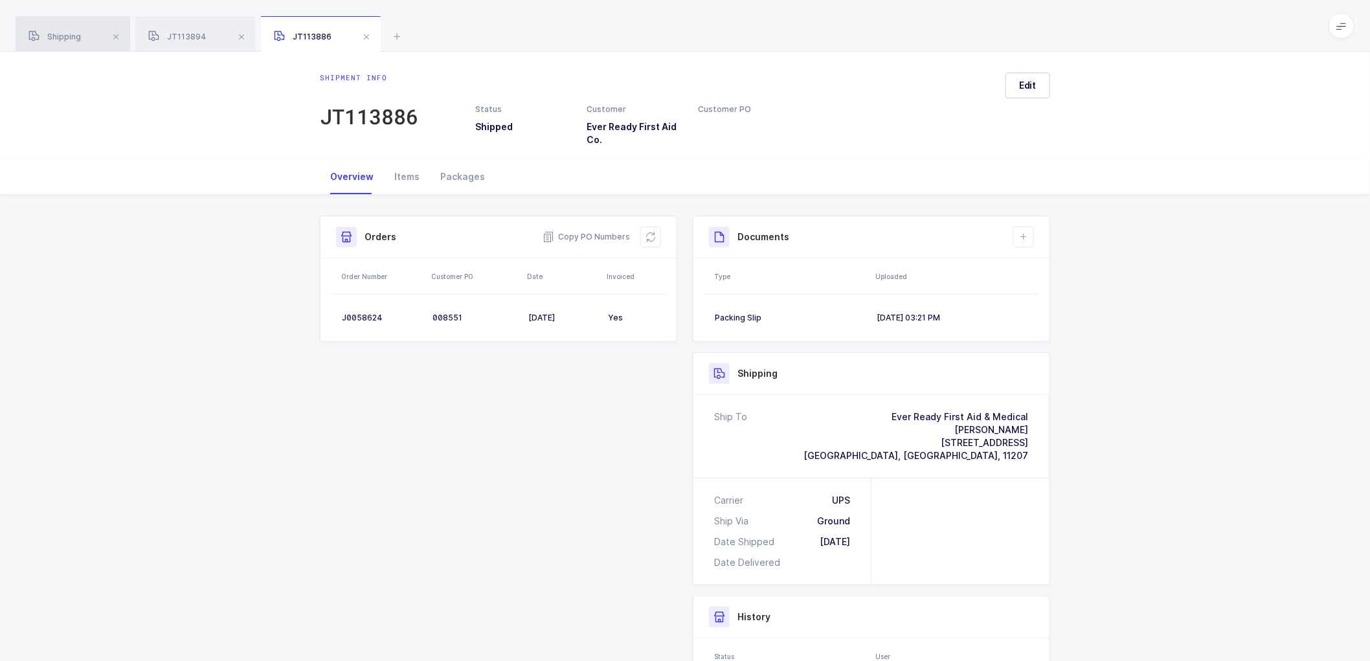
click at [56, 29] on div "Shipping" at bounding box center [73, 34] width 115 height 36
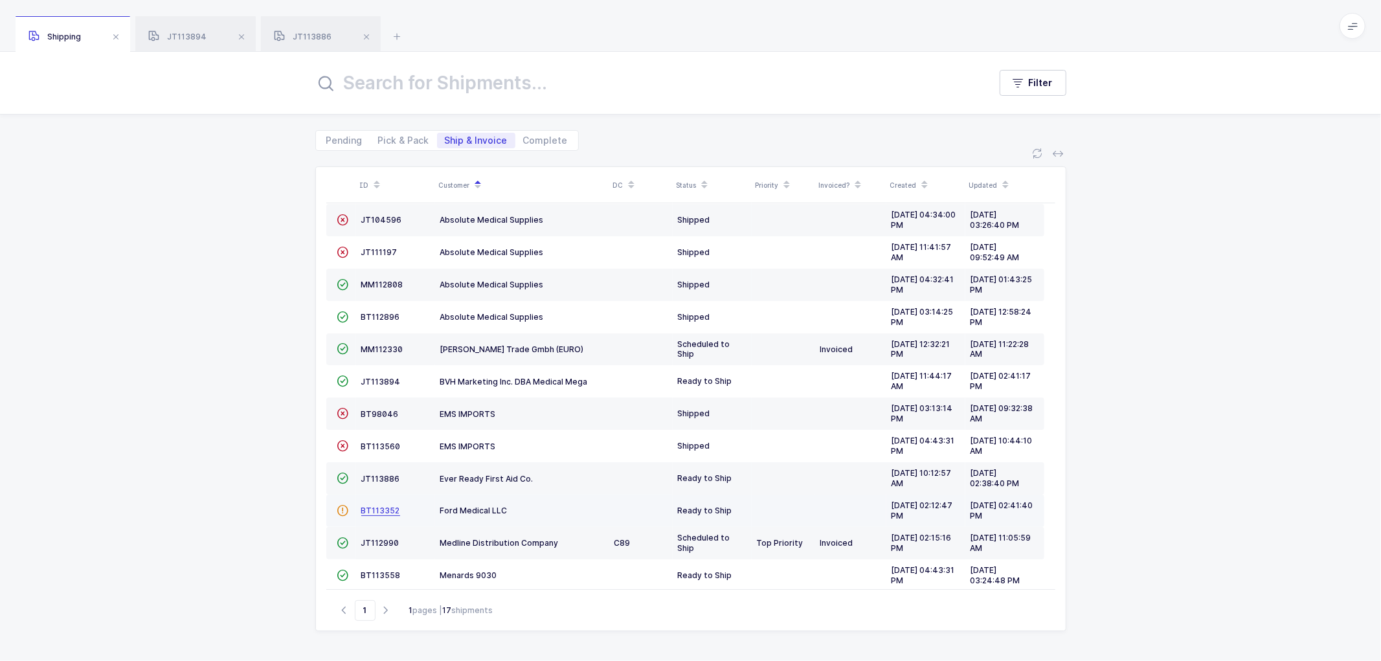
click at [379, 506] on span "BT113352" at bounding box center [380, 511] width 39 height 10
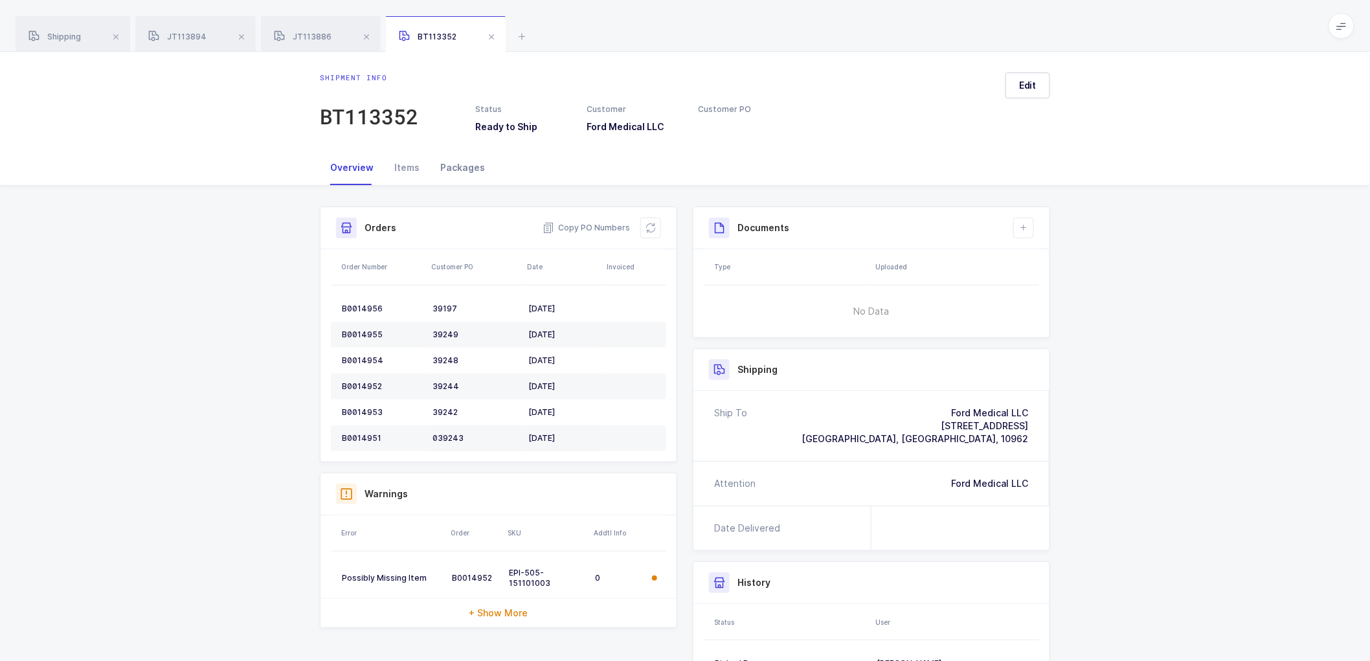
click at [451, 164] on div "Packages" at bounding box center [462, 167] width 65 height 35
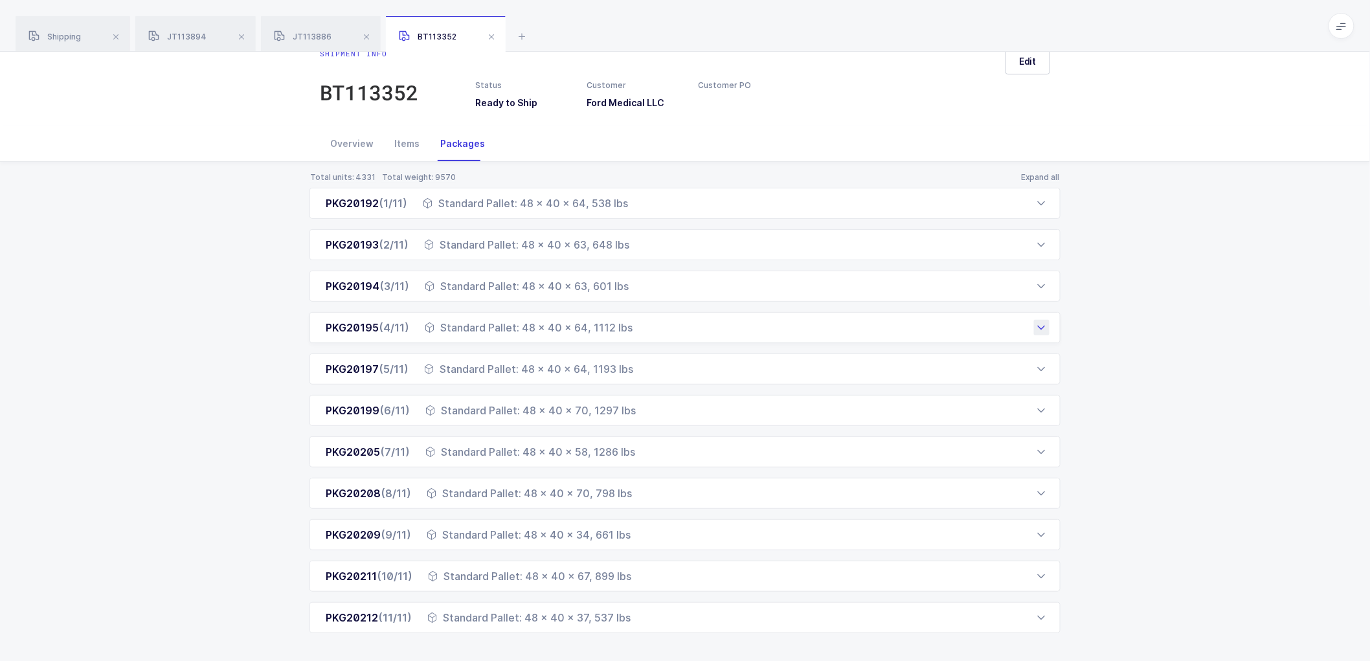
scroll to position [37, 0]
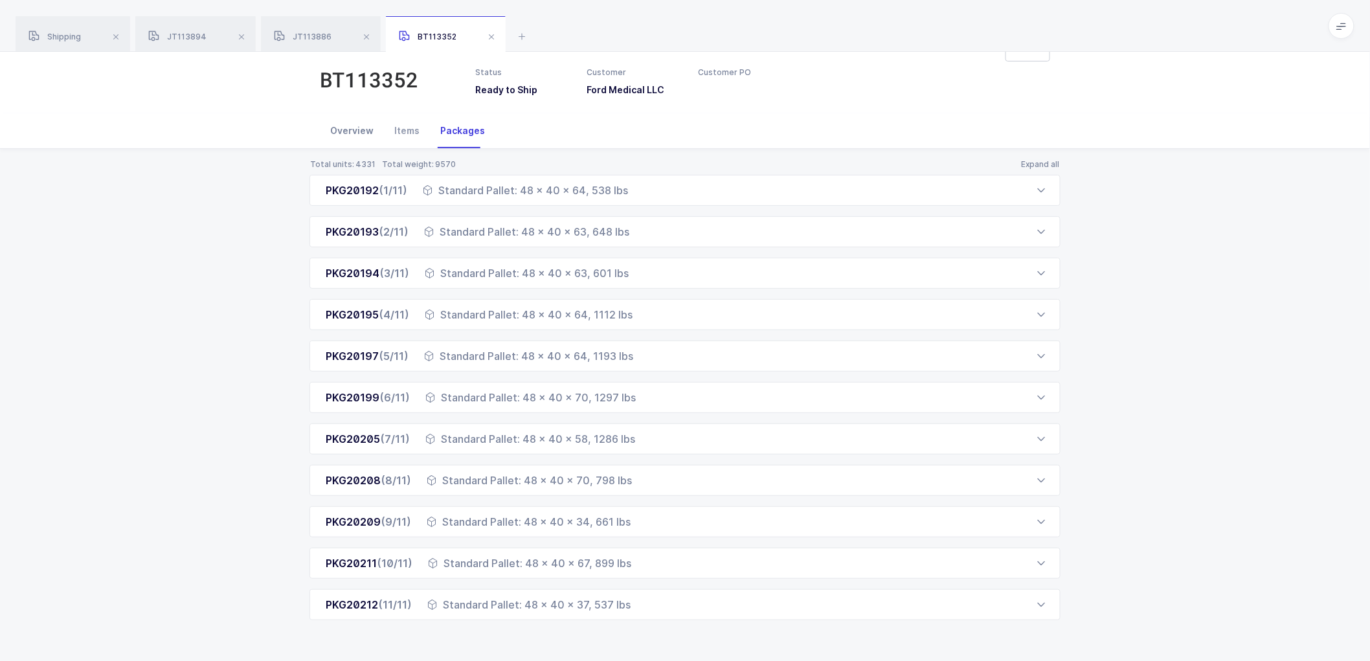
click at [351, 126] on div "Overview" at bounding box center [352, 130] width 64 height 35
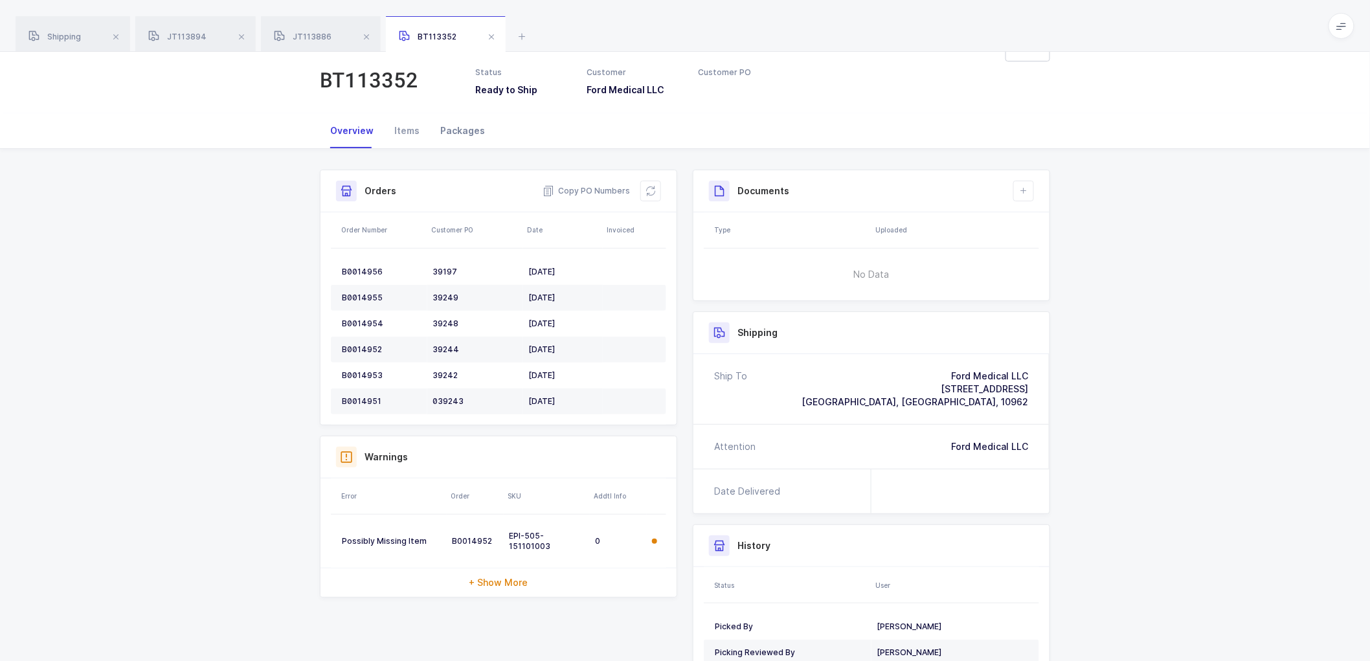
click at [461, 128] on div "Packages" at bounding box center [462, 130] width 65 height 35
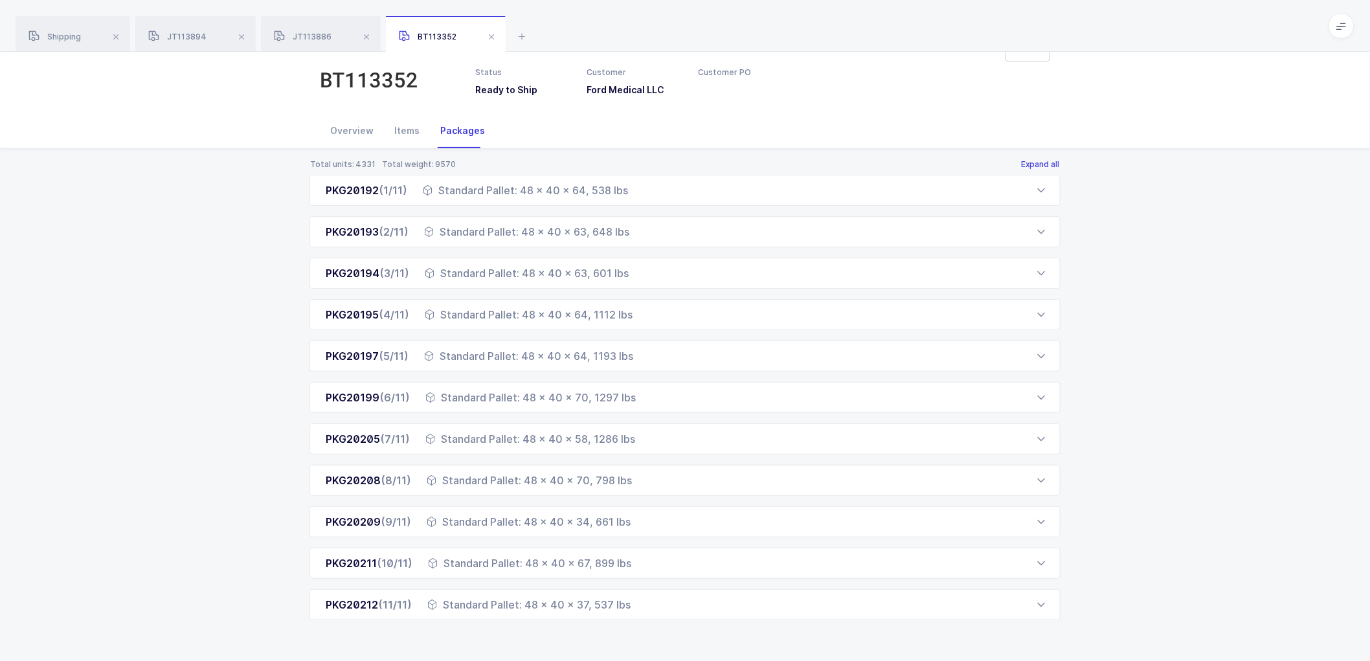
click at [1035, 162] on button "Expand all" at bounding box center [1040, 164] width 40 height 10
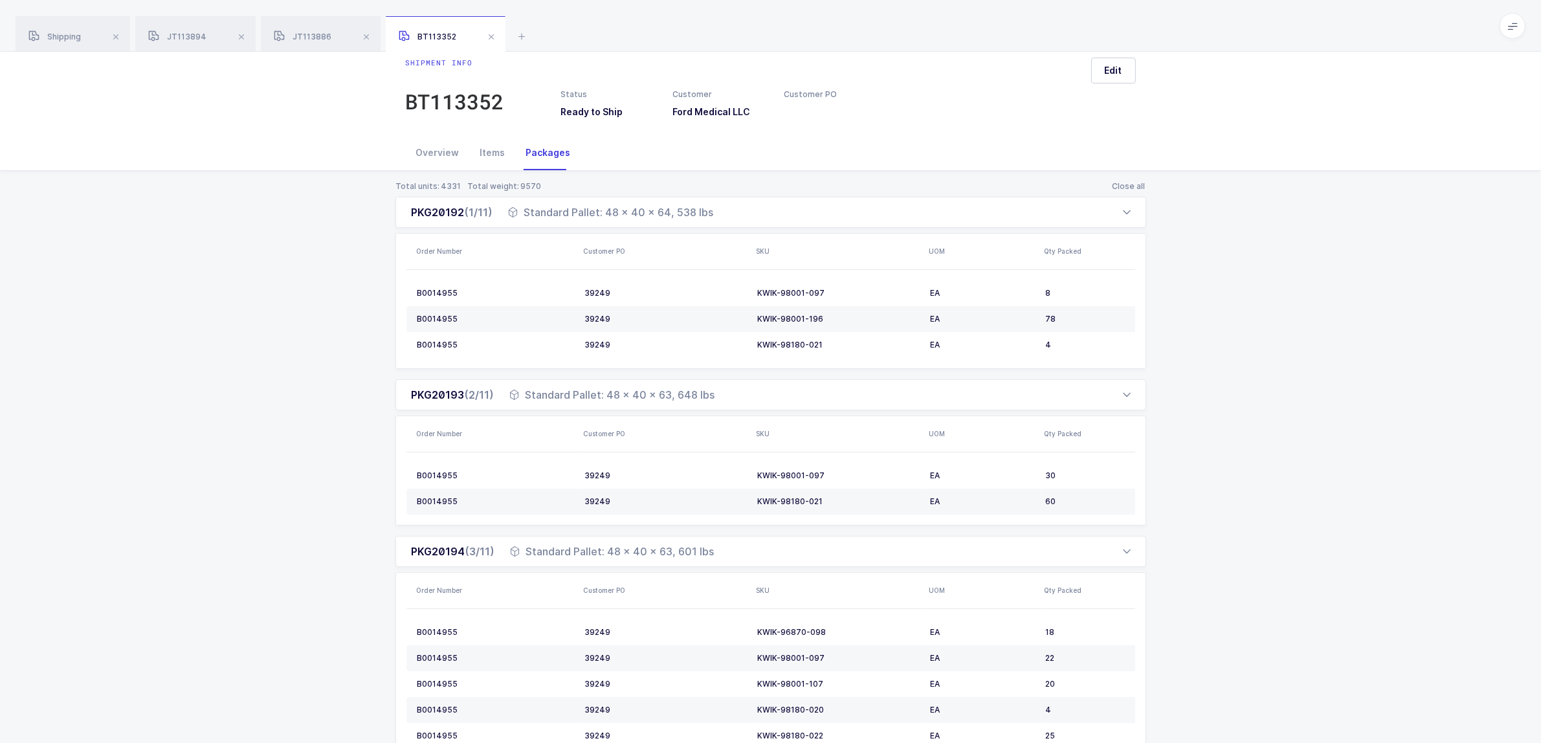
scroll to position [0, 0]
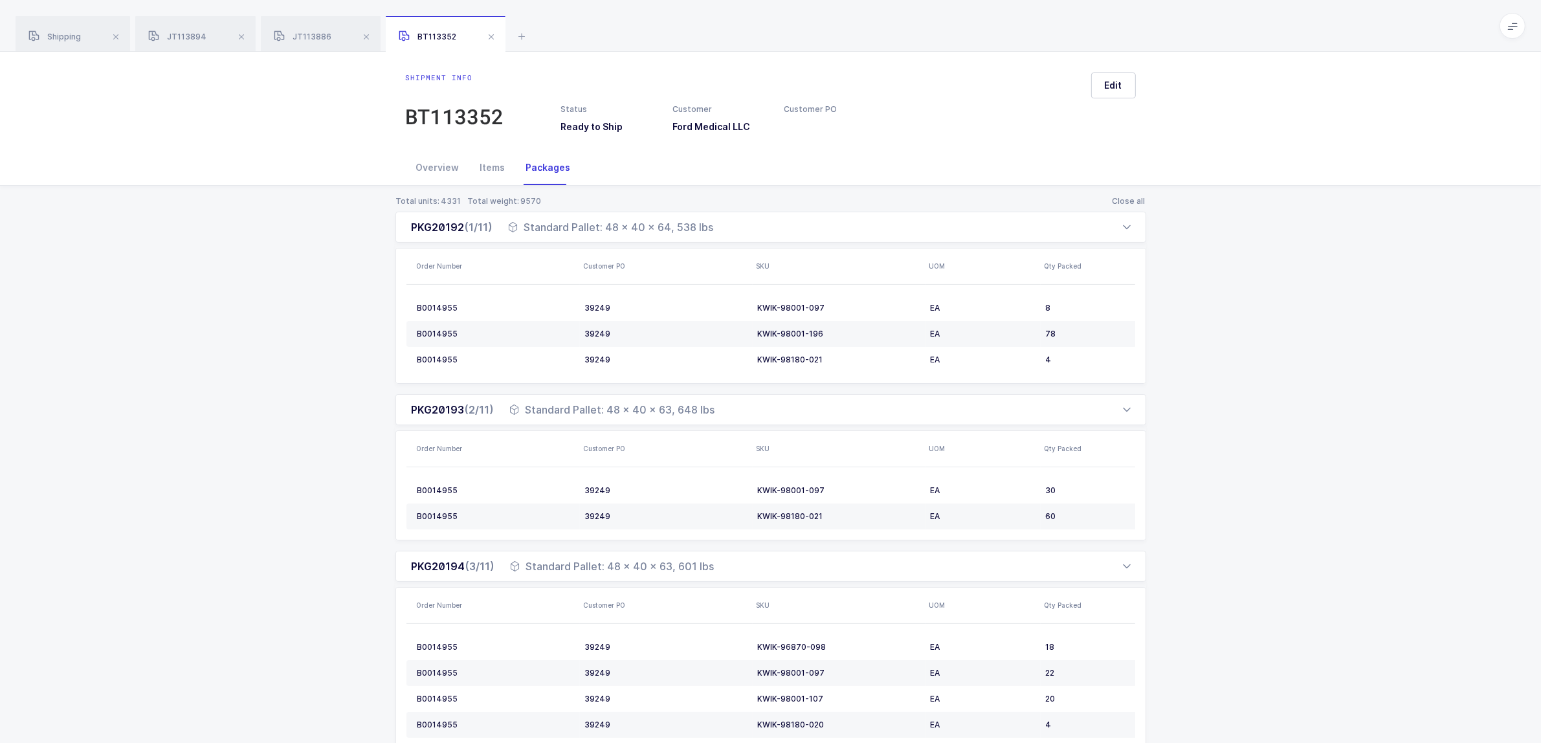
drag, startPoint x: 280, startPoint y: 358, endPoint x: 289, endPoint y: 338, distance: 21.8
drag, startPoint x: 428, startPoint y: 167, endPoint x: 525, endPoint y: 185, distance: 98.7
click at [429, 166] on div "Overview" at bounding box center [438, 167] width 64 height 35
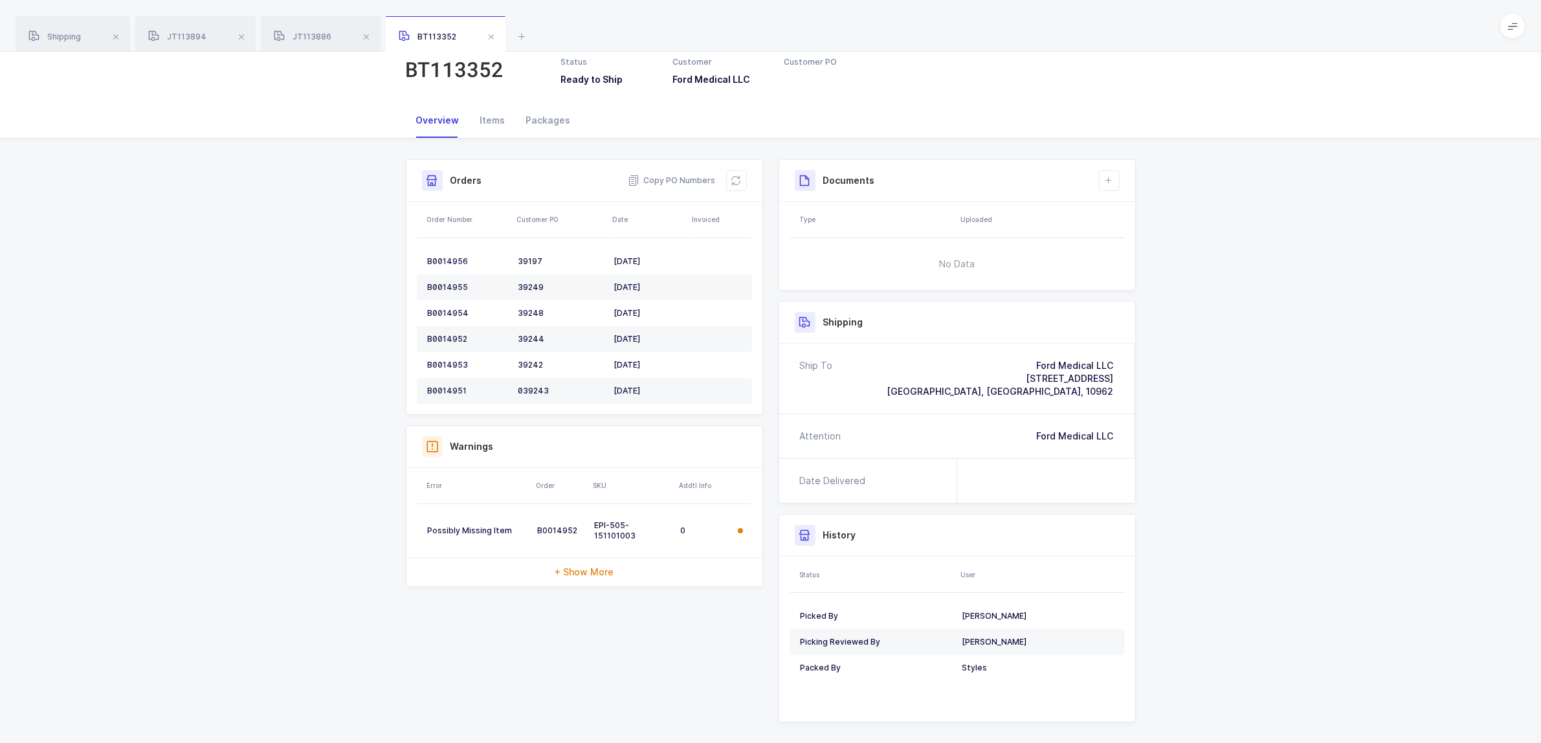
scroll to position [69, 0]
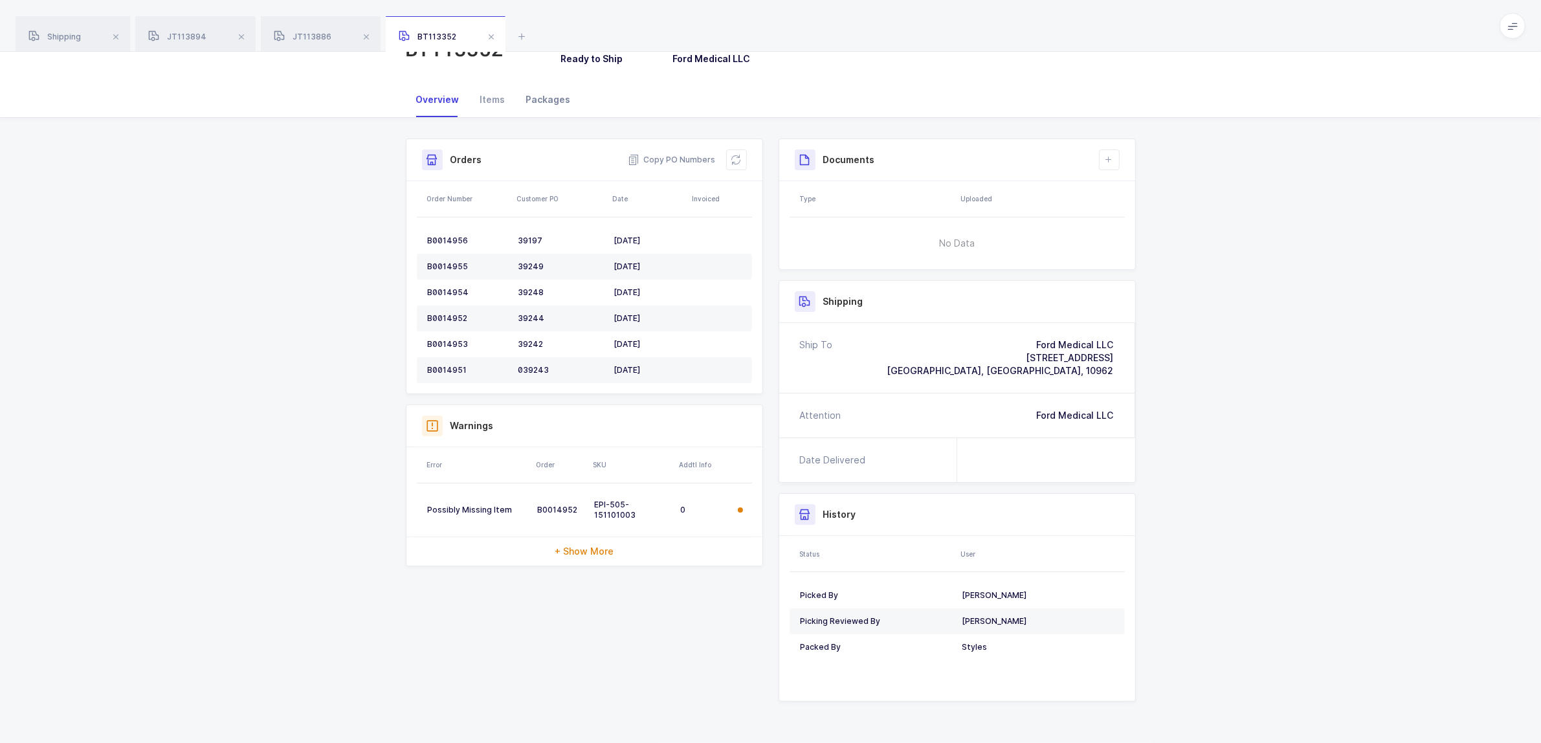
click at [539, 98] on div "Packages" at bounding box center [548, 99] width 65 height 35
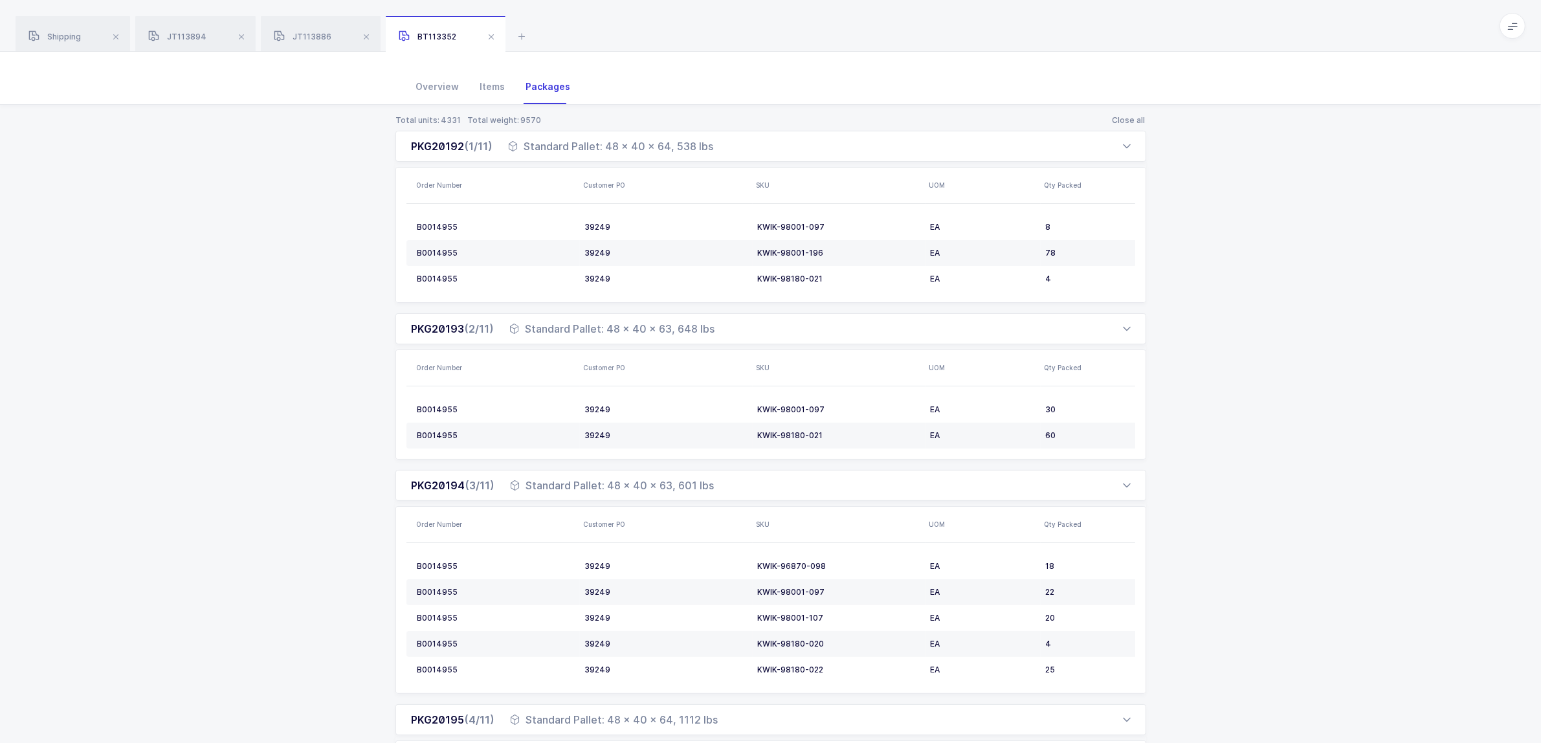
scroll to position [0, 0]
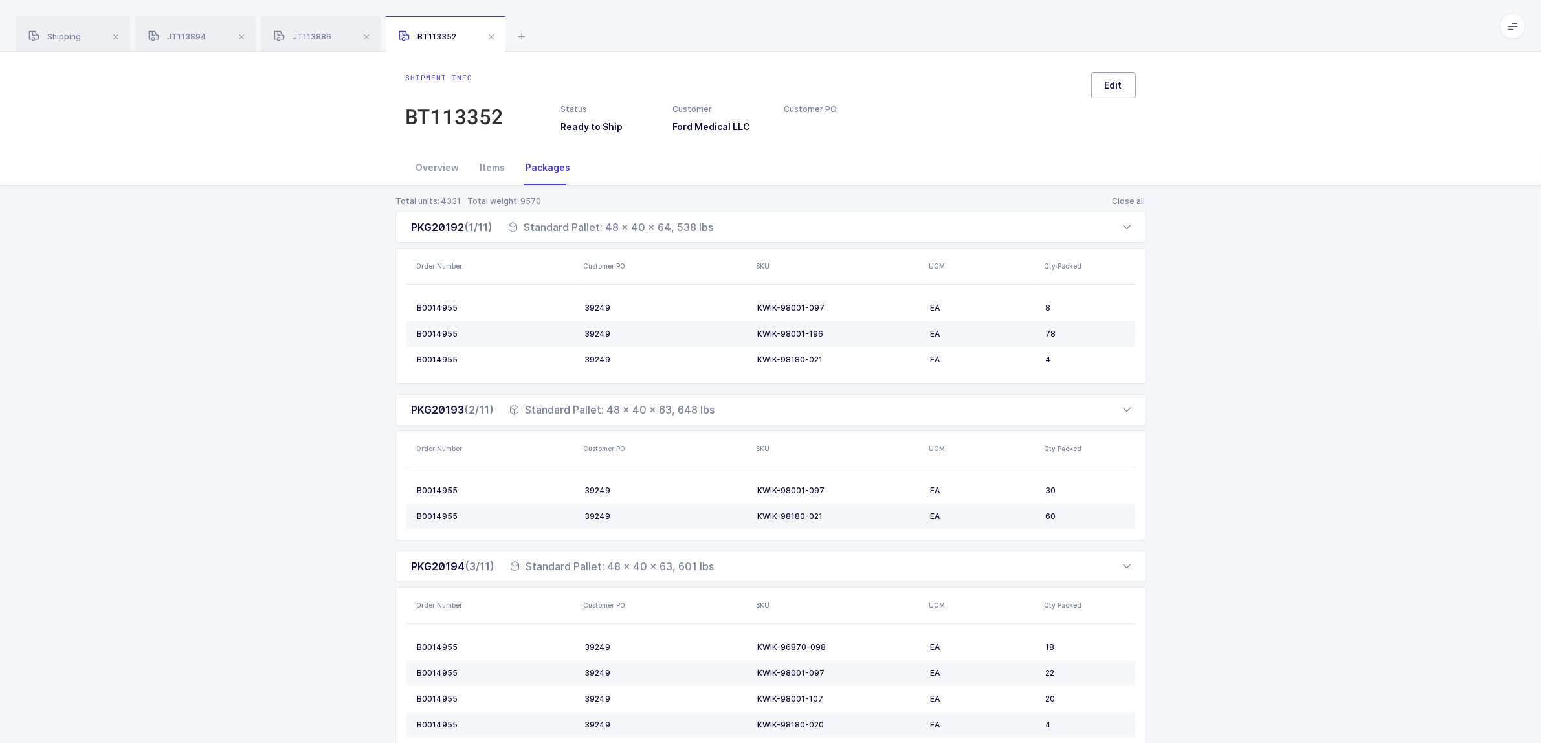
click at [1109, 85] on span "Edit" at bounding box center [1113, 85] width 17 height 13
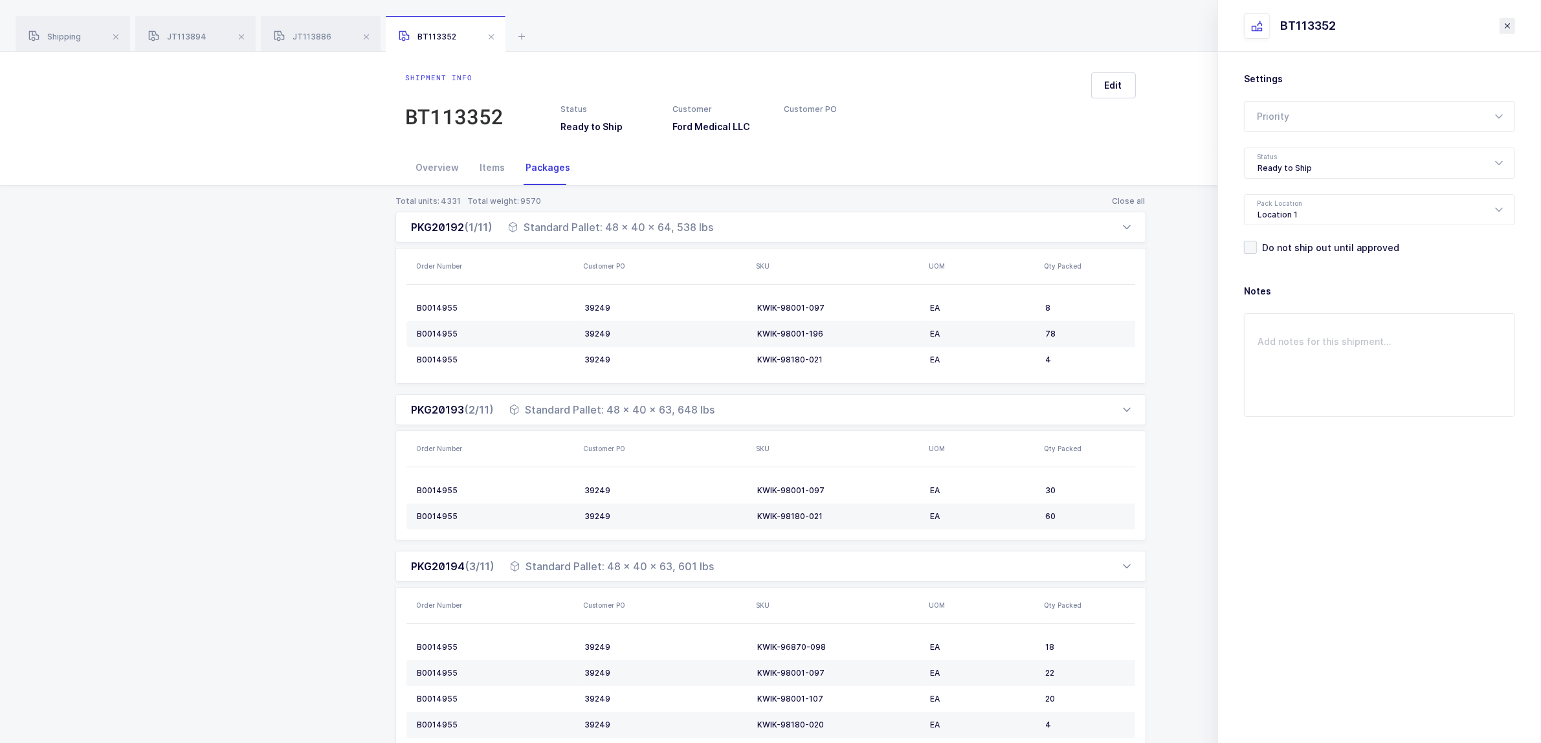
click at [1380, 24] on icon "close drawer" at bounding box center [1508, 26] width 10 height 10
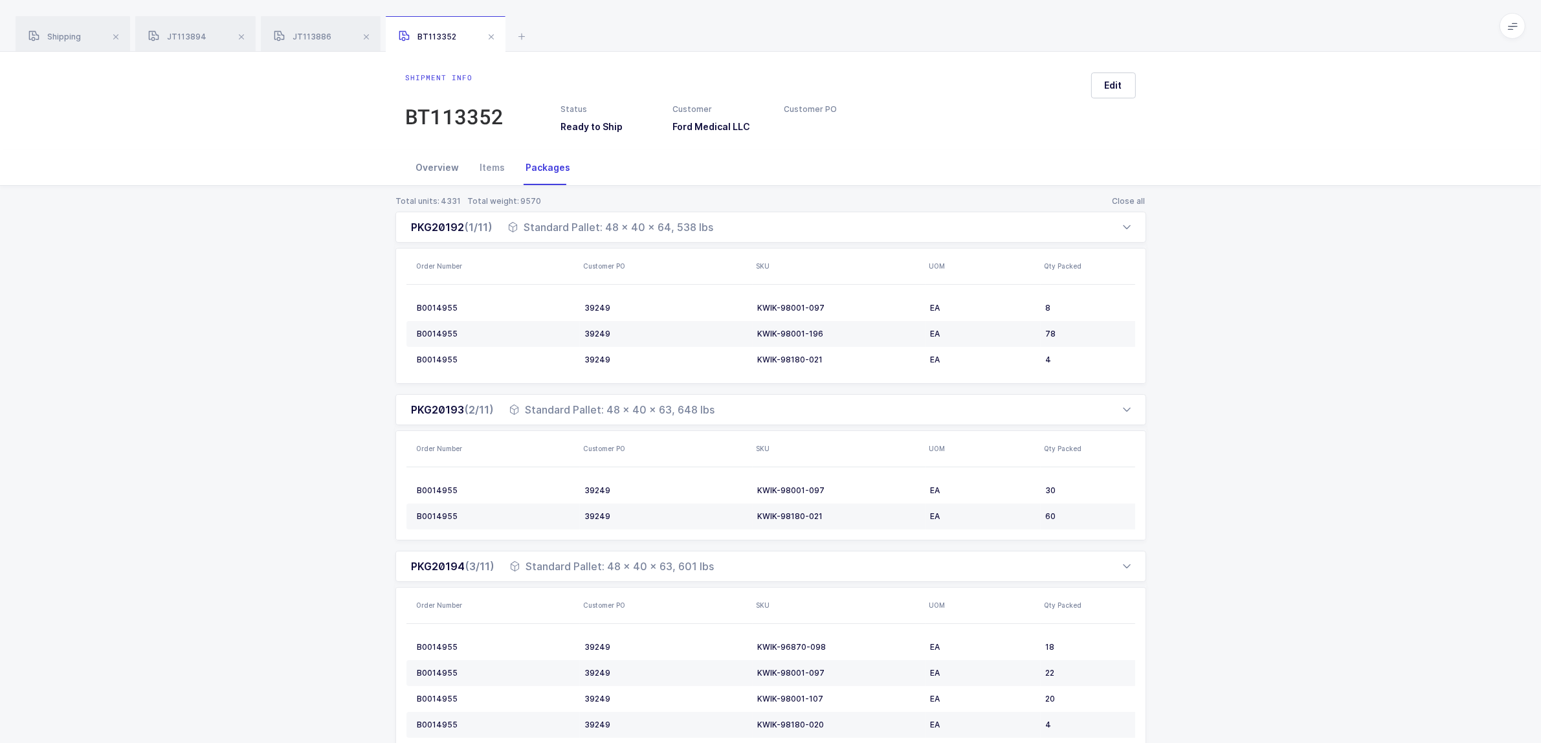
click at [423, 161] on div "Overview" at bounding box center [438, 167] width 64 height 35
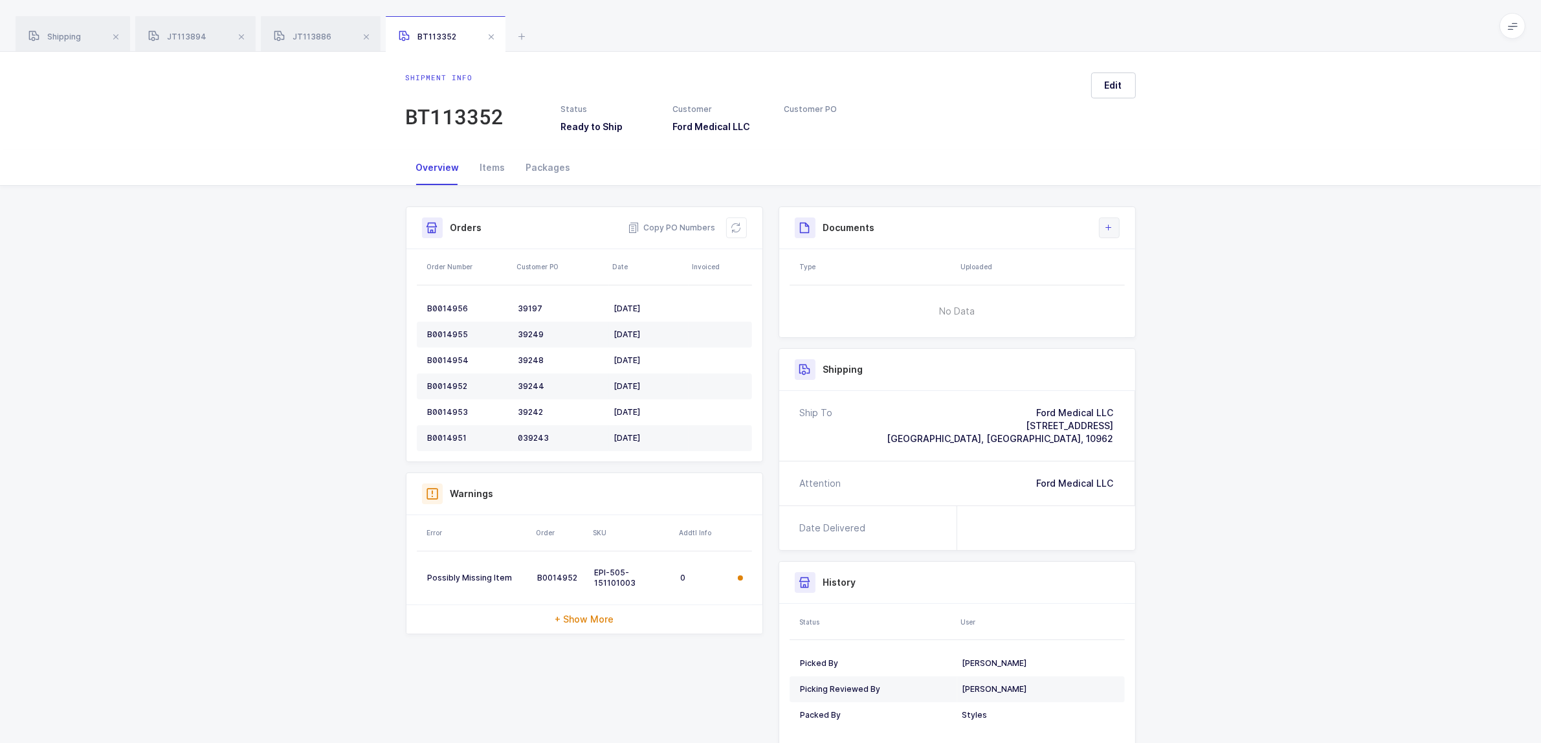
drag, startPoint x: 1110, startPoint y: 229, endPoint x: 1118, endPoint y: 229, distance: 7.8
click at [1110, 228] on icon at bounding box center [1109, 228] width 10 height 10
click at [1146, 262] on li "Create Document" at bounding box center [1152, 264] width 96 height 21
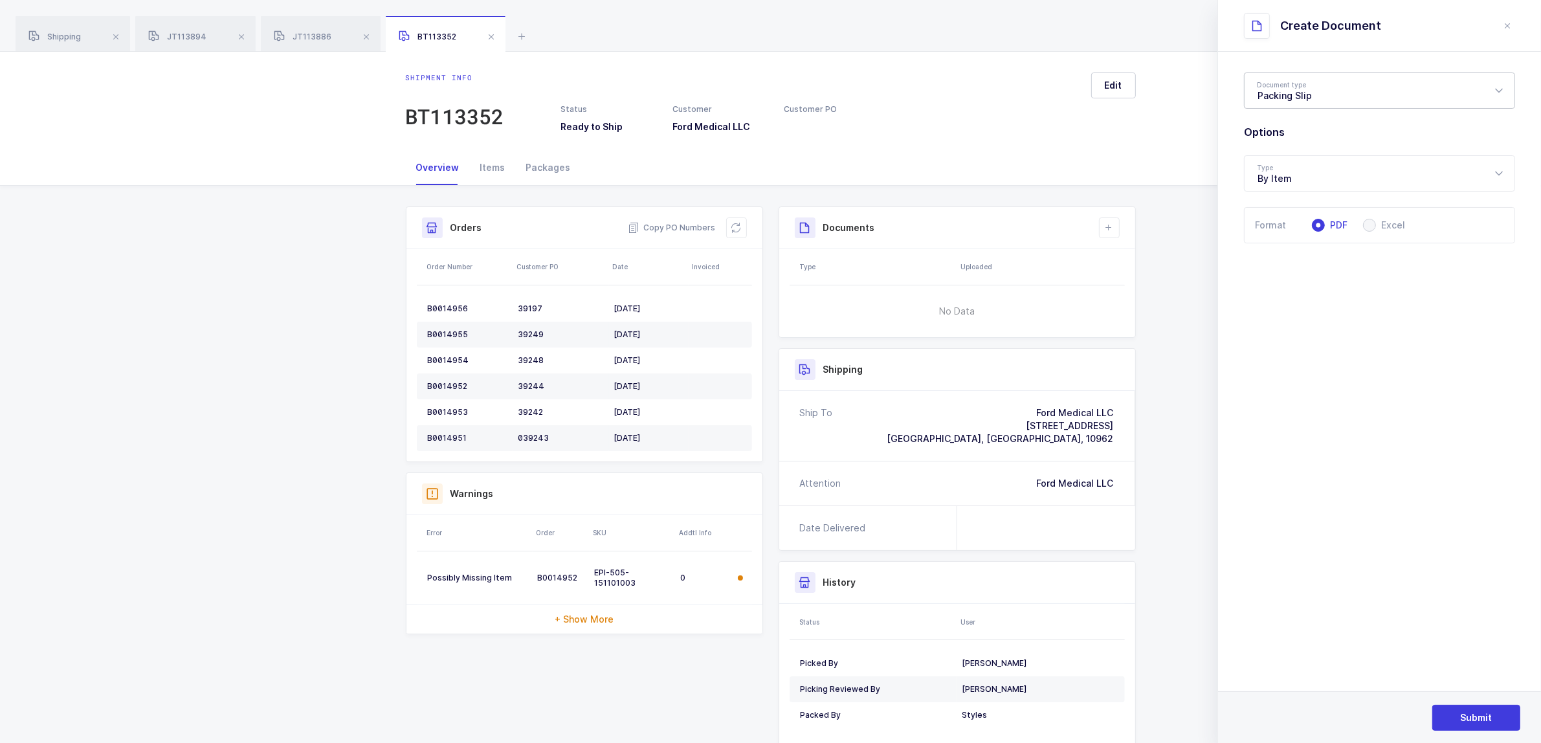
click at [1290, 86] on div "Packing Slip" at bounding box center [1379, 91] width 271 height 36
click at [1285, 150] on span "Package Contents Label" at bounding box center [1312, 154] width 109 height 11
type input "Package Contents Label"
click at [1380, 660] on span "Submit" at bounding box center [1477, 717] width 32 height 13
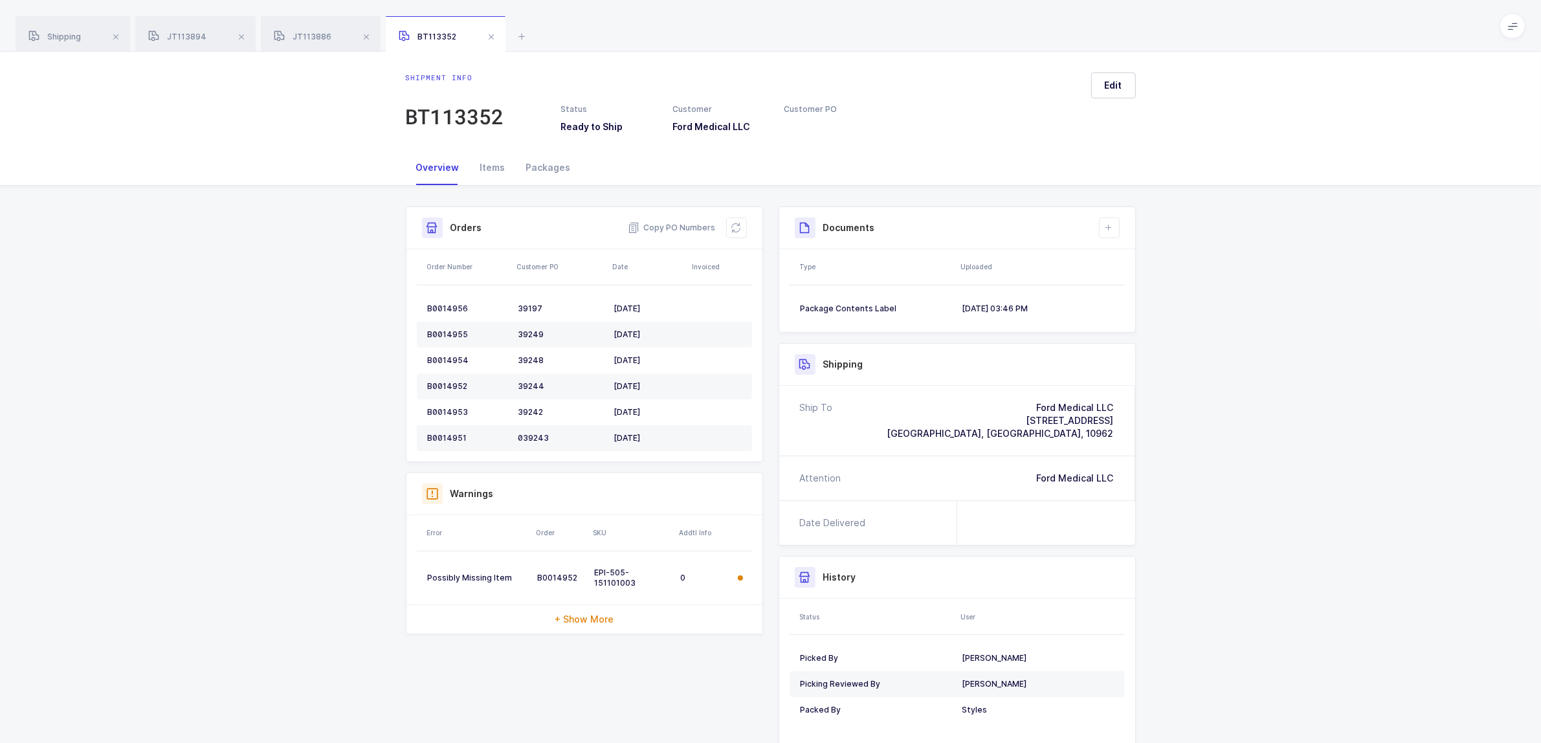
click at [1380, 290] on div "Shipment Info Shipment Number BT113352 Status Ready to Ship Customer Ford Medic…" at bounding box center [770, 496] width 1541 height 620
click at [546, 161] on div "Packages" at bounding box center [548, 167] width 65 height 35
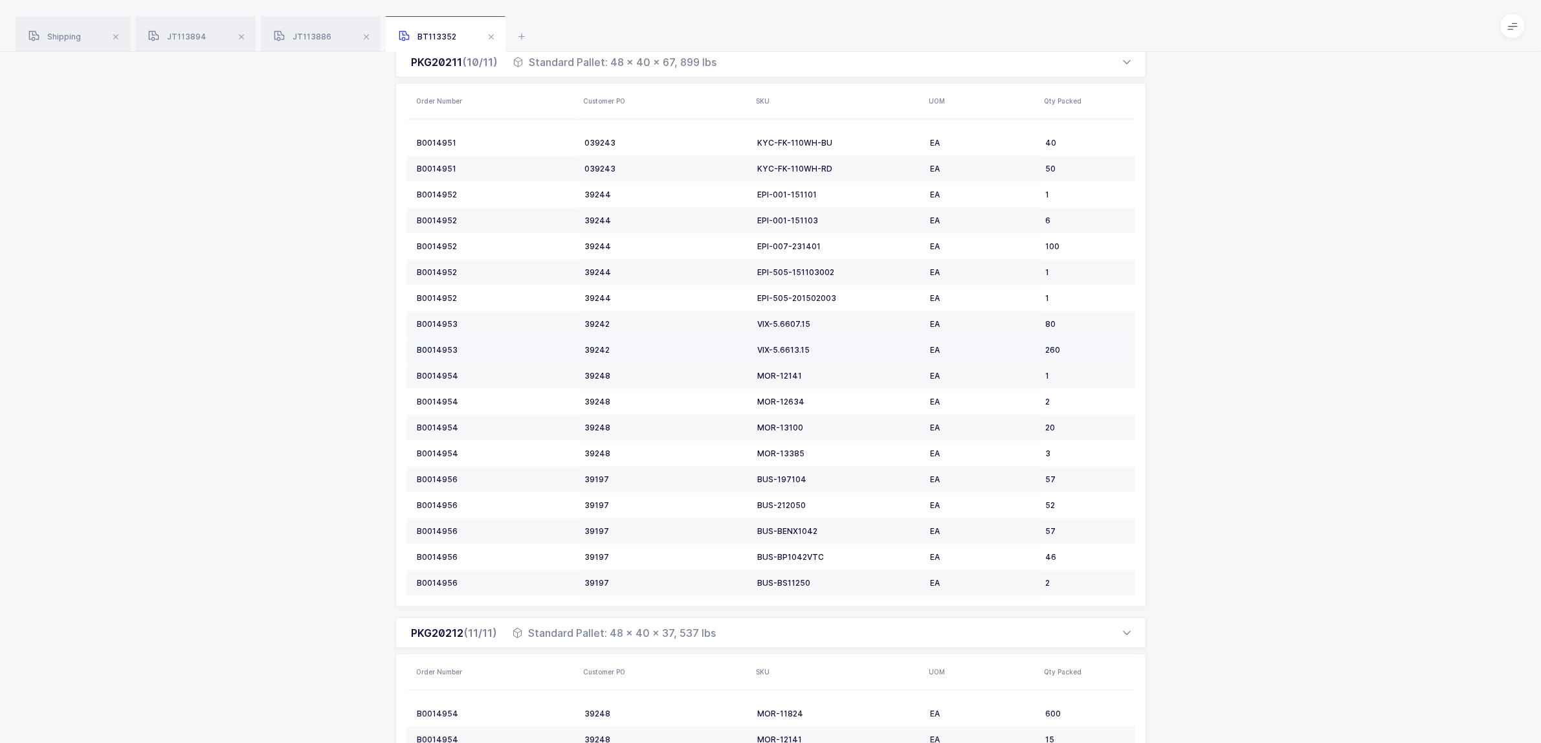
scroll to position [2023, 0]
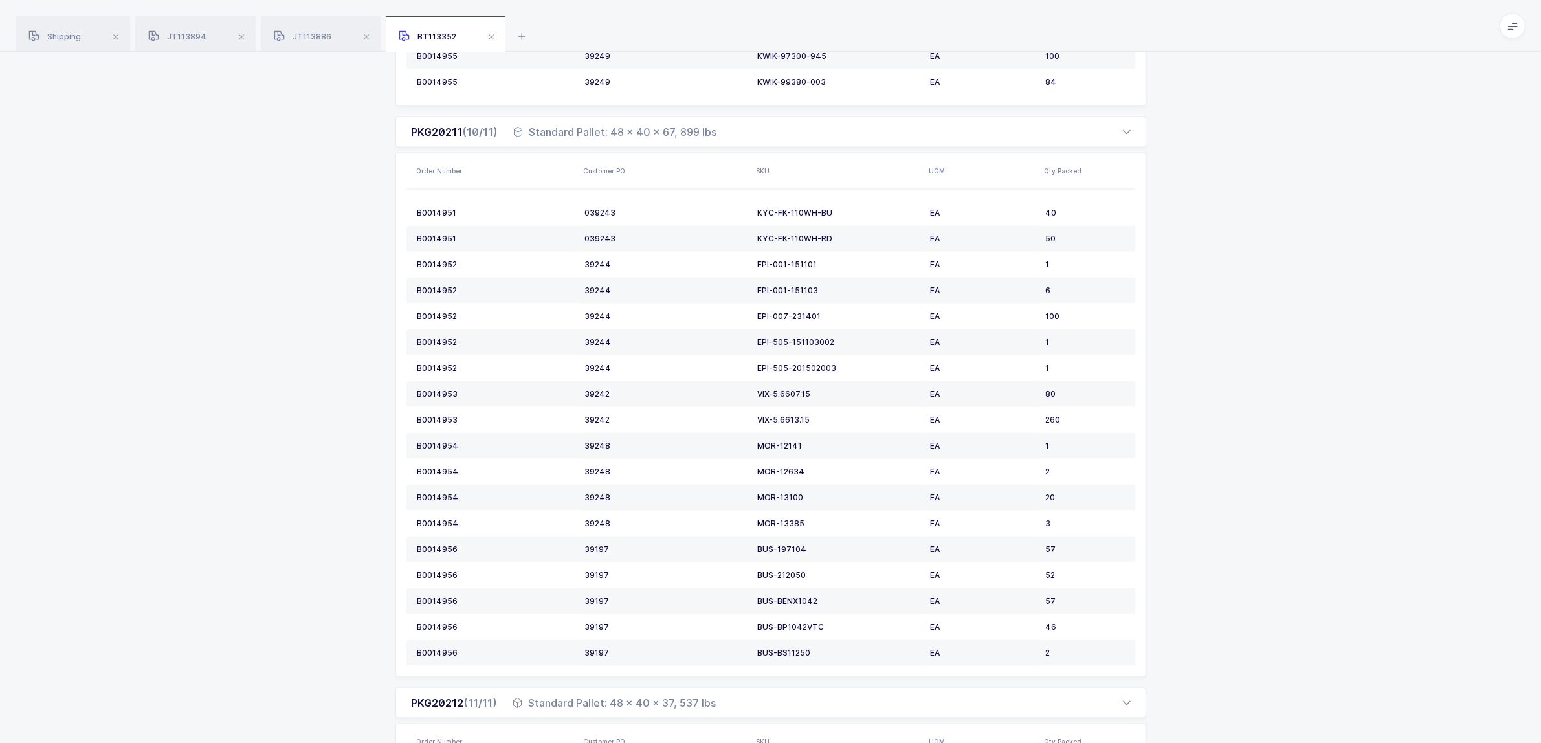
drag, startPoint x: 54, startPoint y: 32, endPoint x: 296, endPoint y: 14, distance: 242.8
click at [62, 30] on div "Shipping" at bounding box center [73, 34] width 115 height 36
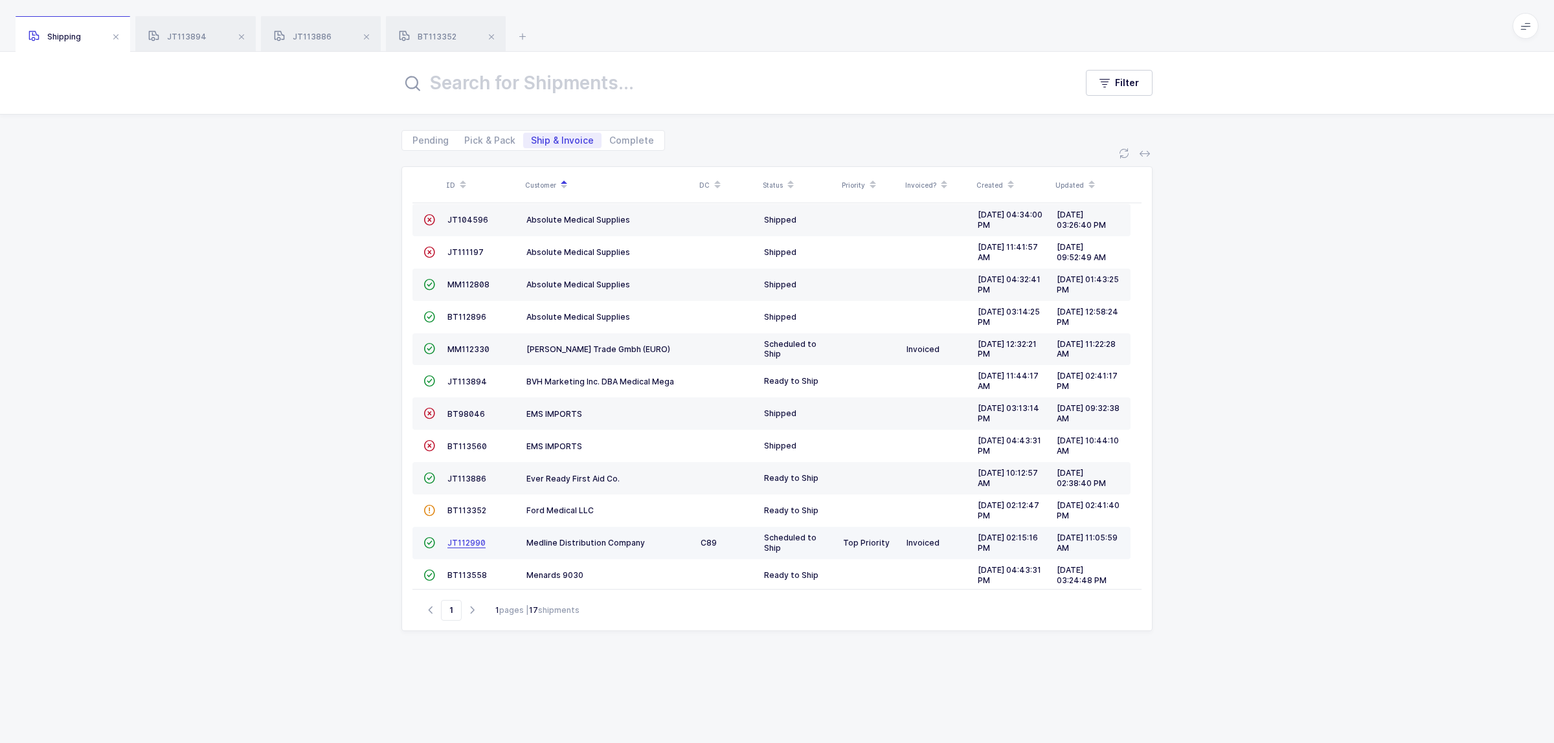
click at [464, 538] on span "JT112990" at bounding box center [466, 543] width 38 height 10
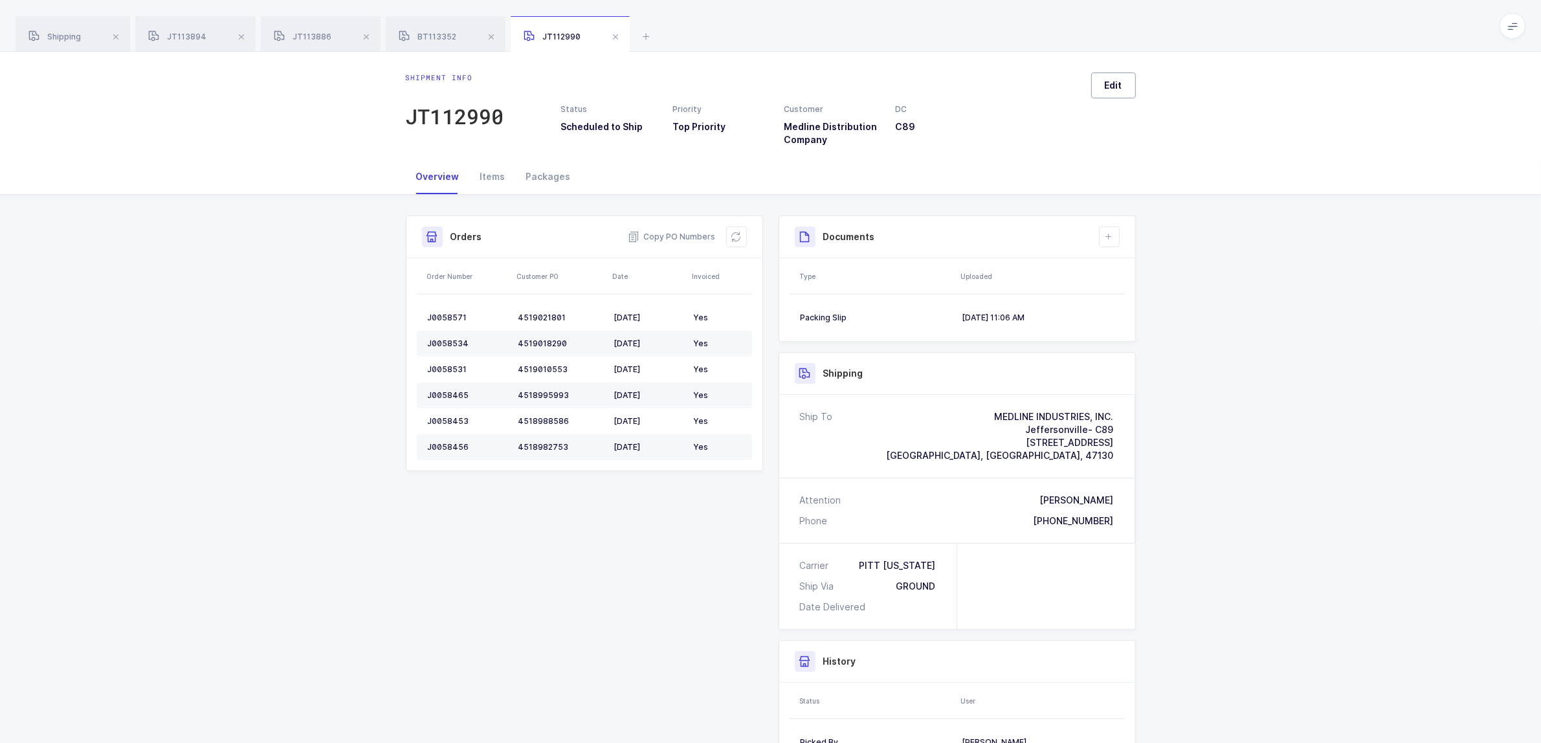
click at [1108, 85] on span "Edit" at bounding box center [1113, 85] width 17 height 13
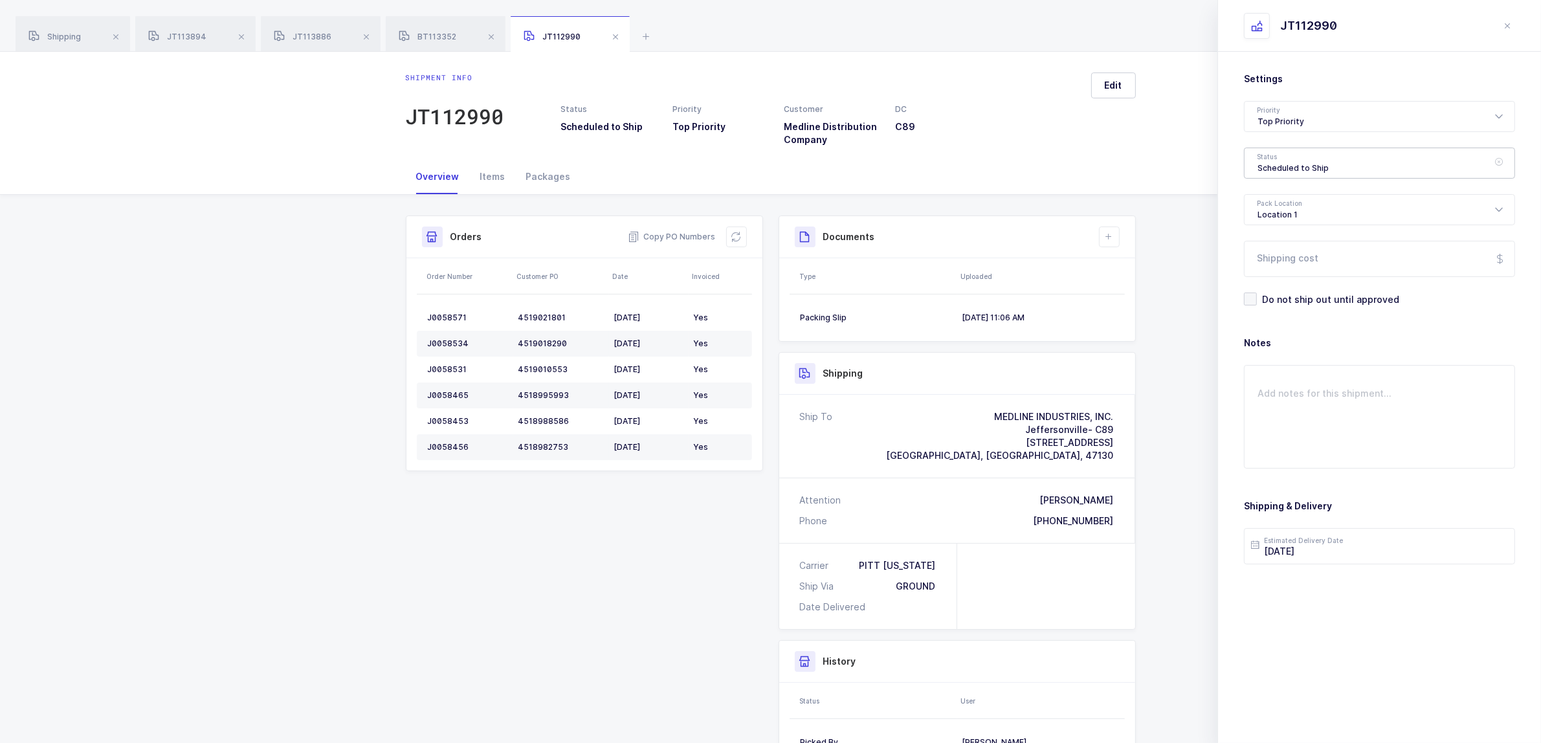
drag, startPoint x: 1270, startPoint y: 159, endPoint x: 1355, endPoint y: 232, distance: 111.6
click at [1270, 160] on div "Scheduled to Ship" at bounding box center [1379, 163] width 271 height 31
click at [1286, 260] on span "Shipped" at bounding box center [1276, 261] width 37 height 11
type input "Shipped"
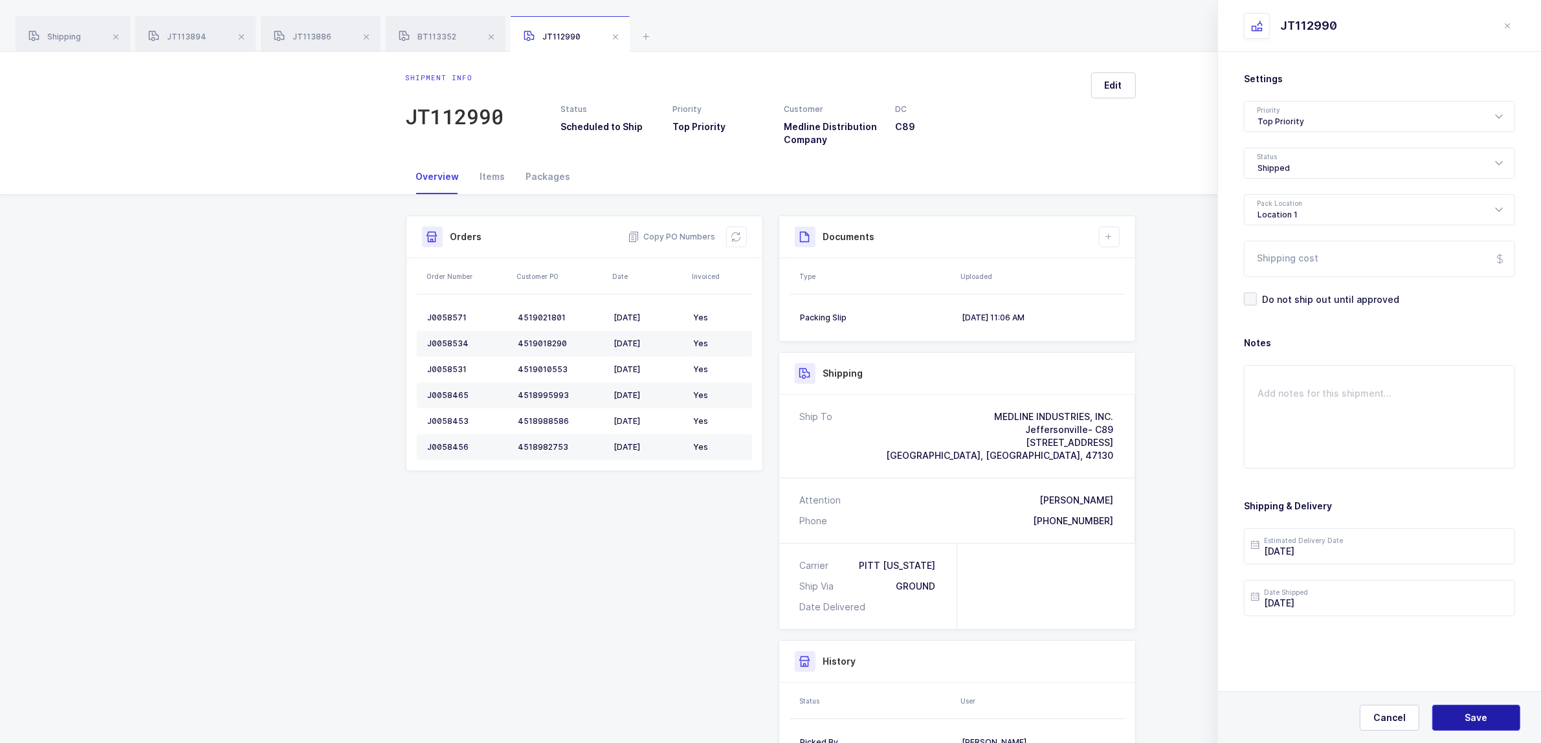
click at [1380, 660] on button "Save" at bounding box center [1477, 718] width 88 height 26
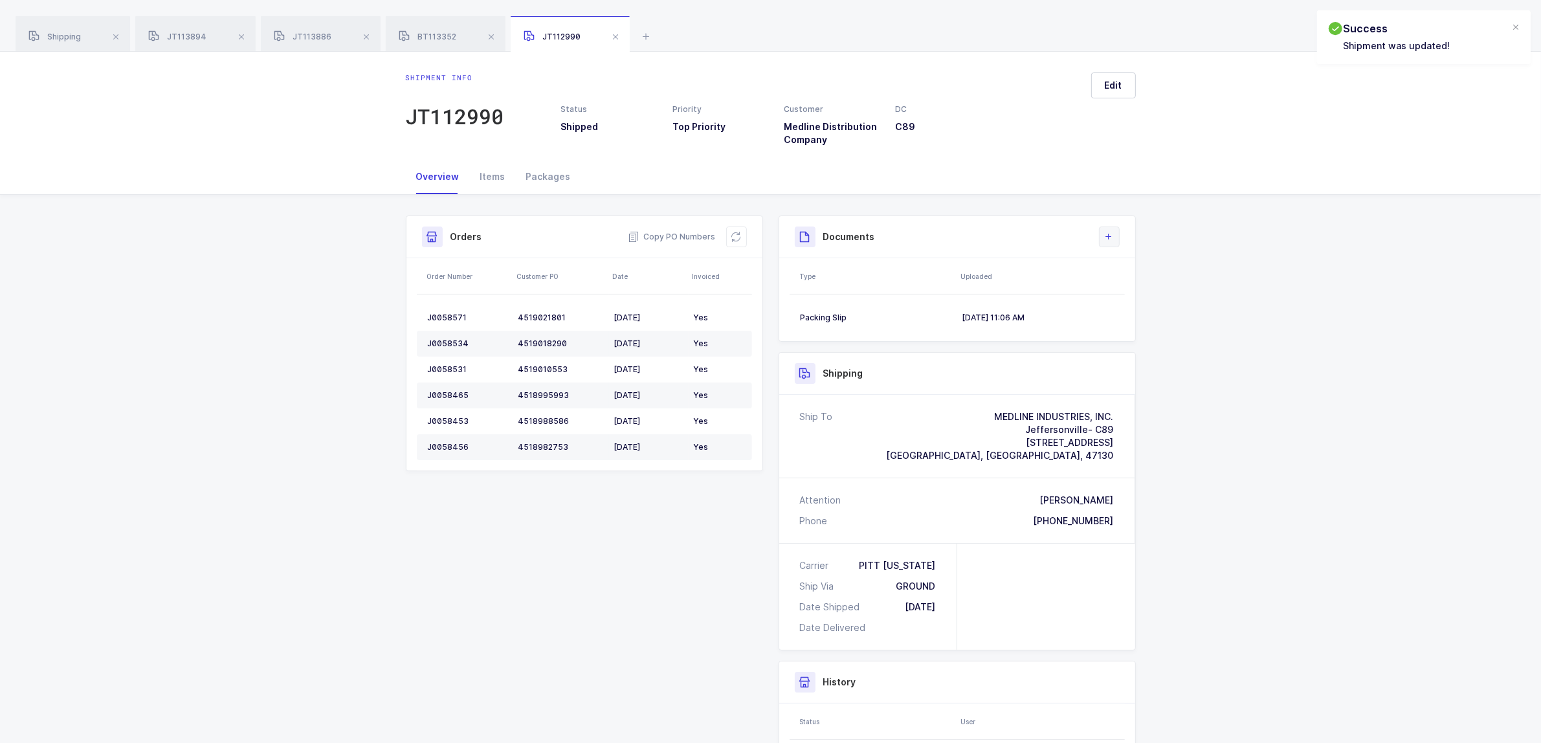
click at [1110, 234] on icon at bounding box center [1109, 237] width 10 height 10
click at [1130, 289] on li "Upload Document" at bounding box center [1152, 294] width 96 height 21
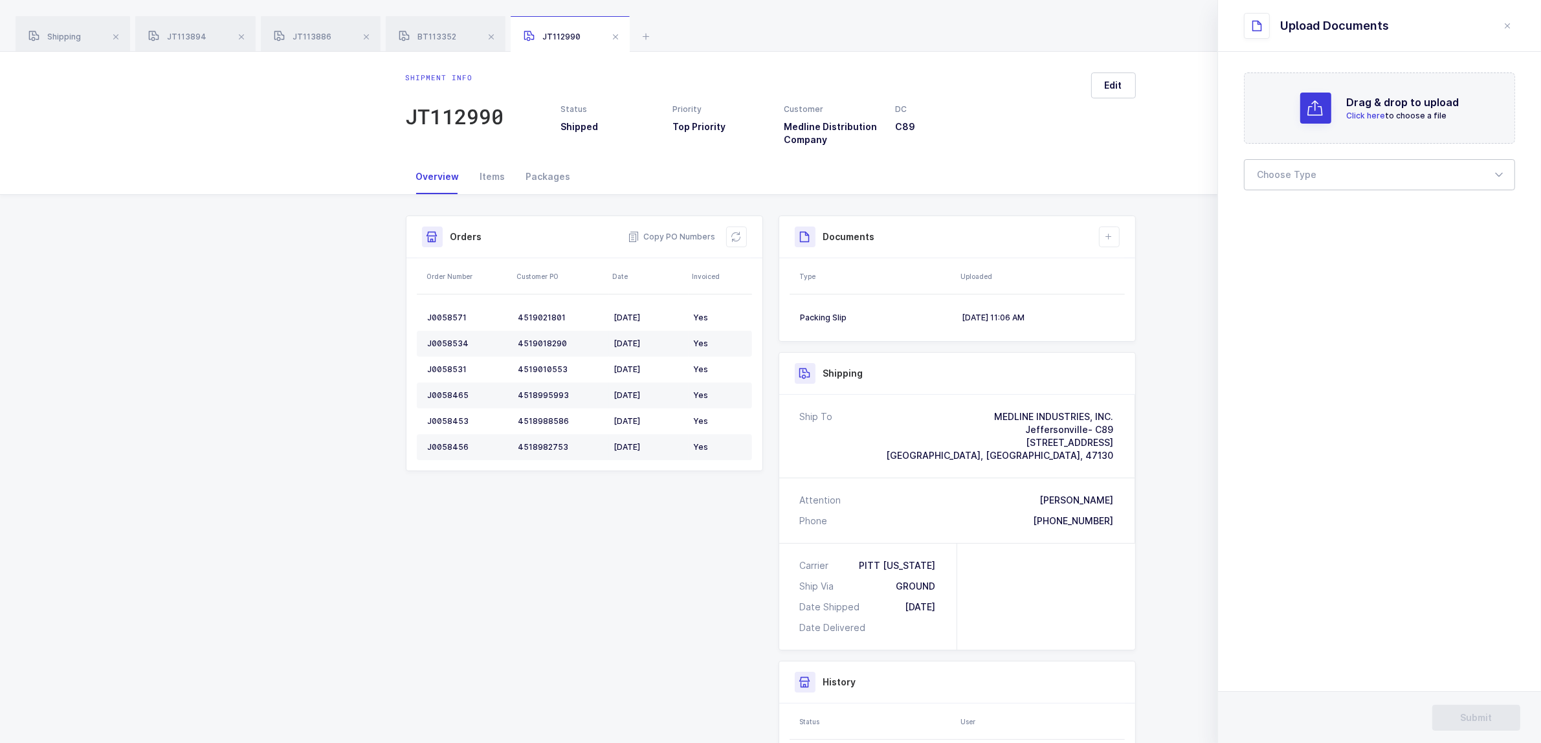
drag, startPoint x: 1299, startPoint y: 164, endPoint x: 1299, endPoint y: 185, distance: 21.4
click at [1299, 165] on div at bounding box center [1379, 174] width 271 height 31
click at [1293, 210] on span "Bill of Lading" at bounding box center [1287, 215] width 58 height 11
type input "Bill of Lading"
drag, startPoint x: 1468, startPoint y: 717, endPoint x: 1461, endPoint y: 701, distance: 17.7
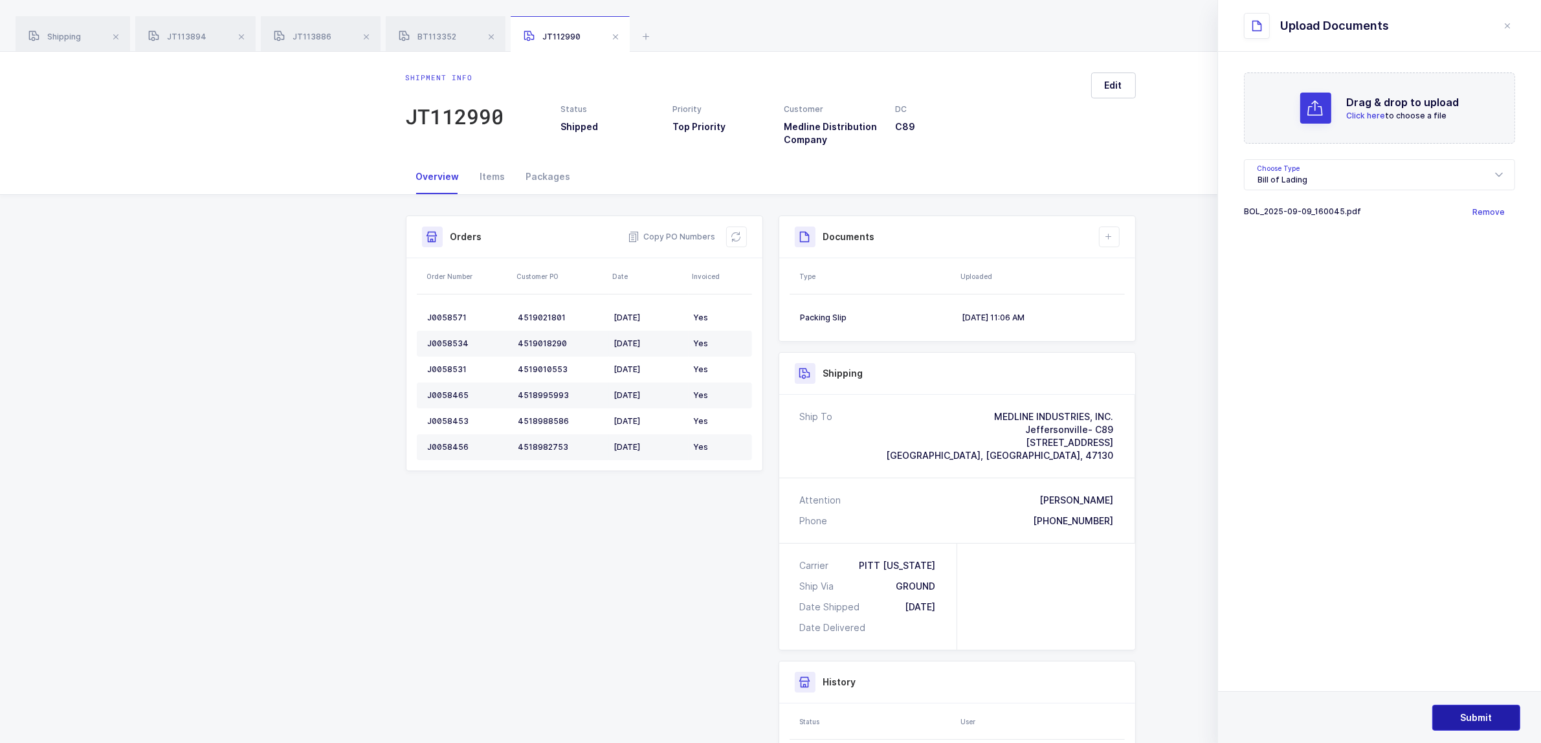
click at [1380, 660] on span "Submit" at bounding box center [1477, 717] width 32 height 13
